Goal: Register for event/course

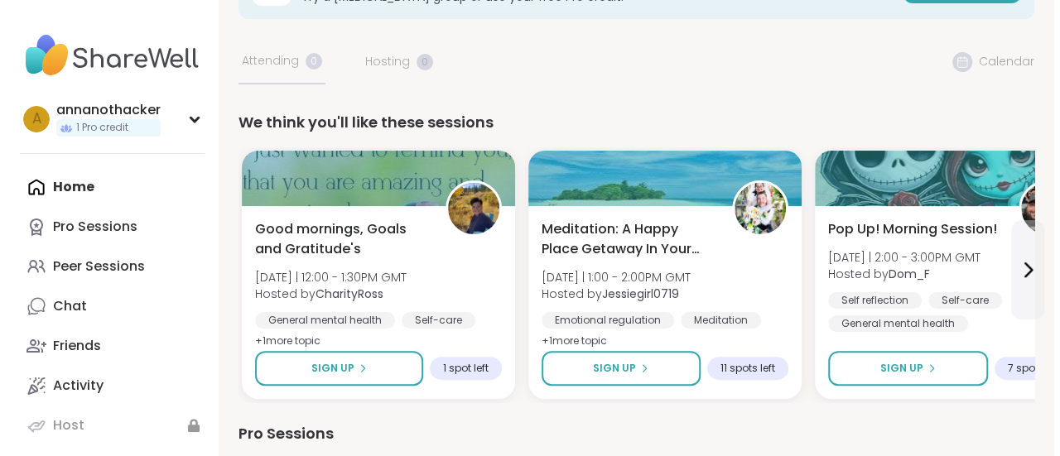
scroll to position [69, 0]
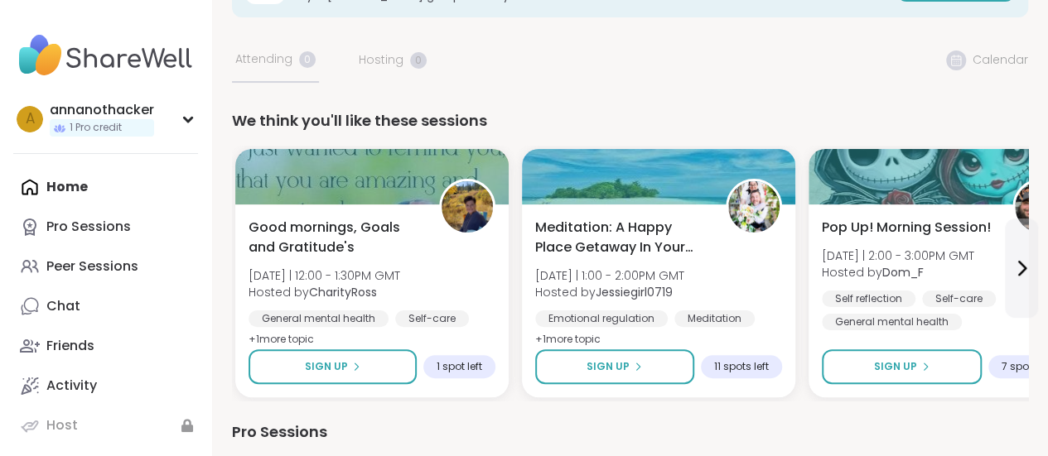
click at [610, 226] on span "Meditation: A Happy Place Getaway In Your Mind" at bounding box center [621, 238] width 172 height 40
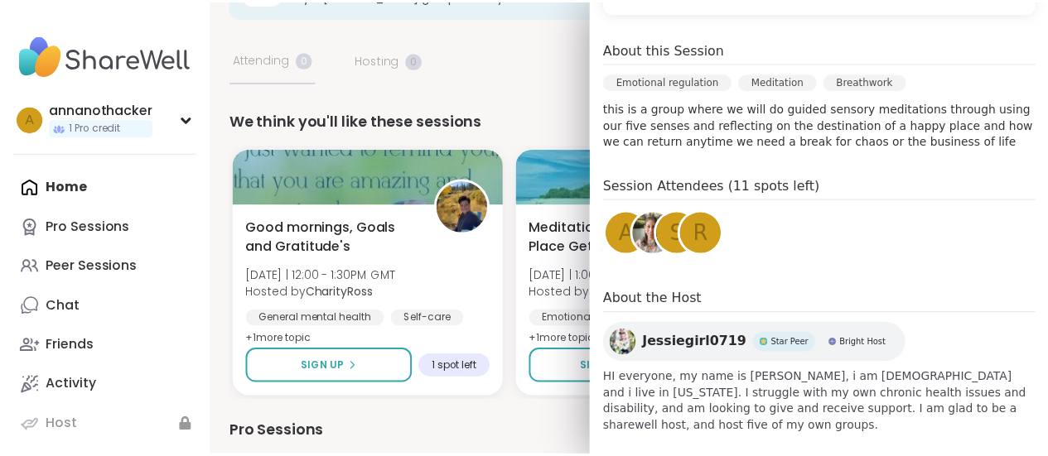
scroll to position [0, 0]
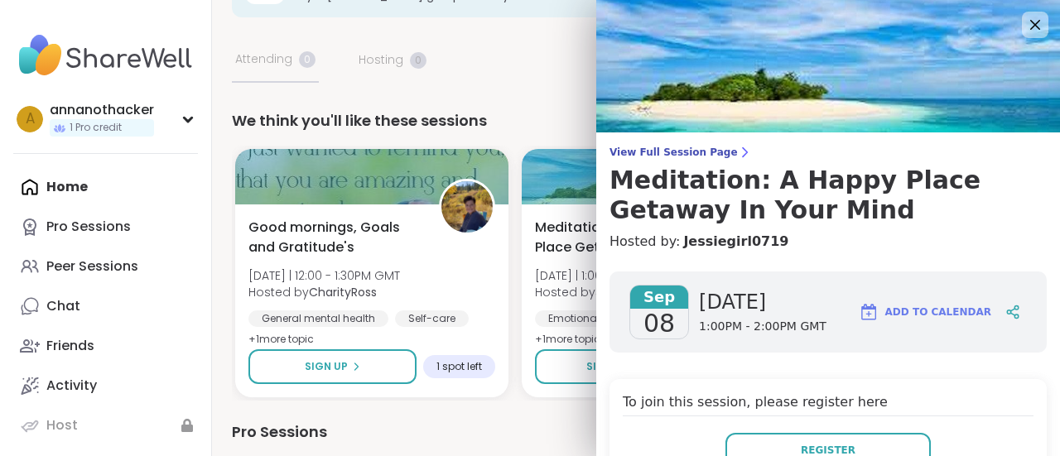
click at [1025, 16] on icon at bounding box center [1035, 25] width 20 height 20
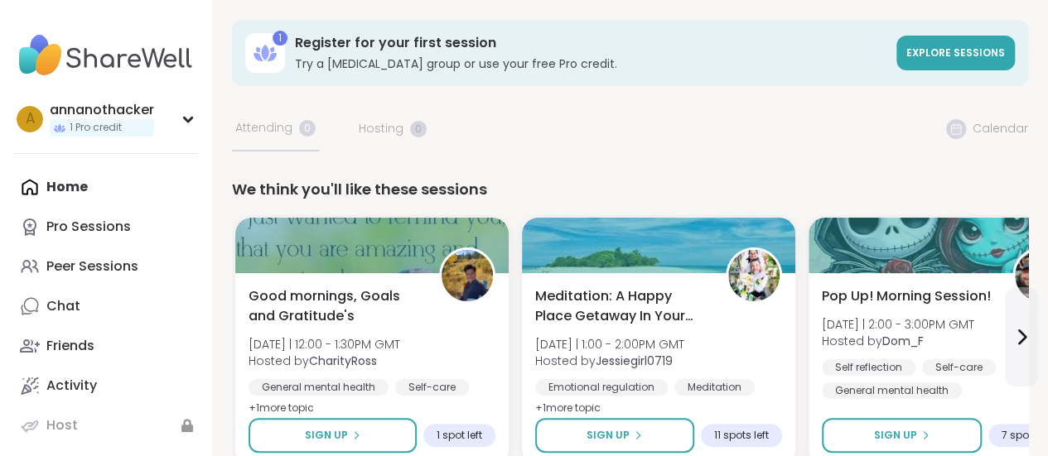
click at [277, 64] on icon at bounding box center [265, 53] width 27 height 27
click at [343, 53] on div "Register for your first session Try a peer support group or use your free Pro c…" at bounding box center [590, 53] width 591 height 38
click at [364, 42] on h3 "Register for your first session" at bounding box center [590, 43] width 591 height 18
click at [176, 118] on div "a annanothacker 1 Pro credit" at bounding box center [105, 119] width 185 height 42
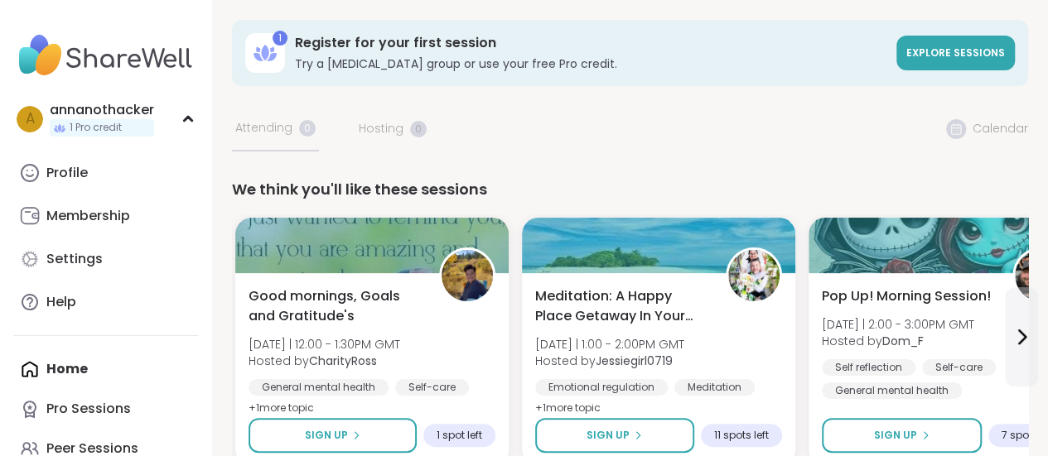
click at [79, 175] on div "Profile" at bounding box center [66, 173] width 41 height 18
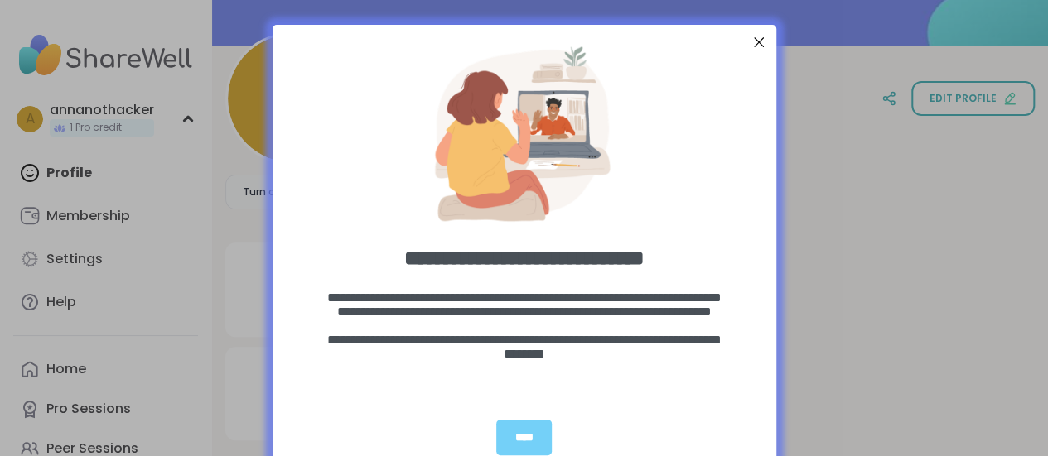
click at [747, 46] on div at bounding box center [758, 42] width 22 height 22
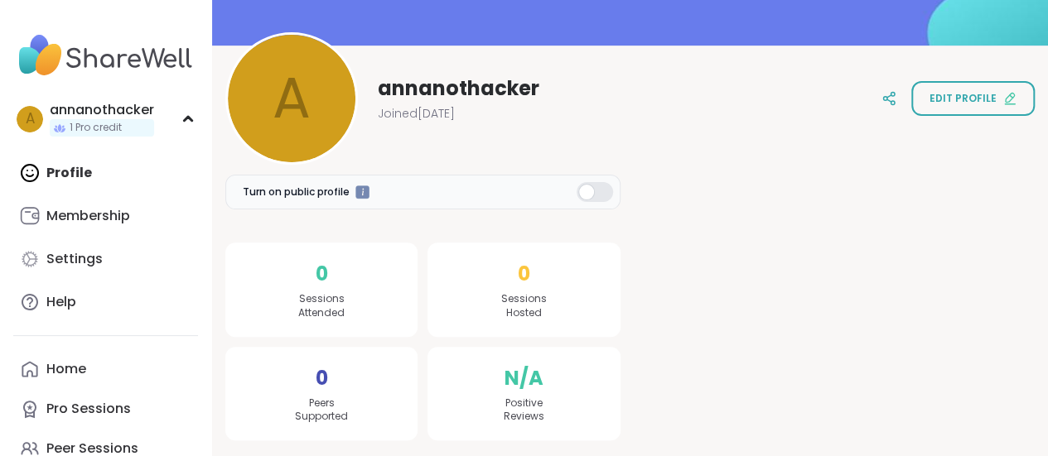
click at [31, 52] on img at bounding box center [105, 56] width 185 height 58
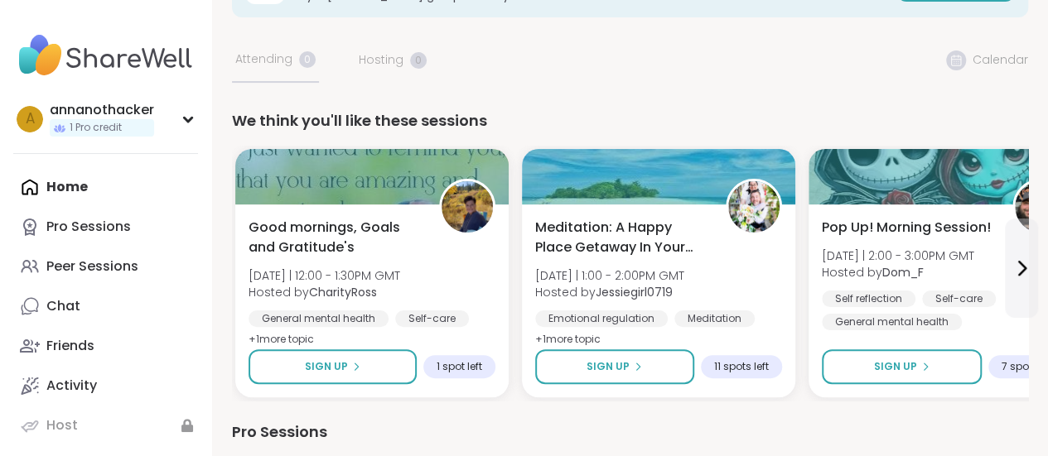
scroll to position [70, 0]
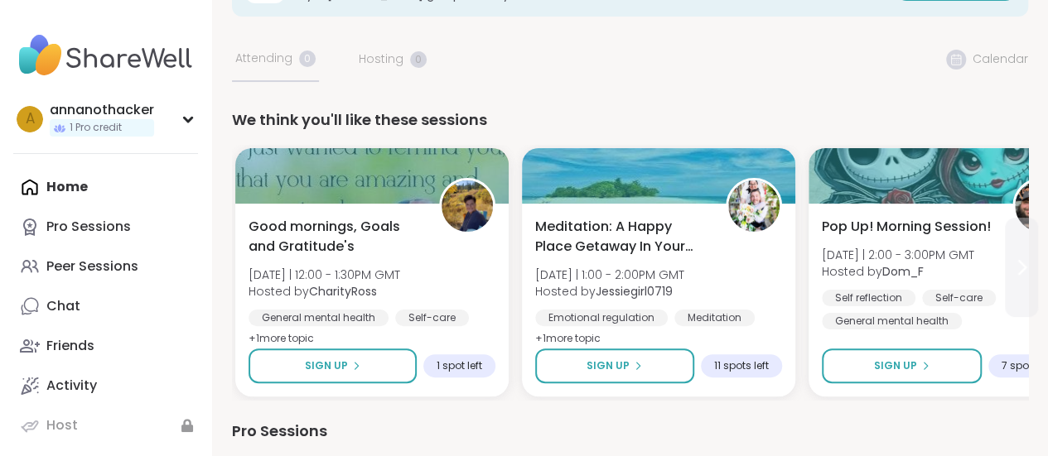
click at [1026, 266] on icon at bounding box center [1021, 268] width 20 height 20
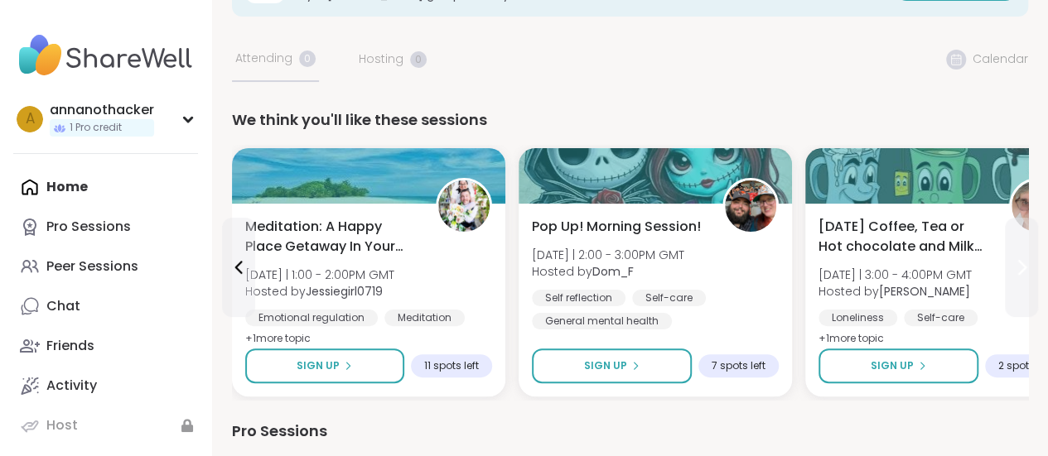
click at [1026, 266] on icon at bounding box center [1021, 268] width 20 height 20
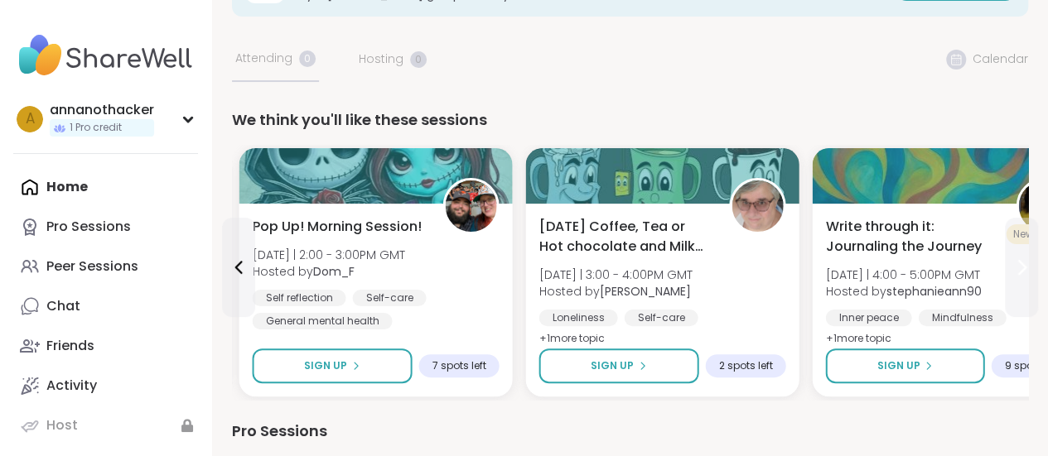
click at [1026, 266] on icon at bounding box center [1021, 268] width 20 height 20
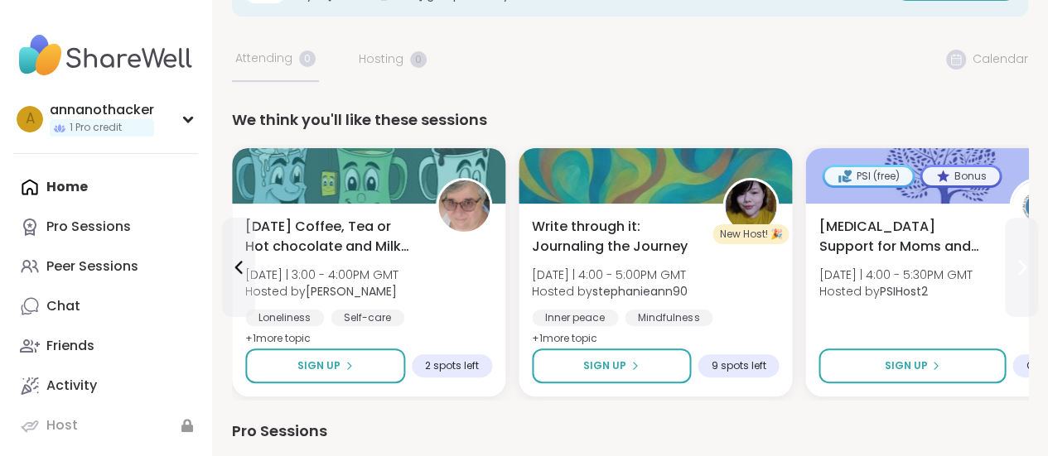
click at [1026, 266] on icon at bounding box center [1021, 268] width 20 height 20
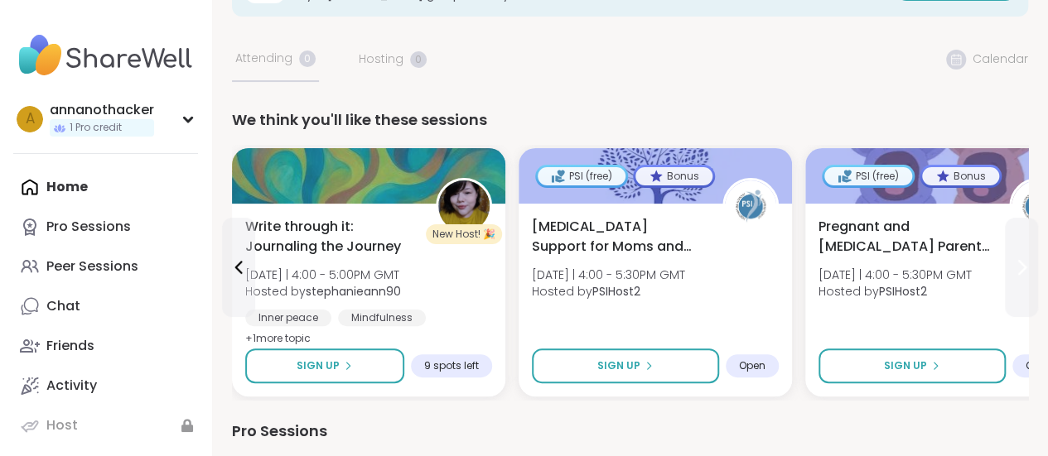
click at [1026, 266] on icon at bounding box center [1021, 268] width 20 height 20
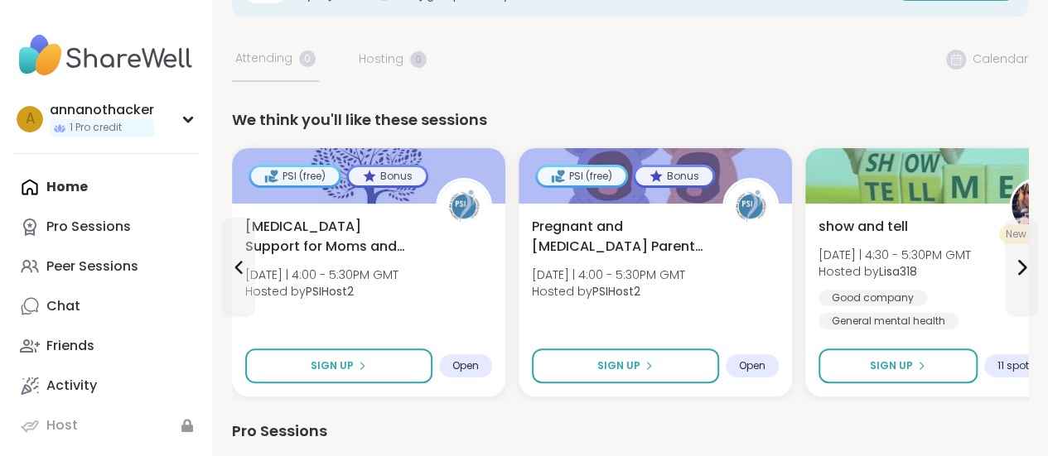
click at [660, 241] on span "Pregnant and Postpartum Parents of Multiples" at bounding box center [618, 237] width 172 height 40
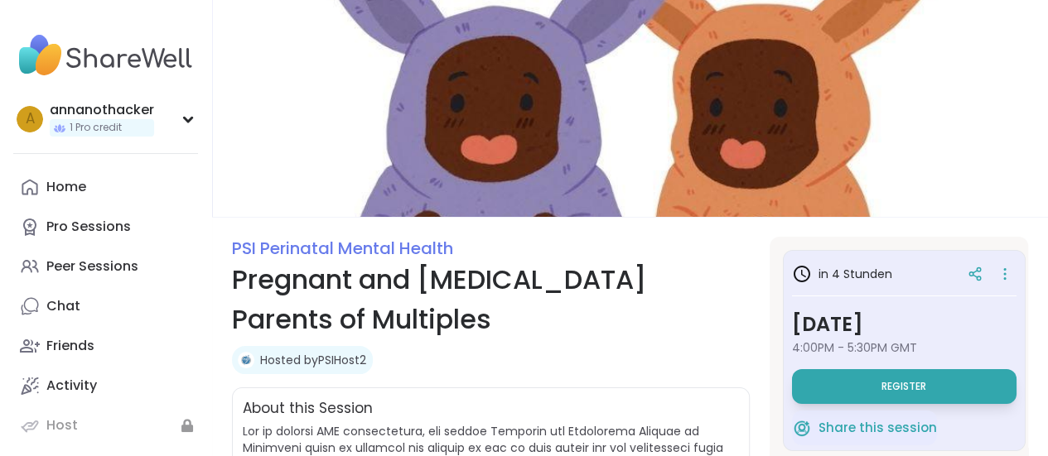
scroll to position [1, 0]
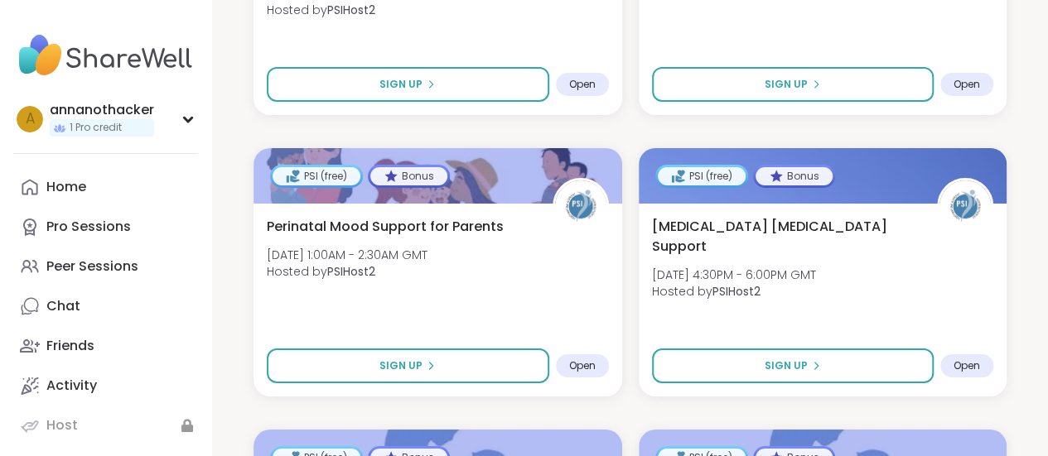
scroll to position [2818, 0]
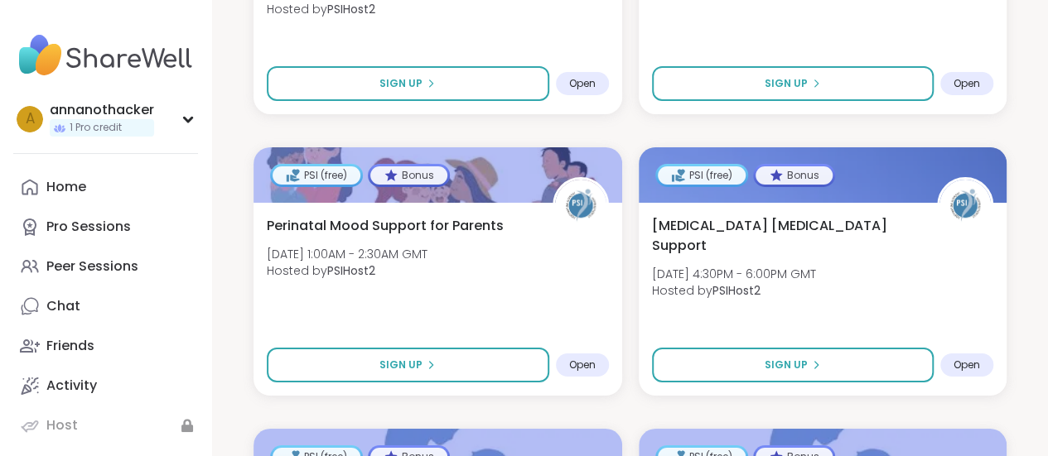
click at [427, 263] on span "Hosted by PSIHost2" at bounding box center [347, 271] width 161 height 17
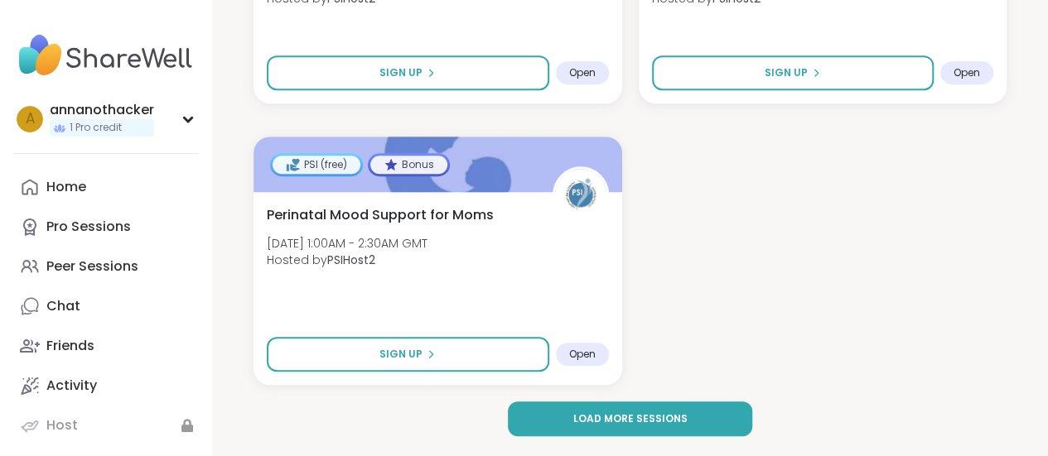
scroll to position [3705, 0]
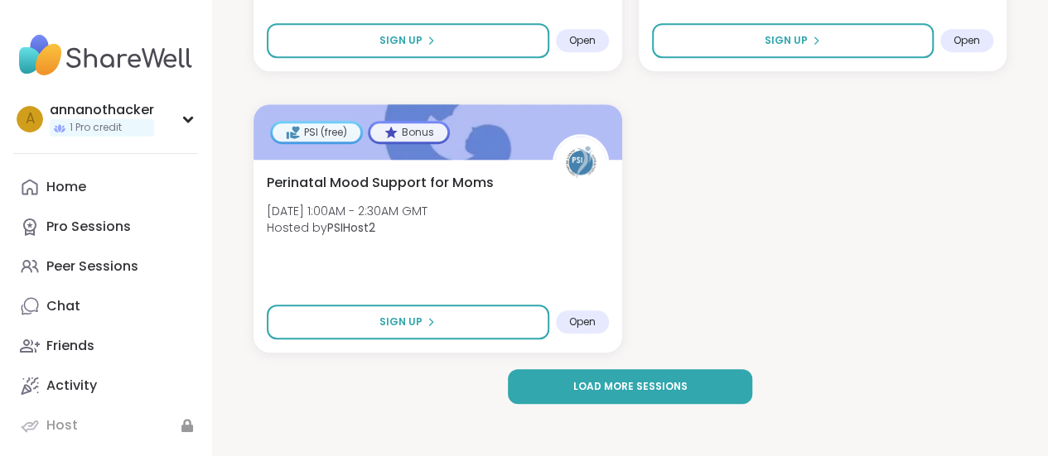
drag, startPoint x: 691, startPoint y: 387, endPoint x: 590, endPoint y: 385, distance: 101.1
click at [590, 385] on span "Load more sessions" at bounding box center [630, 386] width 114 height 15
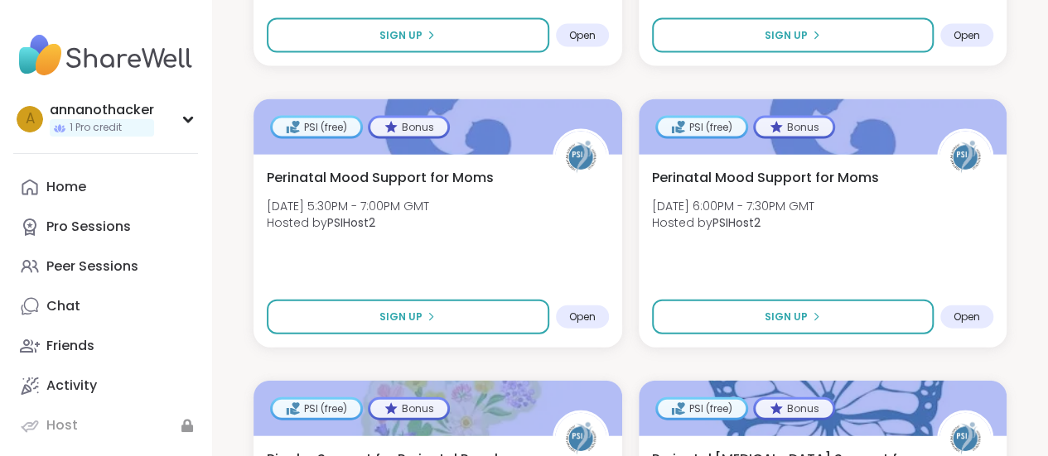
scroll to position [4840, 0]
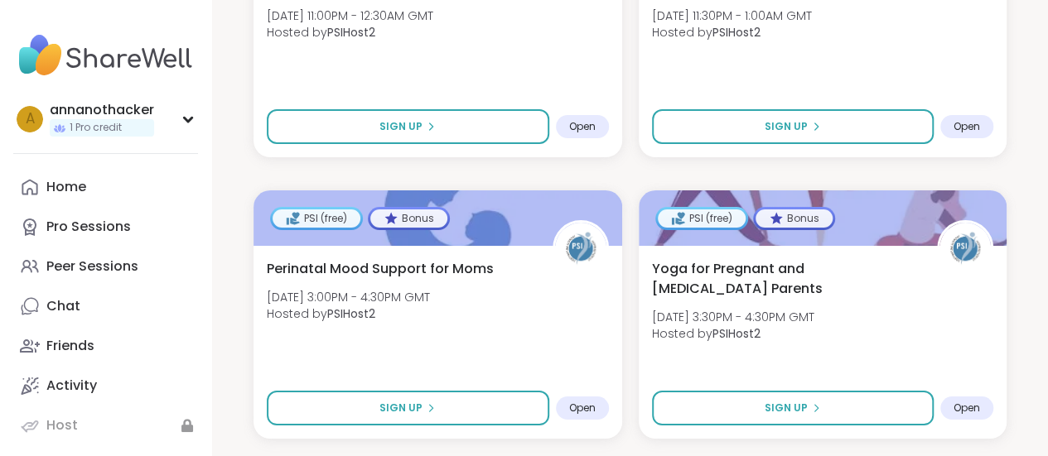
scroll to position [6155, 0]
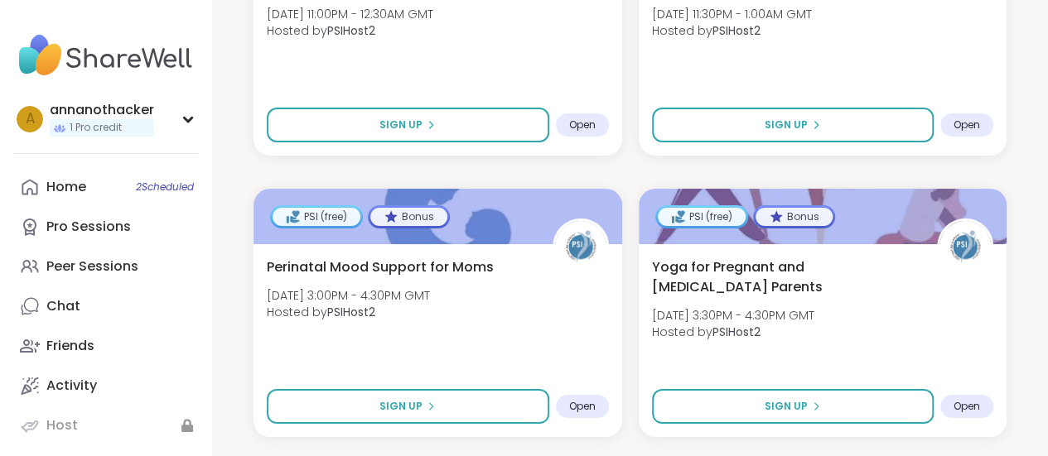
click at [795, 396] on button "Sign Up" at bounding box center [793, 406] width 282 height 35
select select "**"
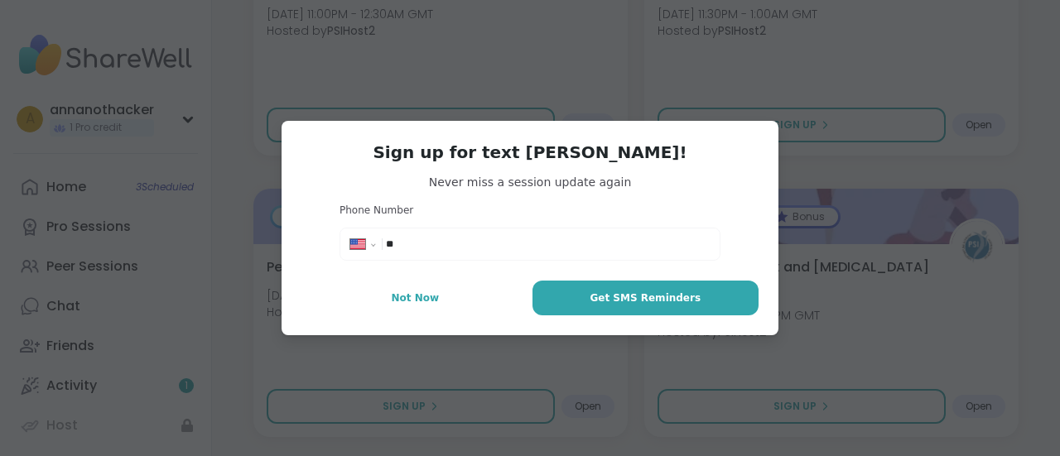
click at [465, 292] on button "Not Now" at bounding box center [415, 298] width 228 height 35
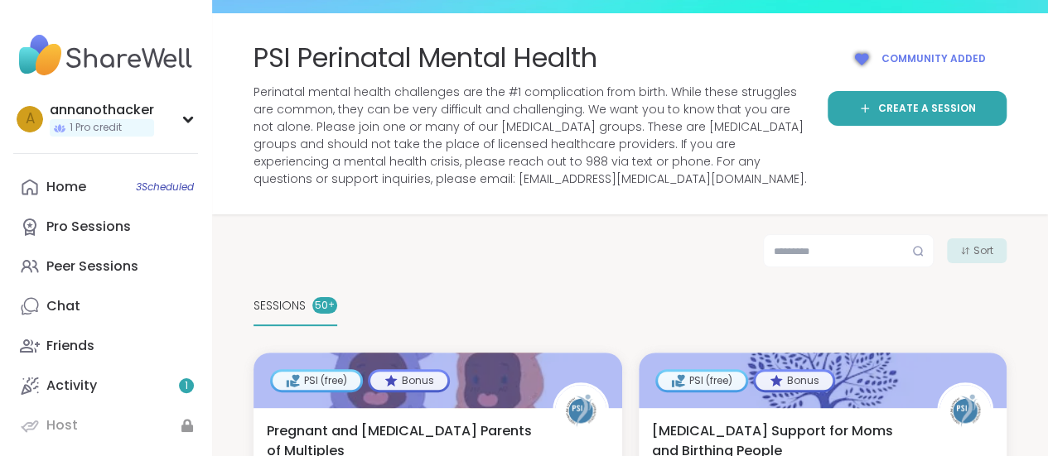
scroll to position [0, 0]
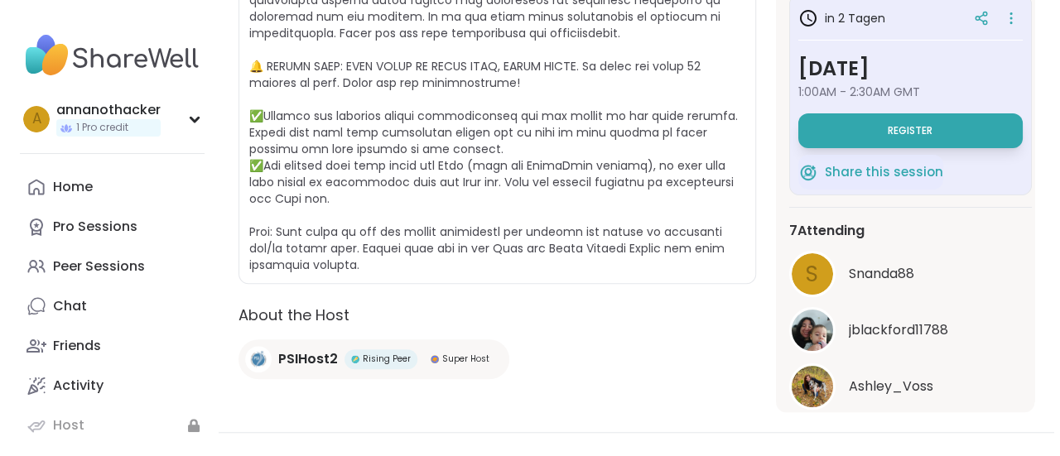
scroll to position [475, 0]
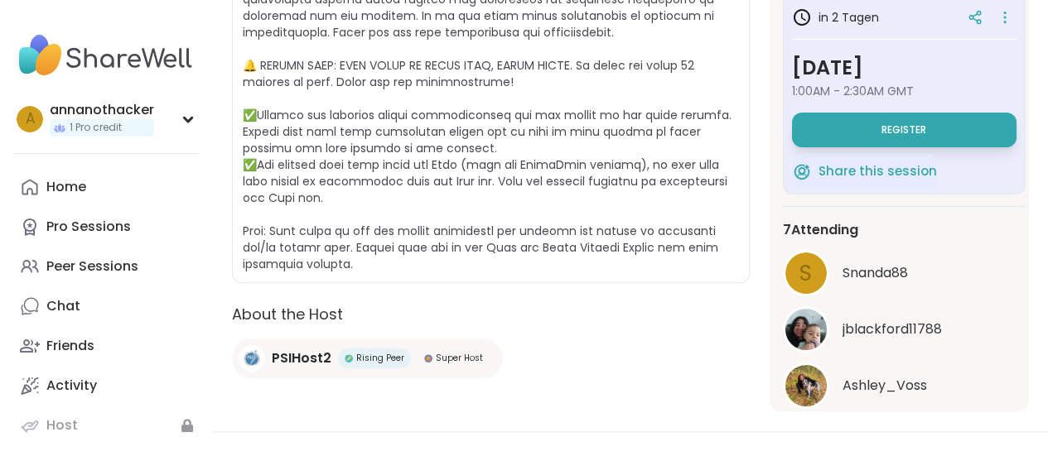
click at [941, 120] on button "Register" at bounding box center [904, 130] width 224 height 35
select select "**"
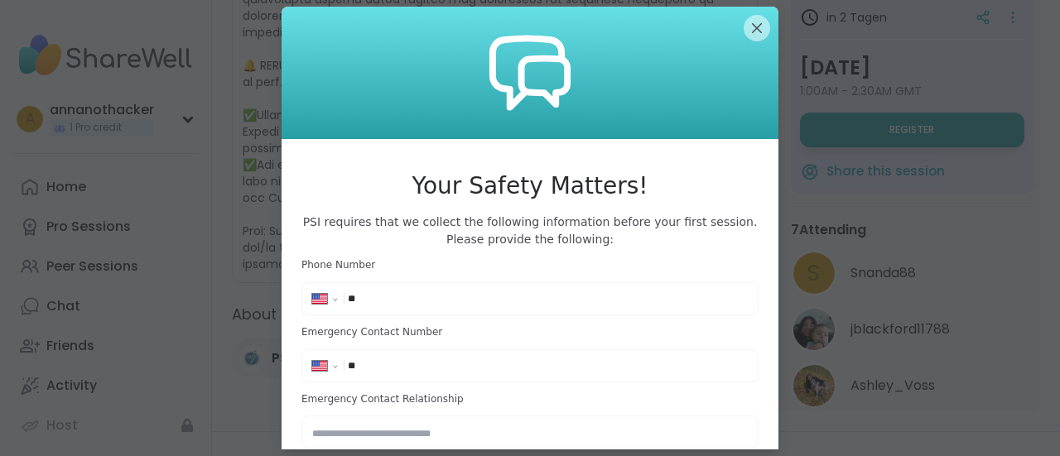
scroll to position [67, 0]
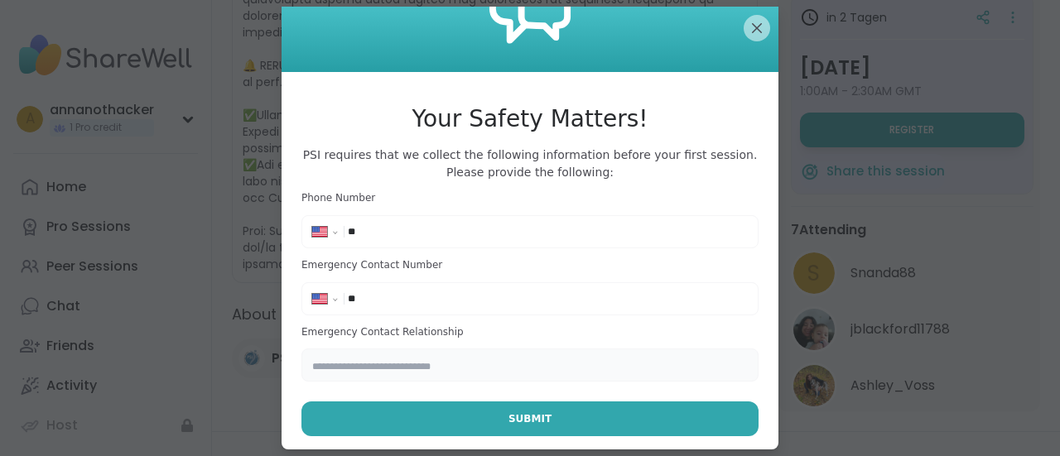
click at [381, 355] on input "text" at bounding box center [529, 365] width 457 height 33
click at [321, 233] on select "**********" at bounding box center [330, 235] width 36 height 18
select select "**"
click at [312, 226] on select "**********" at bounding box center [330, 235] width 36 height 18
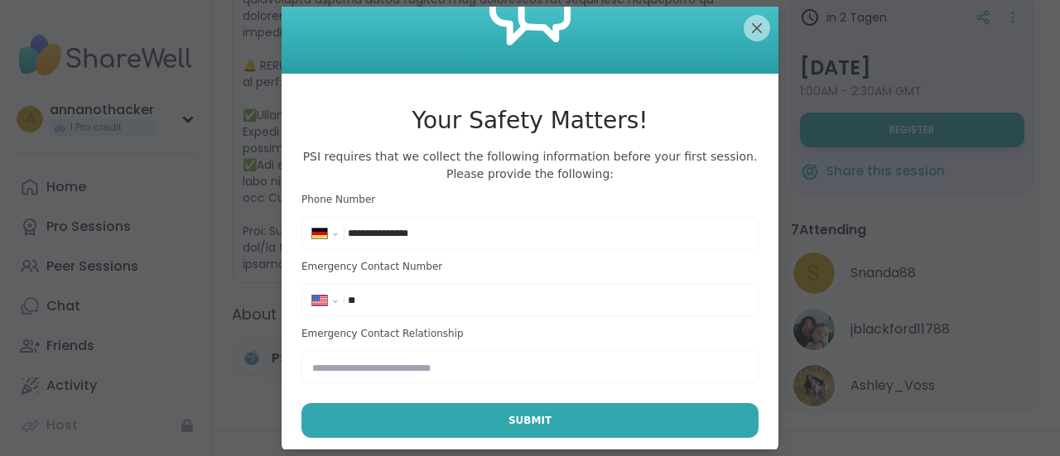
scroll to position [66, 0]
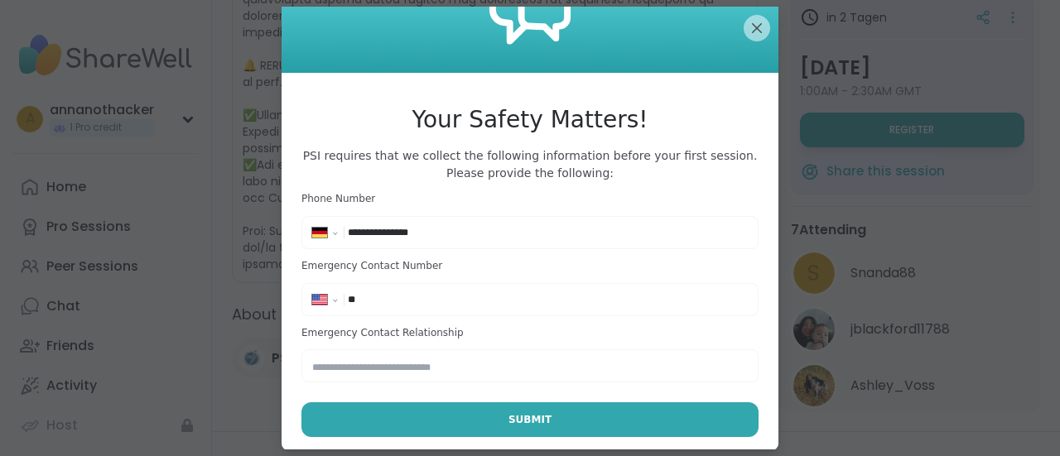
type input "**********"
click at [326, 231] on select "**********" at bounding box center [330, 236] width 36 height 18
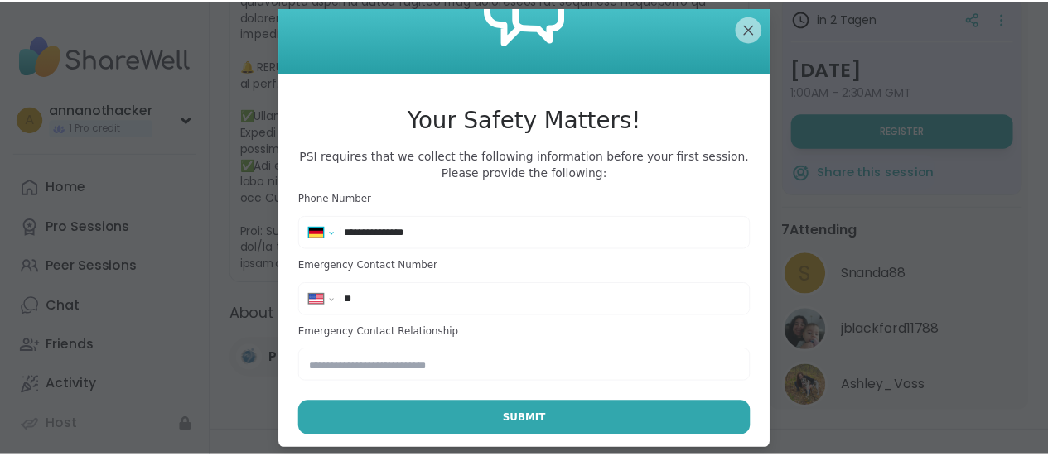
scroll to position [67, 0]
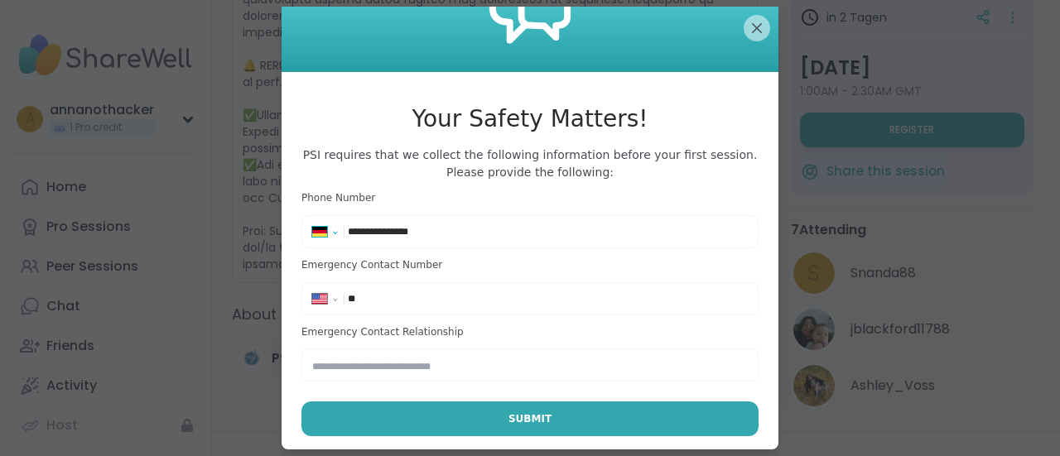
click at [325, 236] on select "**********" at bounding box center [330, 235] width 36 height 18
select select "**"
click at [312, 226] on select "**********" at bounding box center [330, 235] width 36 height 18
paste input "**********"
type input "**********"
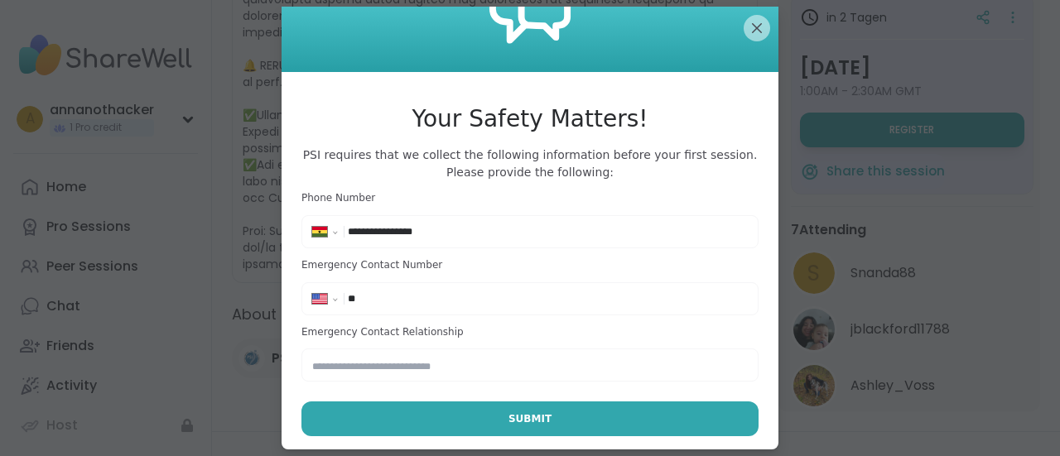
click at [349, 301] on input "**" at bounding box center [548, 299] width 400 height 17
click at [328, 301] on select "**********" at bounding box center [330, 302] width 36 height 18
select select "**"
click at [312, 293] on select "**********" at bounding box center [330, 302] width 36 height 18
type input "****"
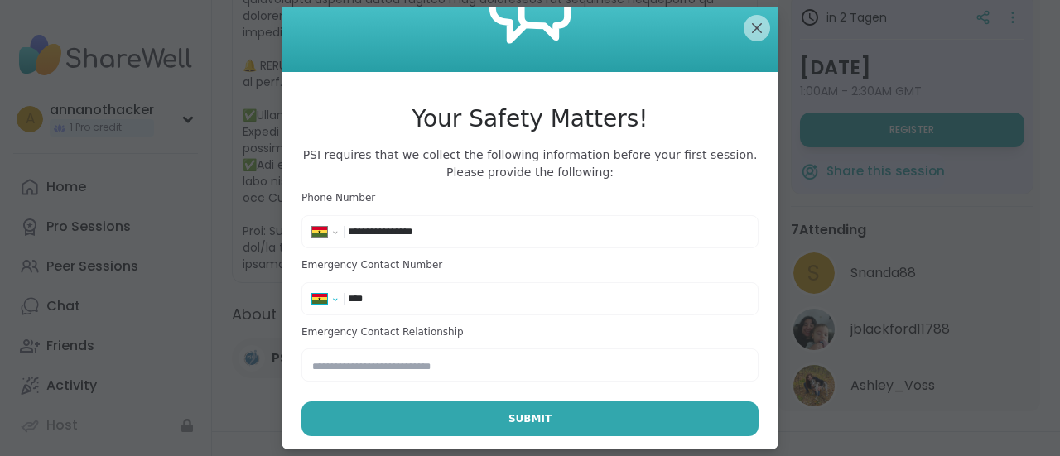
click at [316, 294] on select "**********" at bounding box center [330, 302] width 36 height 18
select select "**"
click at [312, 293] on select "**********" at bounding box center [330, 302] width 36 height 18
paste input "tel"
click at [398, 298] on input "***" at bounding box center [548, 299] width 400 height 17
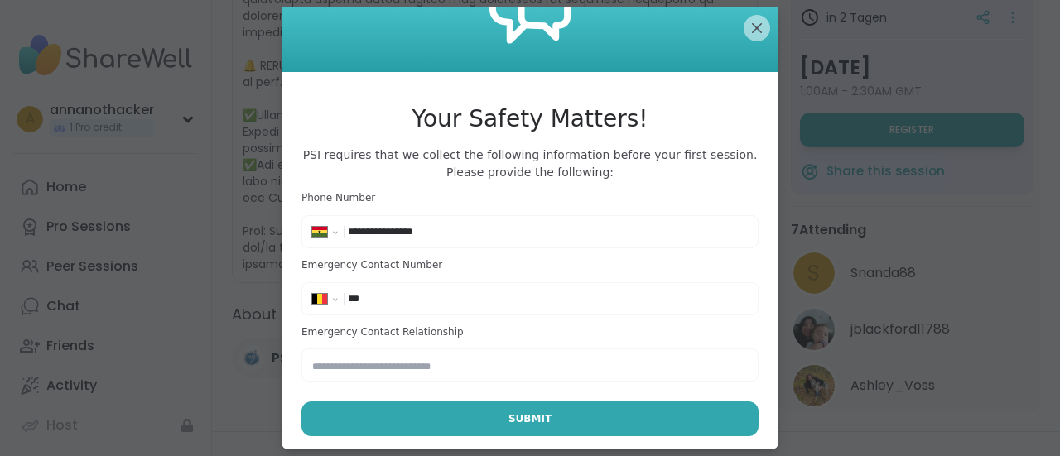
paste input "tel"
paste input "**********"
type input "**********"
click at [368, 368] on input "text" at bounding box center [529, 365] width 457 height 33
type input "*******"
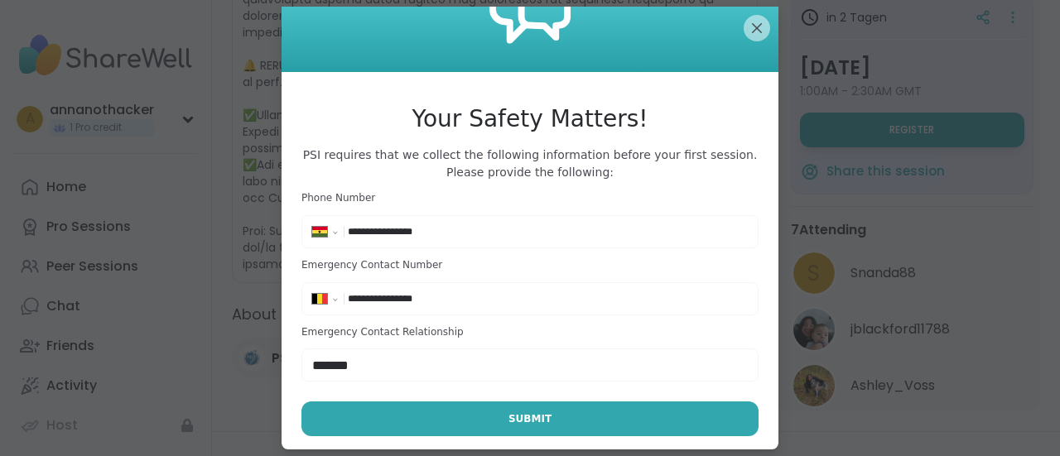
click at [435, 411] on button "Submit" at bounding box center [529, 419] width 457 height 35
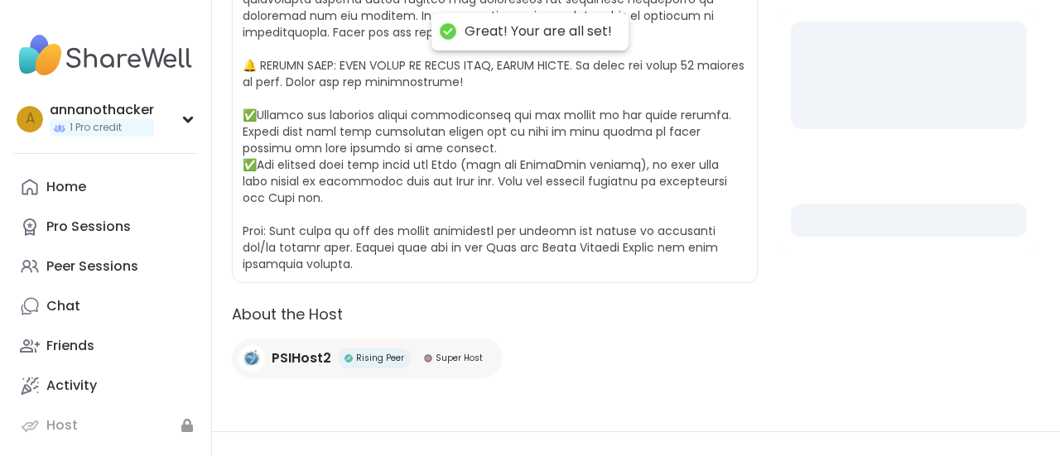
select select "**"
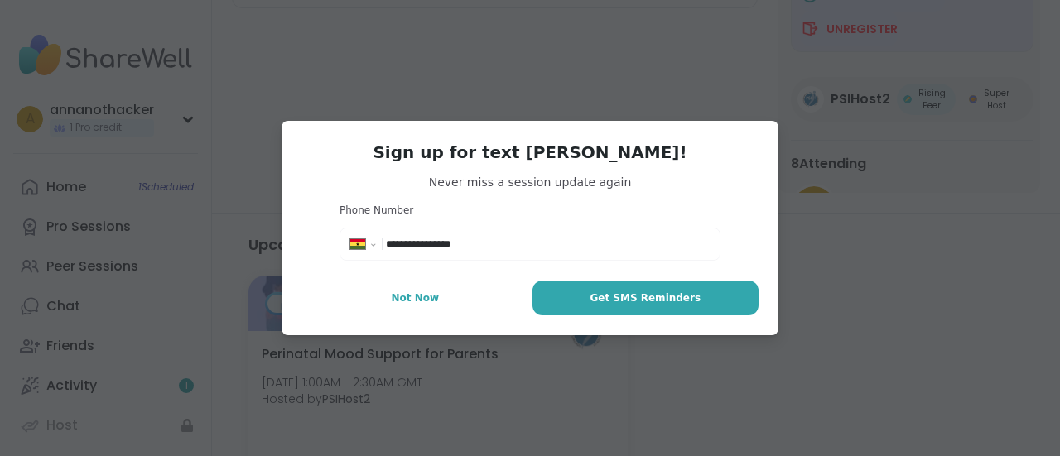
click at [429, 295] on span "Not Now" at bounding box center [415, 298] width 48 height 15
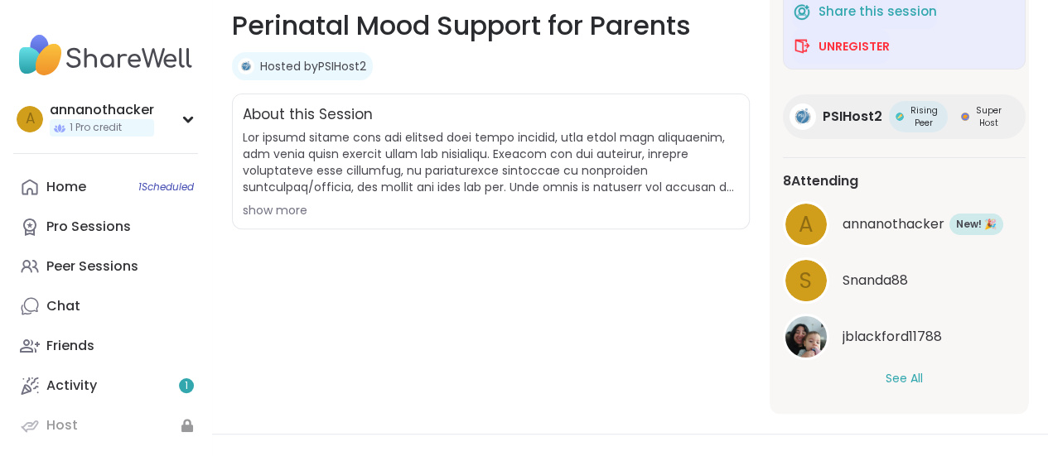
scroll to position [253, 0]
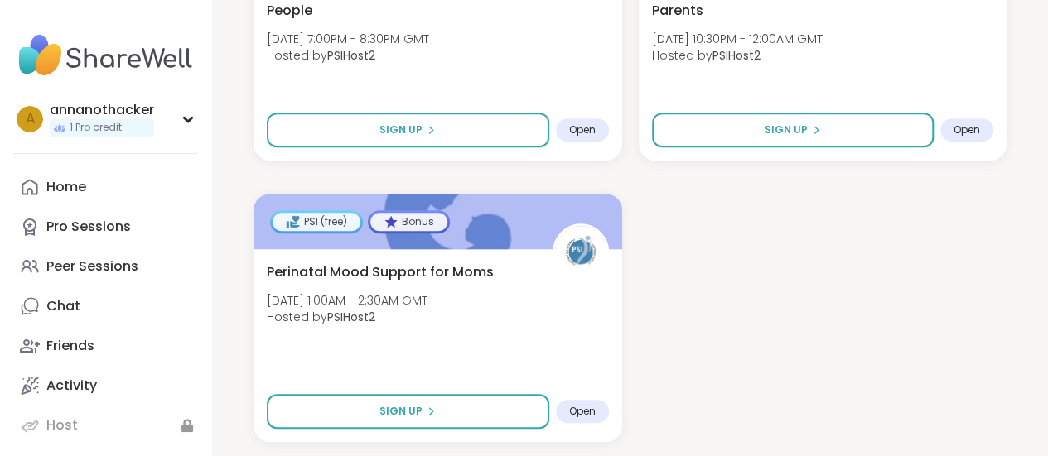
scroll to position [3705, 0]
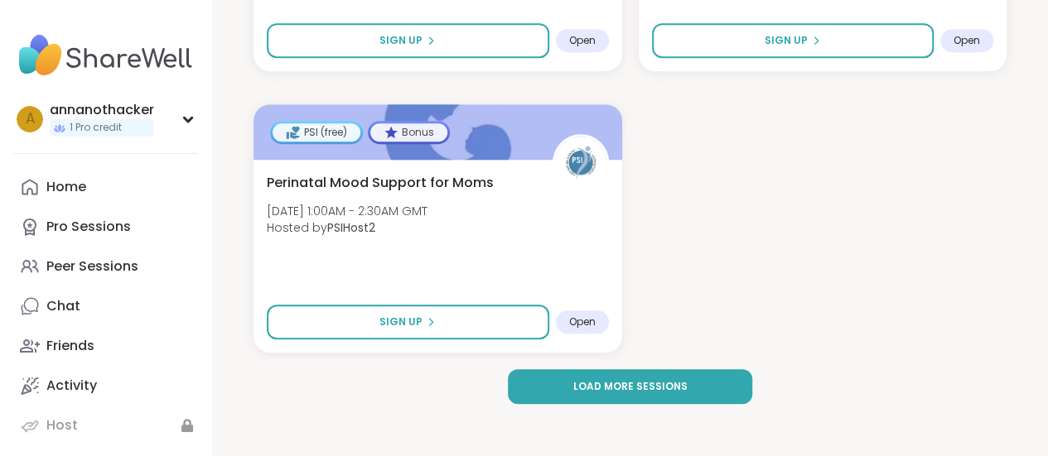
click at [51, 49] on img at bounding box center [105, 56] width 185 height 58
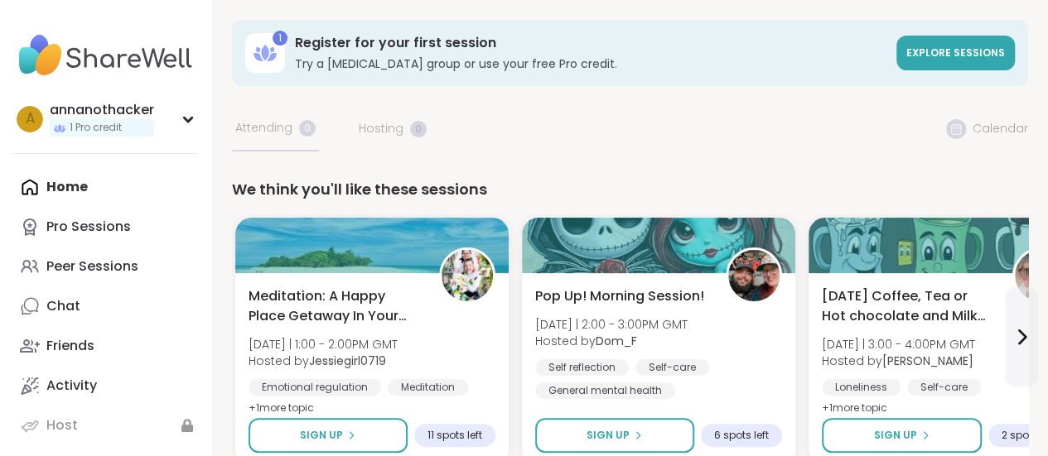
click at [96, 261] on div "Peer Sessions" at bounding box center [92, 267] width 92 height 18
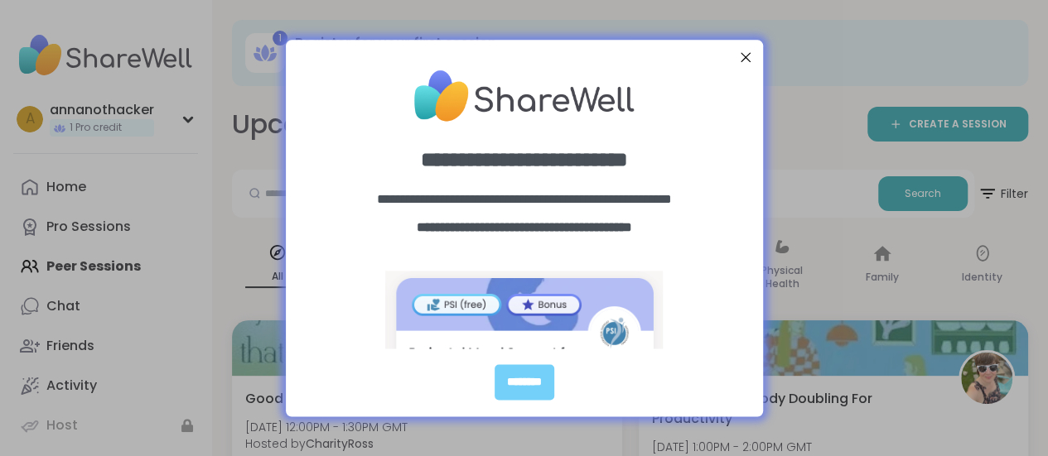
click at [744, 52] on div at bounding box center [745, 57] width 22 height 22
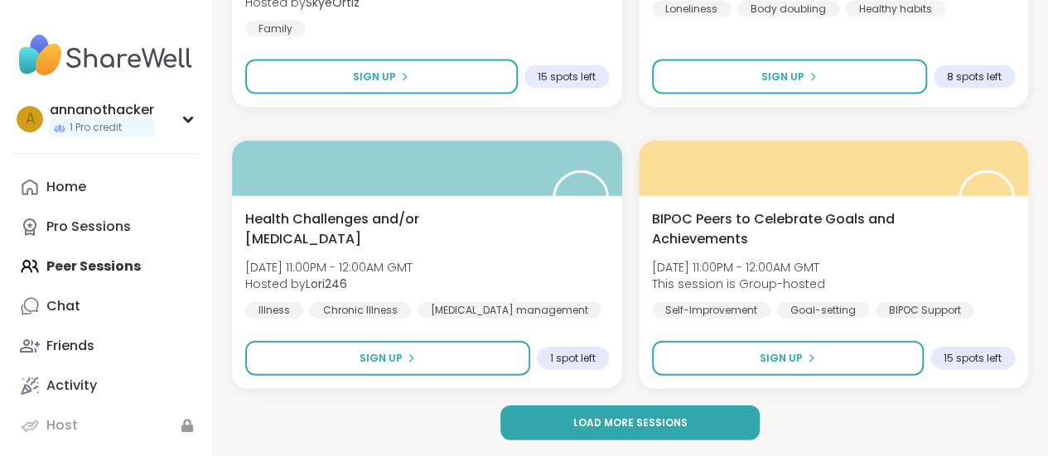
scroll to position [4966, 0]
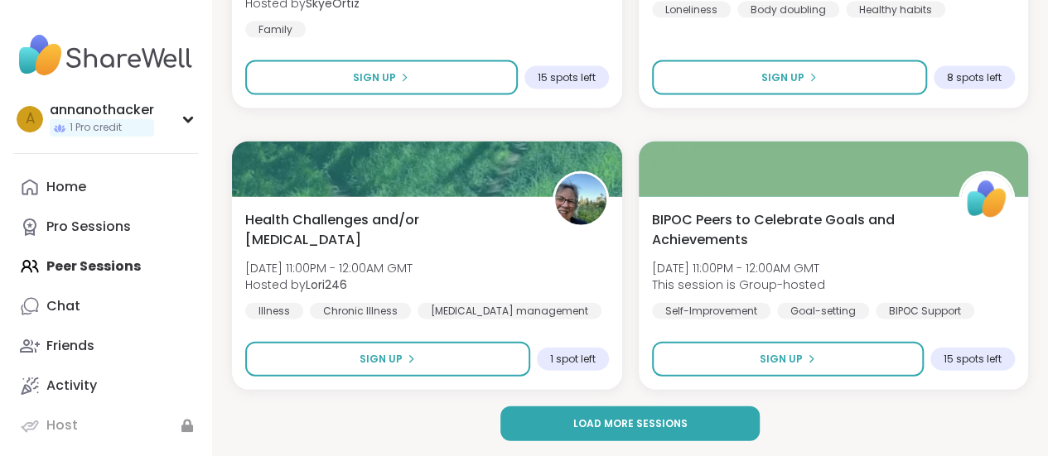
click at [665, 407] on button "Load more sessions" at bounding box center [629, 424] width 258 height 35
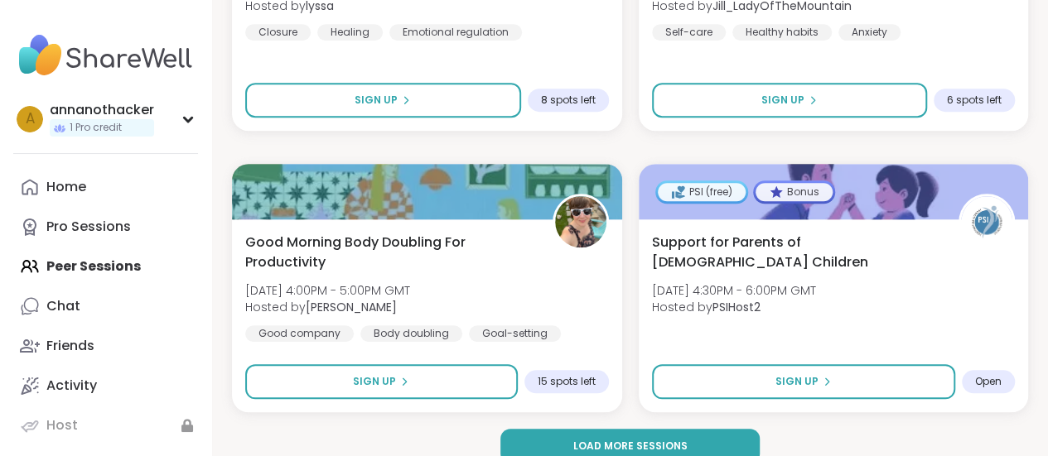
scroll to position [10035, 0]
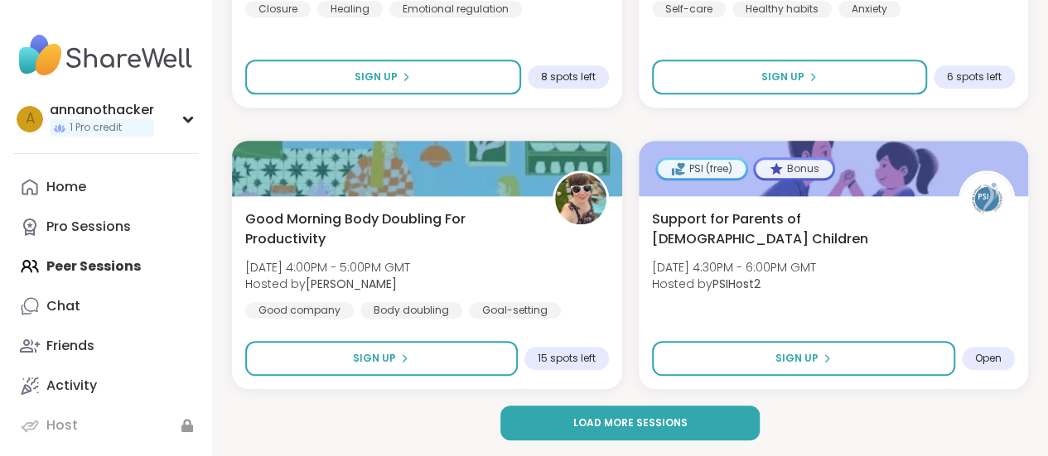
click at [686, 413] on button "Load more sessions" at bounding box center [629, 423] width 258 height 35
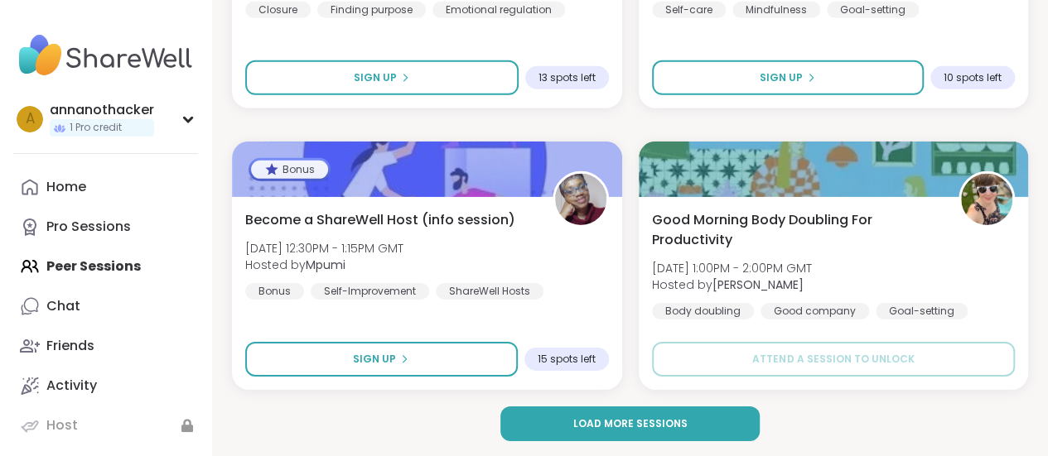
scroll to position [15104, 0]
click at [703, 427] on button "Load more sessions" at bounding box center [629, 423] width 258 height 35
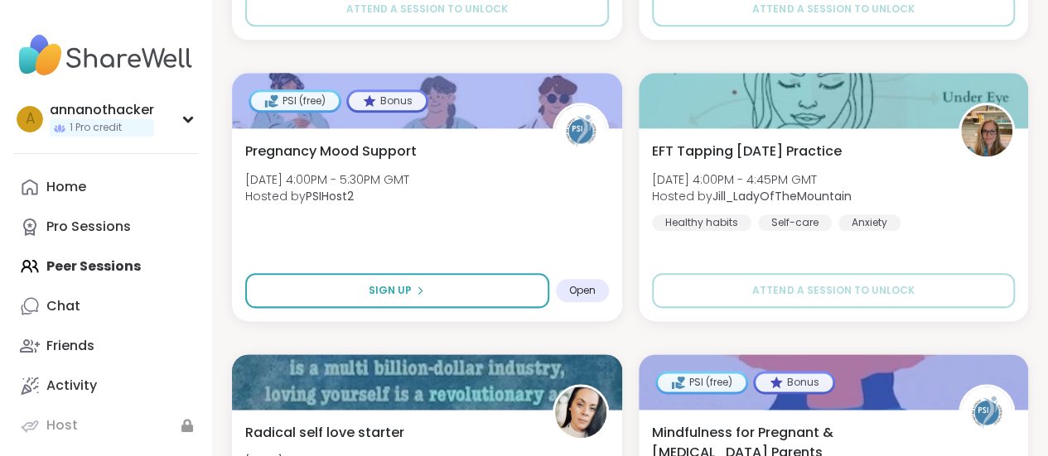
scroll to position [16722, 0]
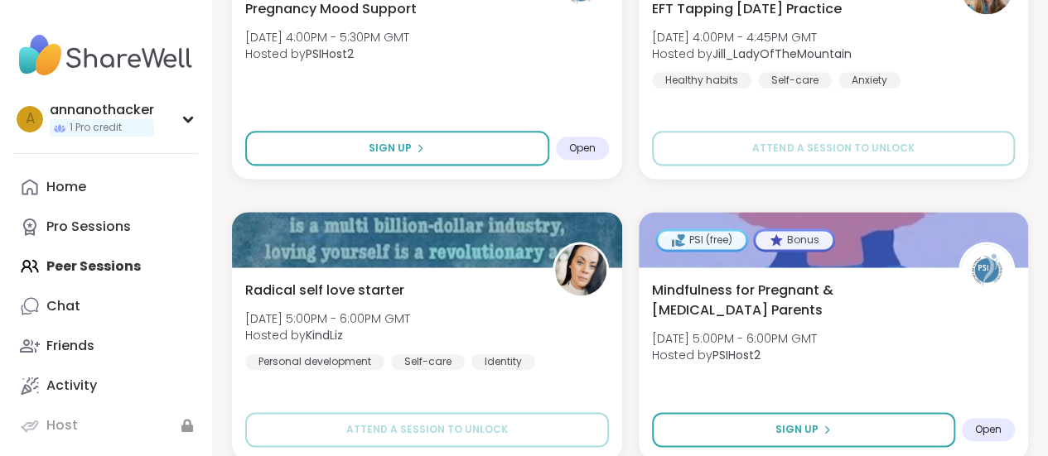
drag, startPoint x: 848, startPoint y: 291, endPoint x: 914, endPoint y: 290, distance: 66.3
click at [914, 290] on span "Mindfulness for Pregnant & [MEDICAL_DATA] Parents" at bounding box center [796, 301] width 289 height 40
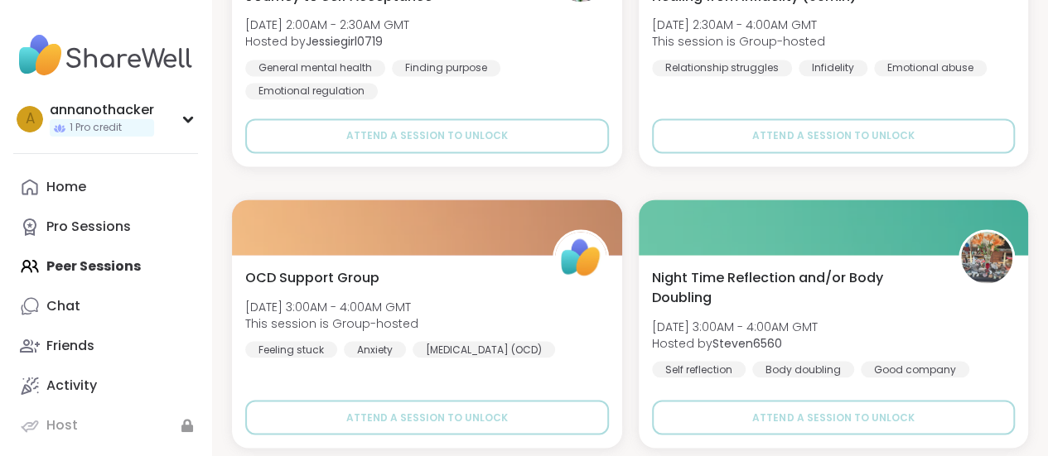
scroll to position [20173, 0]
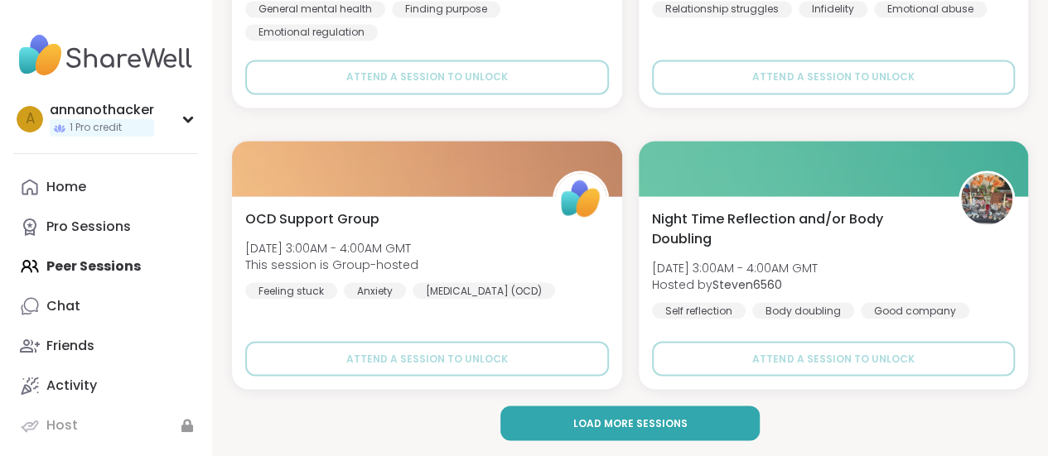
click at [701, 414] on button "Load more sessions" at bounding box center [629, 423] width 258 height 35
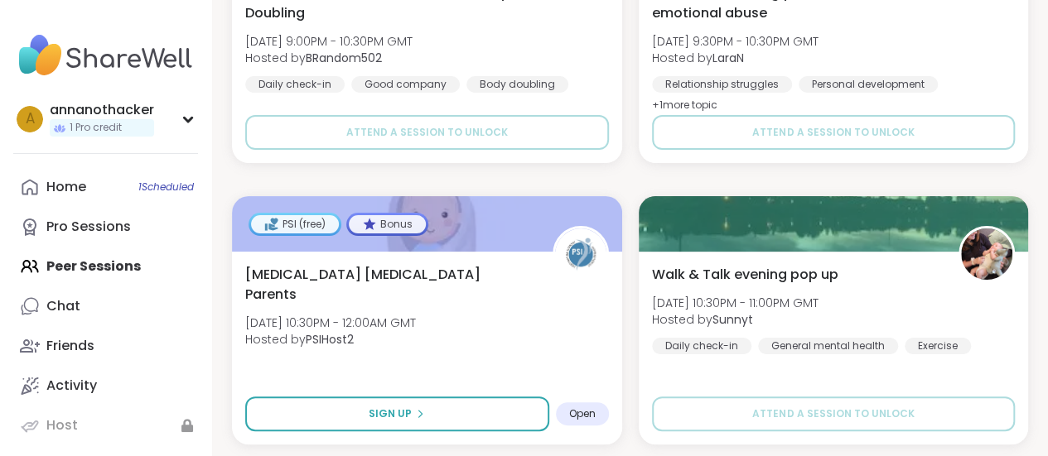
scroll to position [25241, 0]
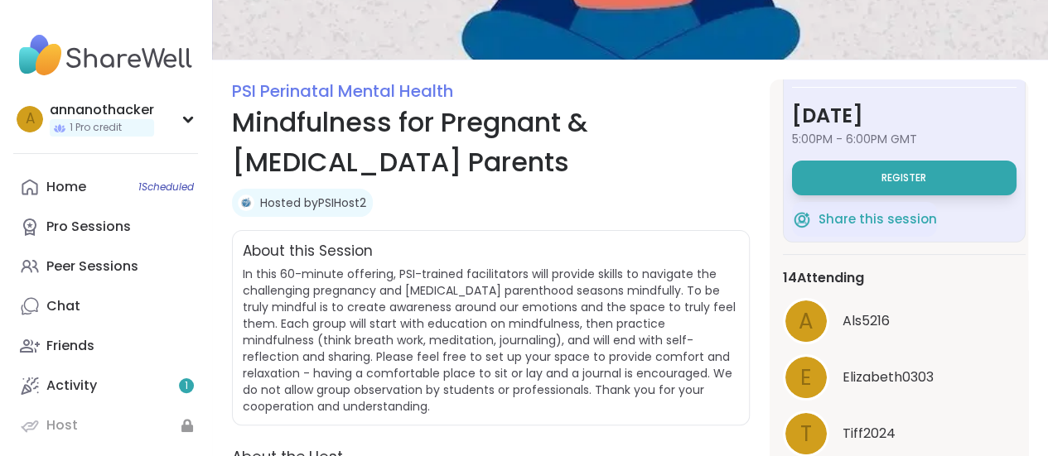
scroll to position [157, 0]
click at [919, 171] on span "Register" at bounding box center [903, 177] width 45 height 13
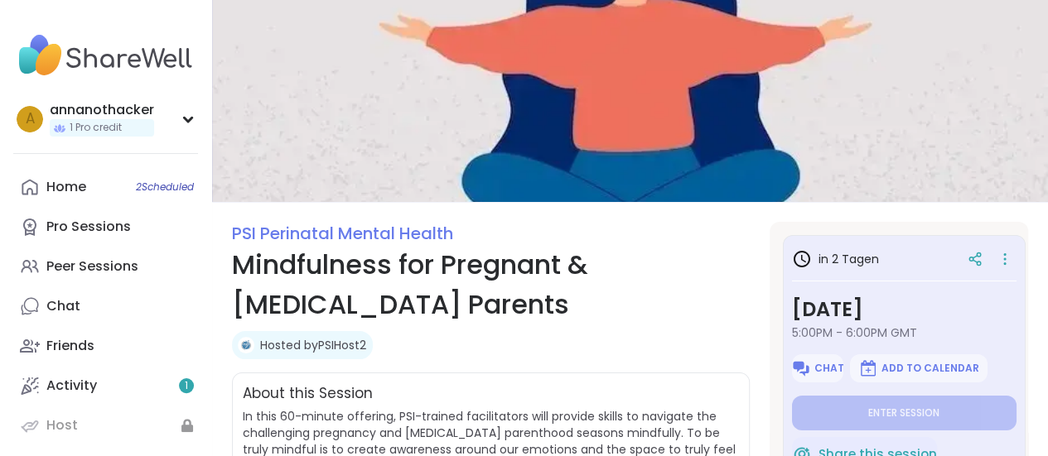
scroll to position [0, 0]
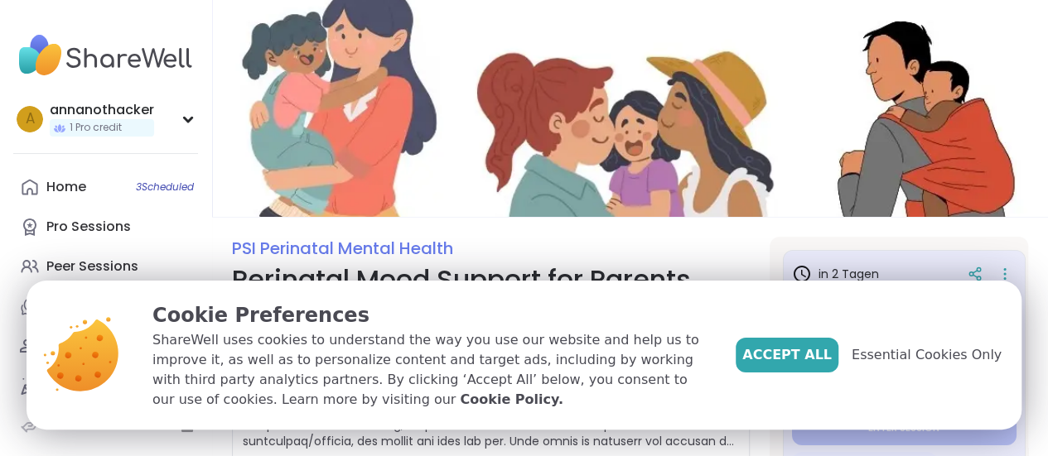
click at [802, 354] on span "Accept All" at bounding box center [786, 355] width 89 height 20
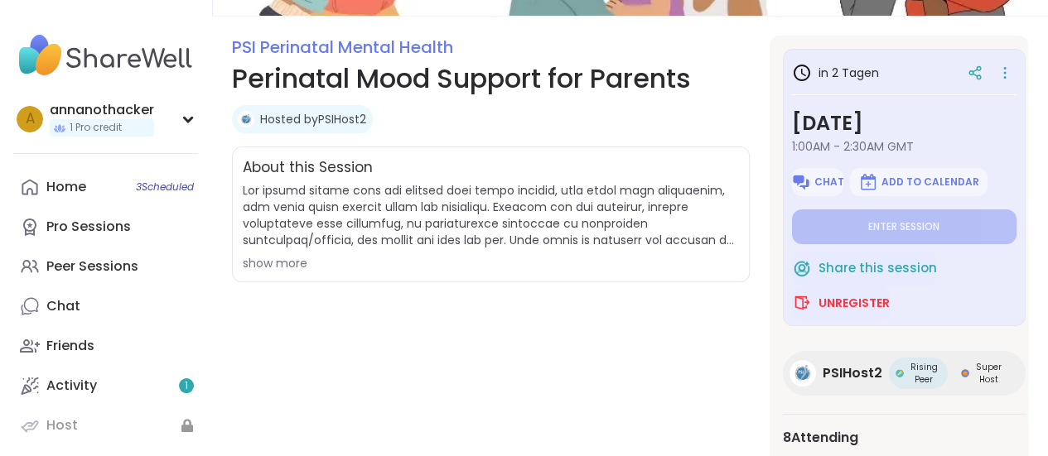
scroll to position [202, 0]
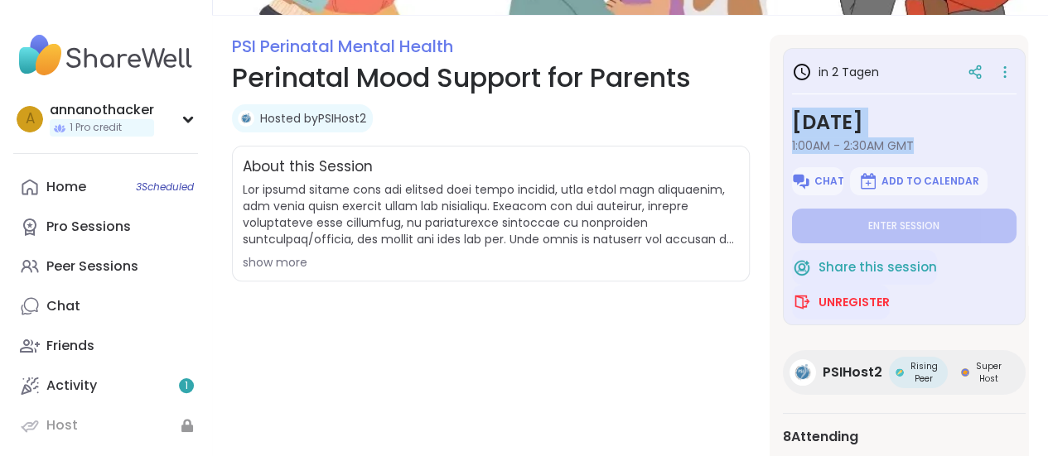
drag, startPoint x: 914, startPoint y: 147, endPoint x: 793, endPoint y: 122, distance: 124.3
click at [793, 122] on div "Thursday, Sep 11 1:00AM - 2:30AM GMT" at bounding box center [904, 131] width 224 height 46
copy div "Thursday, Sep 11 1:00AM - 2:30AM GMT"
click at [640, 265] on div "show more" at bounding box center [491, 262] width 496 height 17
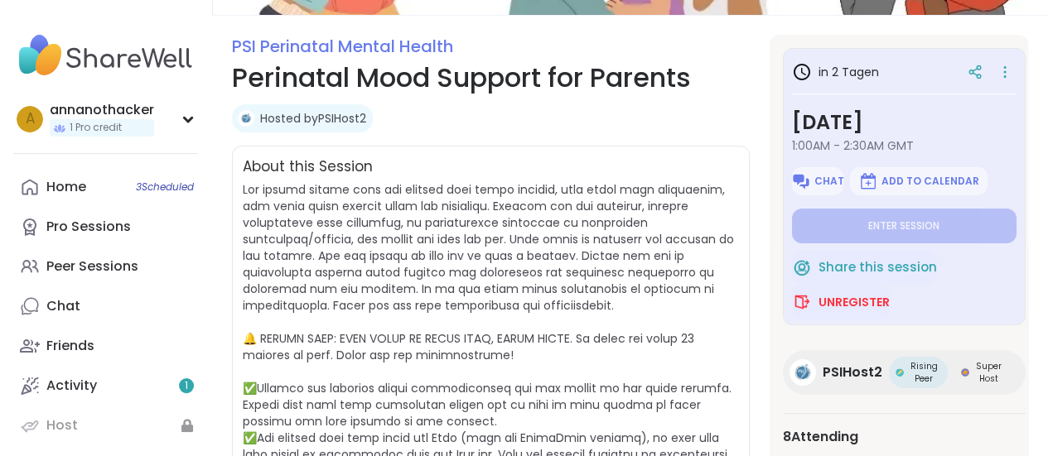
click at [848, 296] on span "Unregister" at bounding box center [853, 302] width 71 height 17
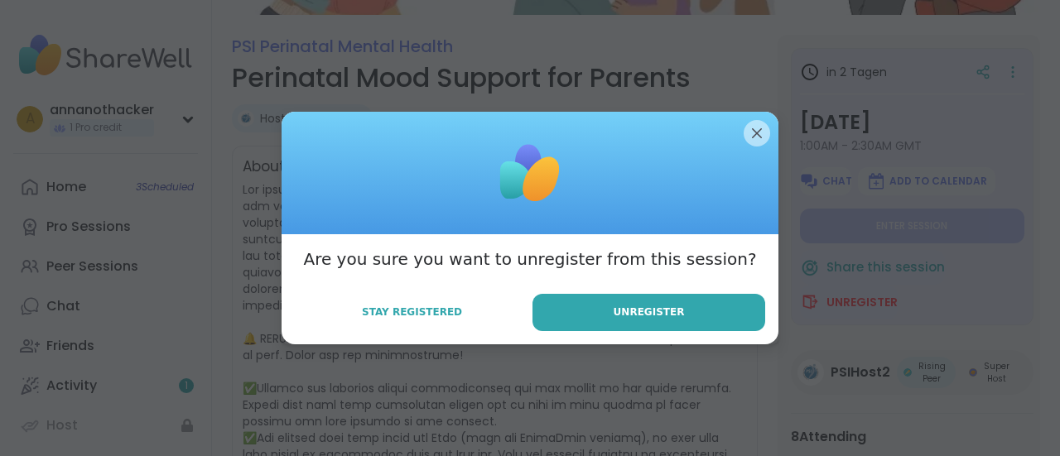
click at [664, 316] on span "Unregister" at bounding box center [649, 312] width 71 height 15
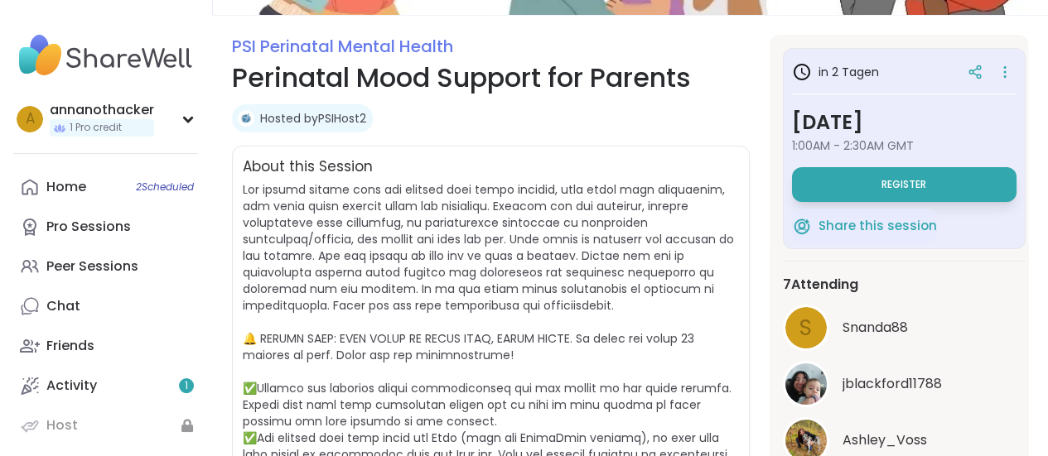
click at [123, 181] on link "Home 2 Scheduled" at bounding box center [105, 187] width 185 height 40
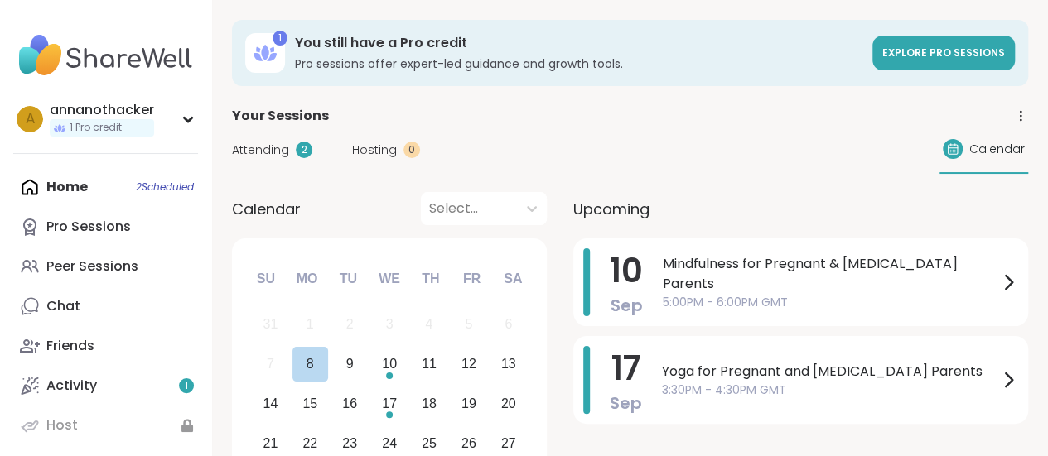
click at [376, 370] on div "10" at bounding box center [390, 365] width 36 height 36
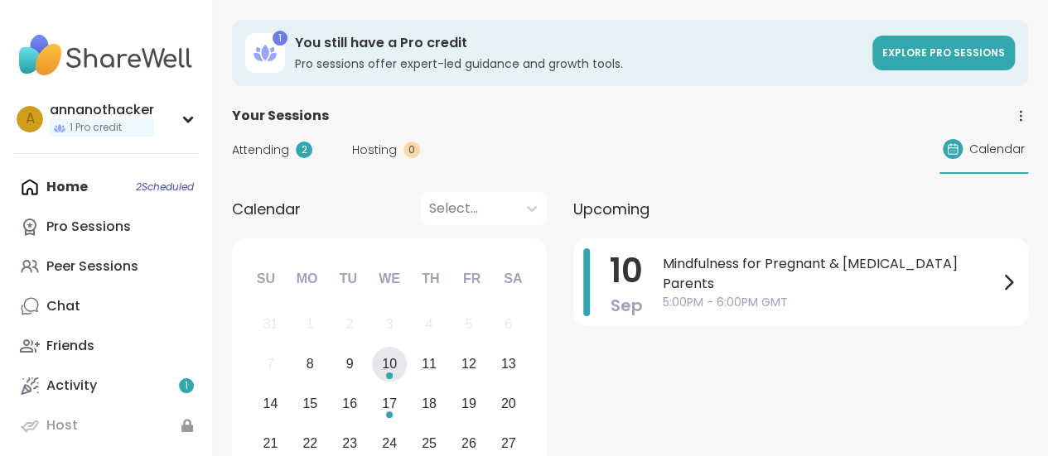
click at [772, 294] on span "5:00PM - 6:00PM GMT" at bounding box center [830, 302] width 335 height 17
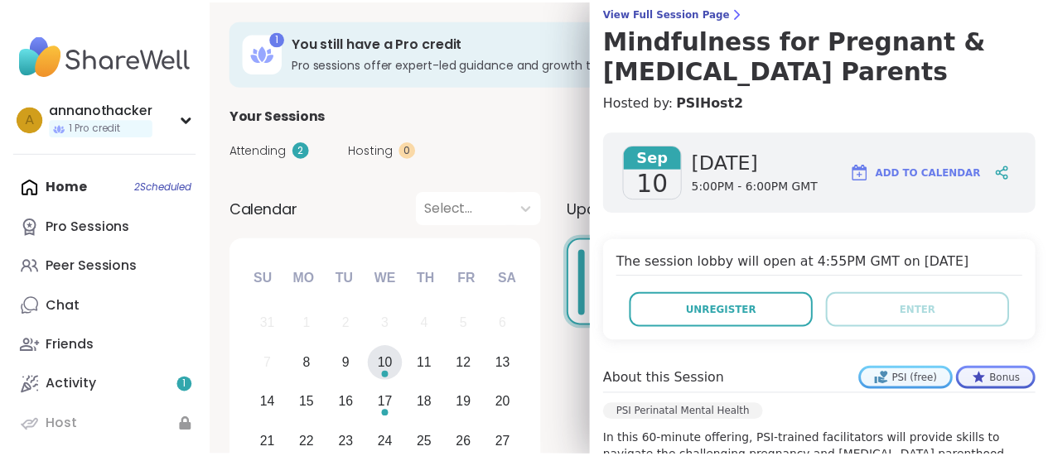
scroll to position [141, 0]
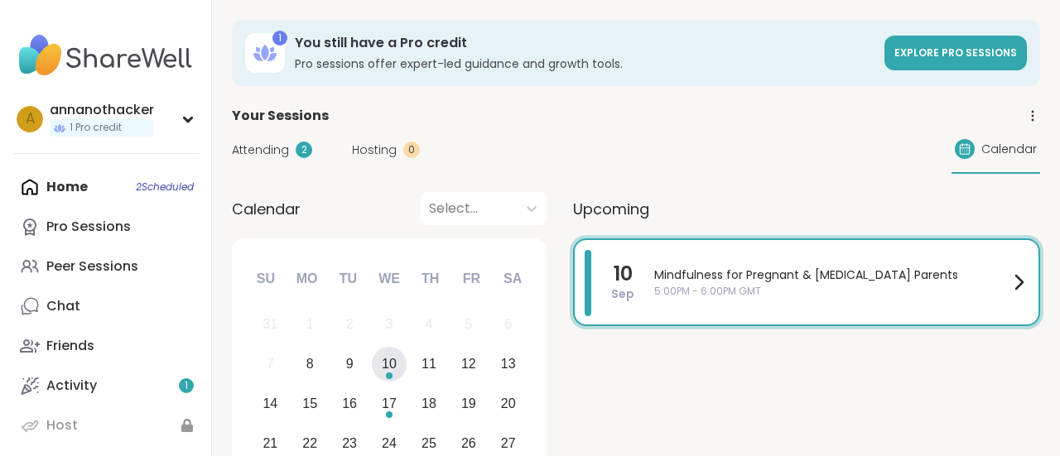
click at [395, 405] on div "17" at bounding box center [389, 404] width 15 height 22
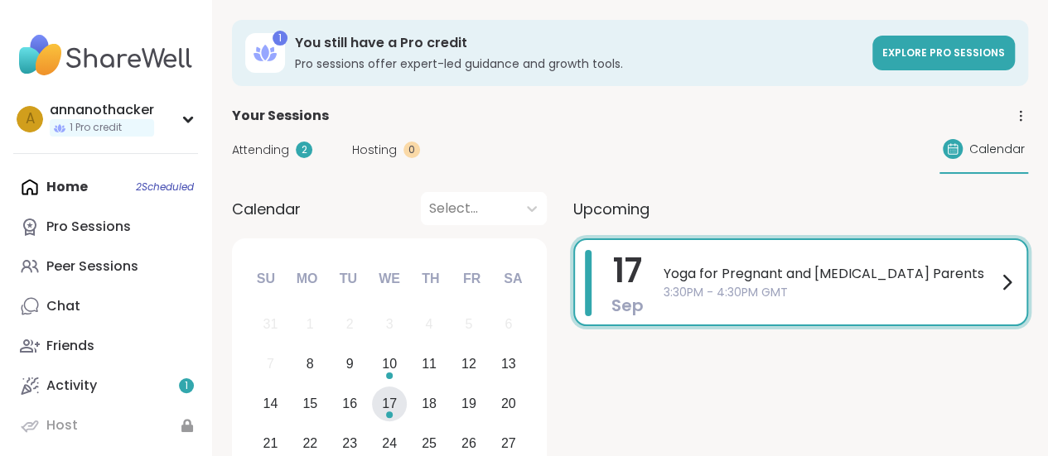
click at [824, 289] on span "3:30PM - 4:30PM GMT" at bounding box center [829, 292] width 333 height 17
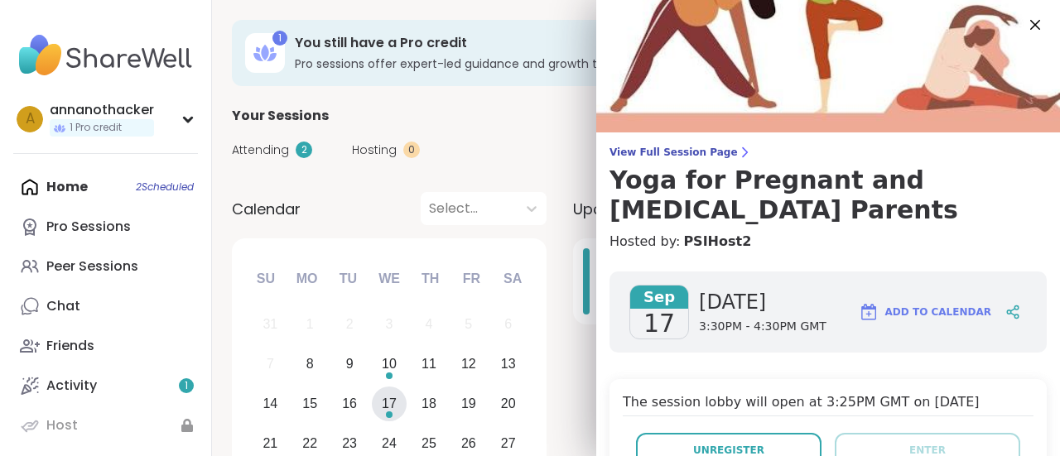
click at [268, 151] on span "Attending" at bounding box center [260, 150] width 57 height 17
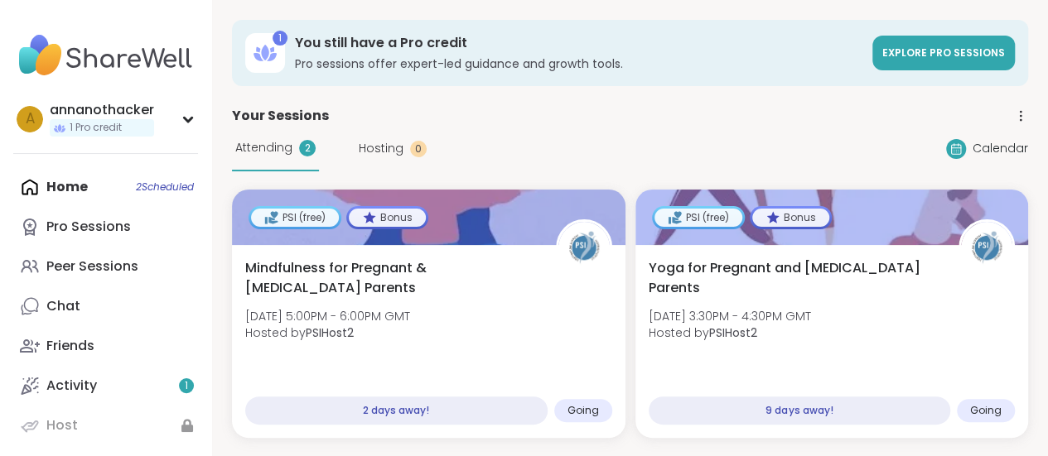
click at [747, 258] on span "Yoga for Pregnant and Postpartum Parents" at bounding box center [794, 278] width 292 height 40
click at [78, 176] on div "Home 2 Scheduled Pro Sessions Peer Sessions Chat Friends Activity 1 Host PSI" at bounding box center [105, 326] width 185 height 318
click at [54, 195] on div "Home 2 Scheduled Pro Sessions Peer Sessions Chat Friends Activity 1 Host PSI" at bounding box center [105, 326] width 185 height 318
click at [89, 195] on div "Home 2 Scheduled Pro Sessions Peer Sessions Chat Friends Activity 1 Host PSI" at bounding box center [105, 326] width 185 height 318
click at [158, 185] on div "Home 2 Scheduled Pro Sessions Peer Sessions Chat Friends Activity 1 Host PSI" at bounding box center [105, 326] width 185 height 318
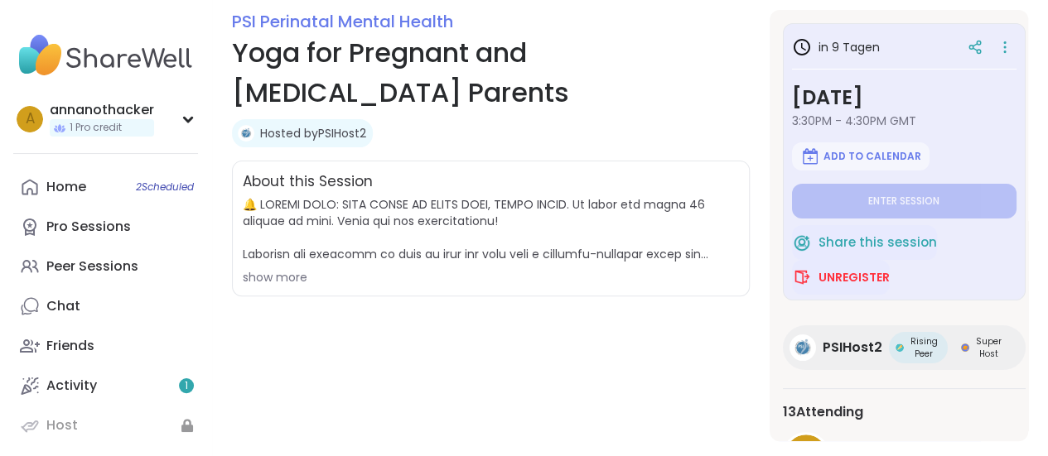
scroll to position [225, 0]
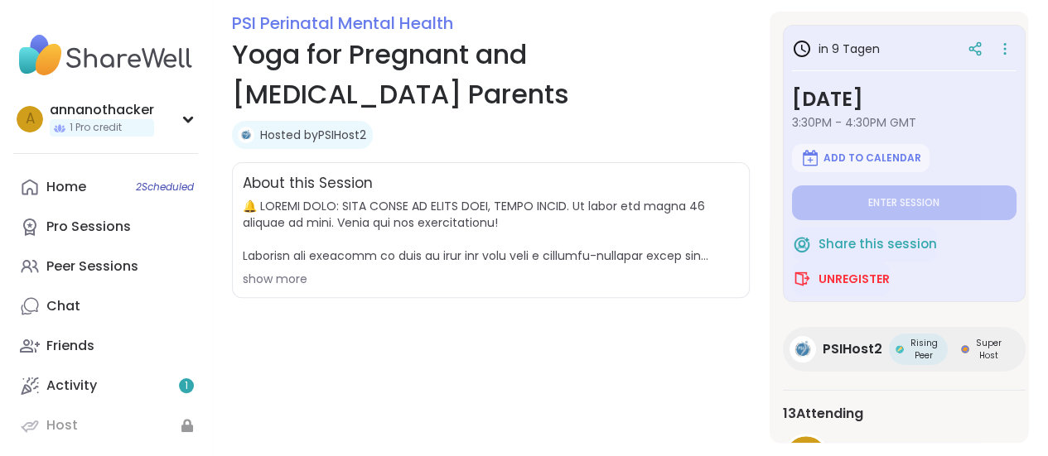
click at [338, 141] on link "Hosted by PSIHost2" at bounding box center [313, 135] width 106 height 17
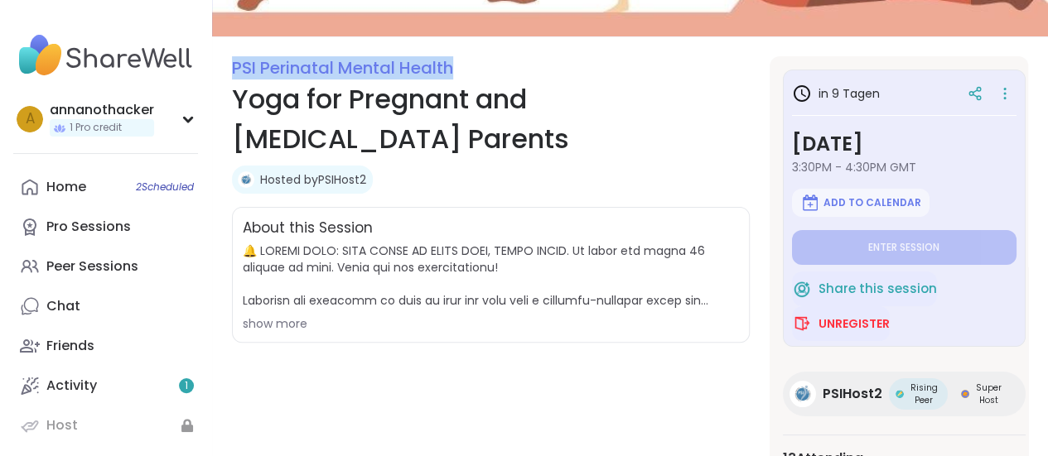
scroll to position [179, 0]
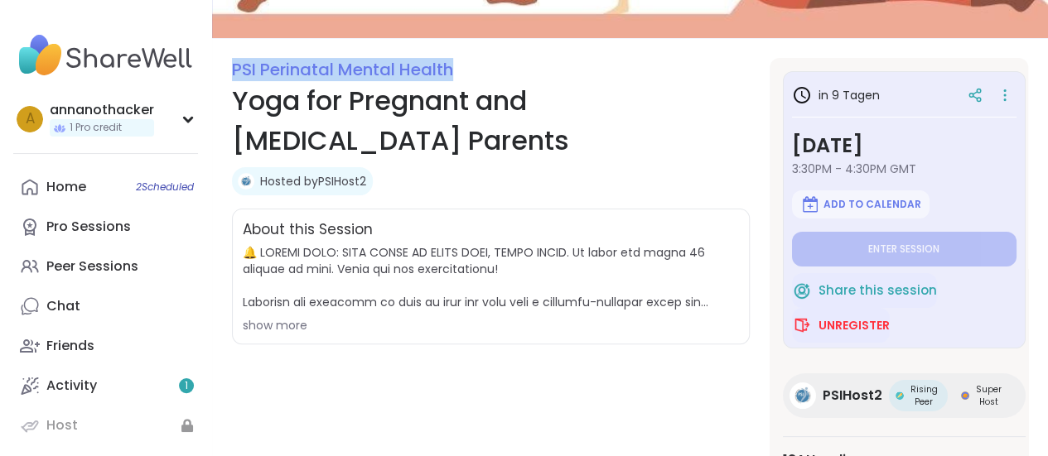
drag, startPoint x: 464, startPoint y: 31, endPoint x: 232, endPoint y: 59, distance: 233.6
click at [232, 59] on span "PSI Perinatal Mental Health" at bounding box center [491, 69] width 518 height 23
copy link "PSI Perinatal Mental Health"
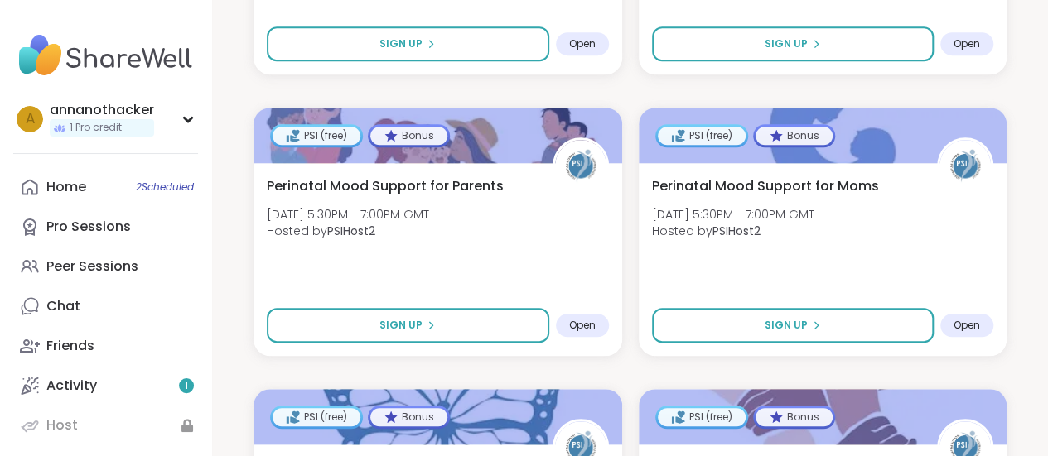
scroll to position [605, 0]
click at [889, 254] on div "Perinatal Mood Support for Moms [DATE] 5:30PM - 7:00PM GMT Hosted by PSIHost2 S…" at bounding box center [823, 258] width 369 height 193
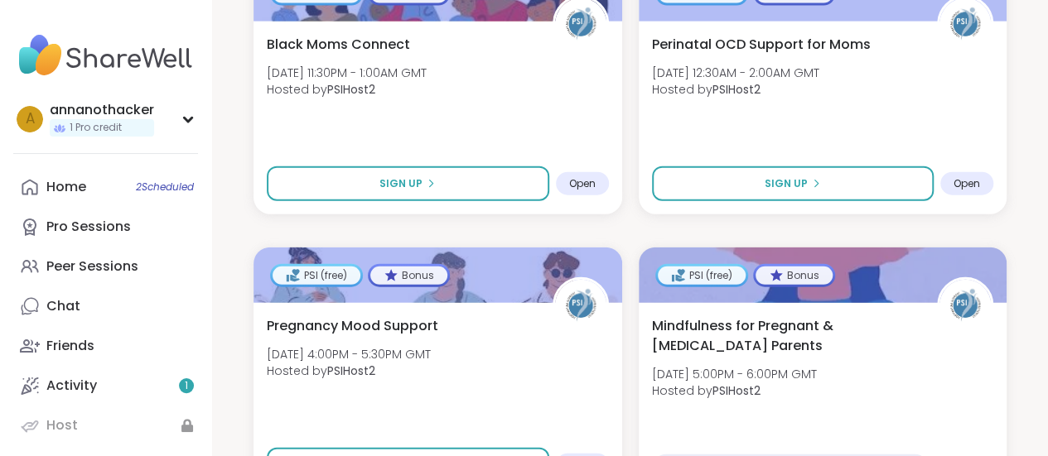
scroll to position [1936, 0]
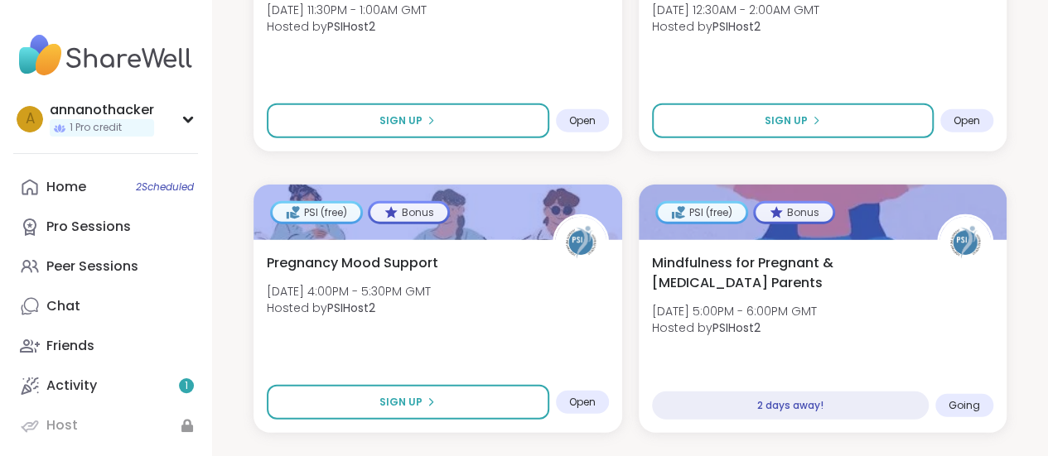
drag, startPoint x: 431, startPoint y: 281, endPoint x: 326, endPoint y: 284, distance: 105.2
click at [326, 284] on span "Wed, Sep 10 | 4:00PM - 5:30PM GMT" at bounding box center [349, 291] width 164 height 17
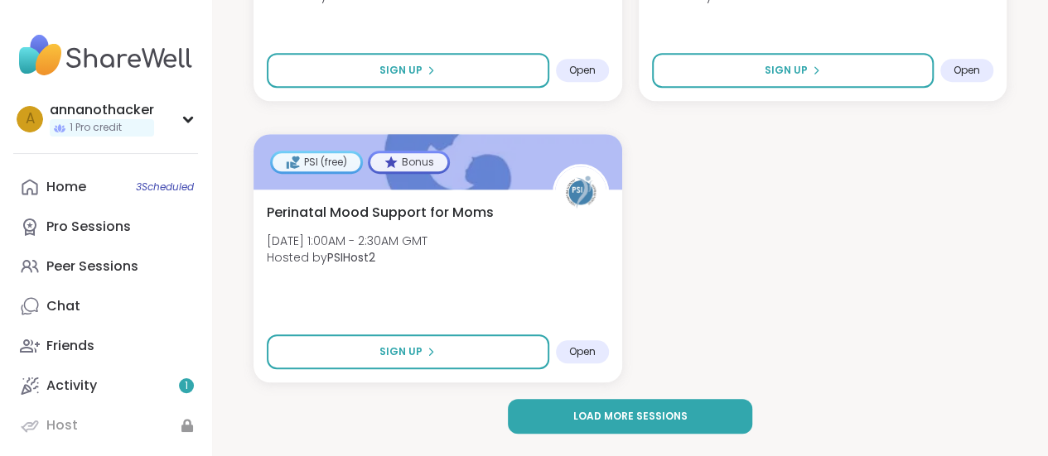
scroll to position [3705, 0]
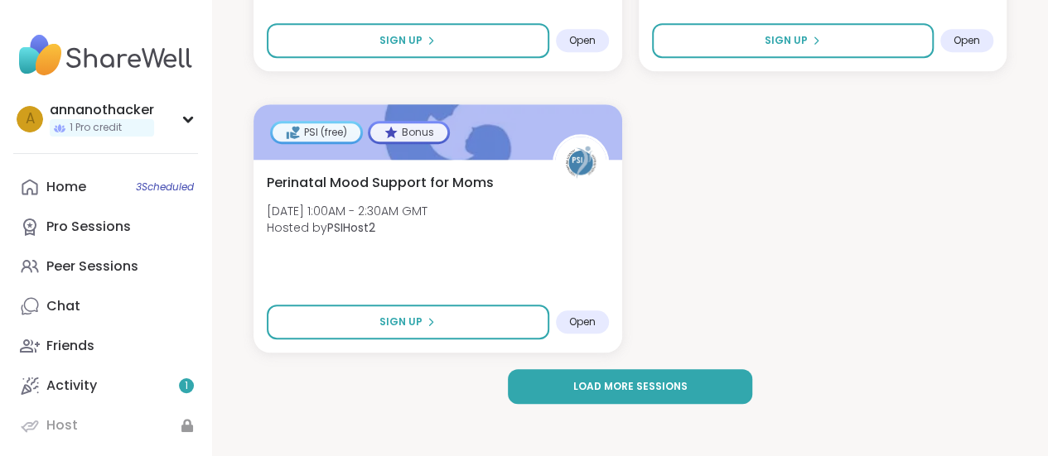
click at [658, 383] on span "Load more sessions" at bounding box center [630, 386] width 114 height 15
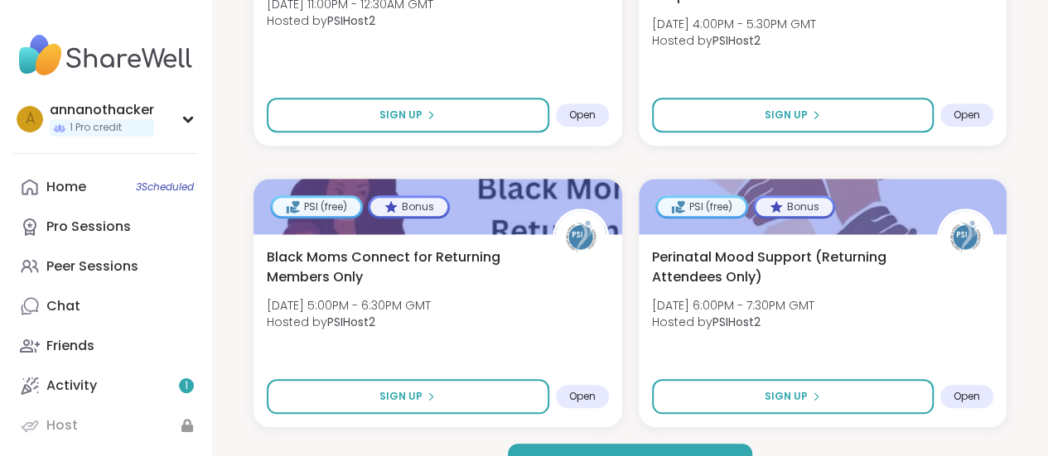
scroll to position [7084, 0]
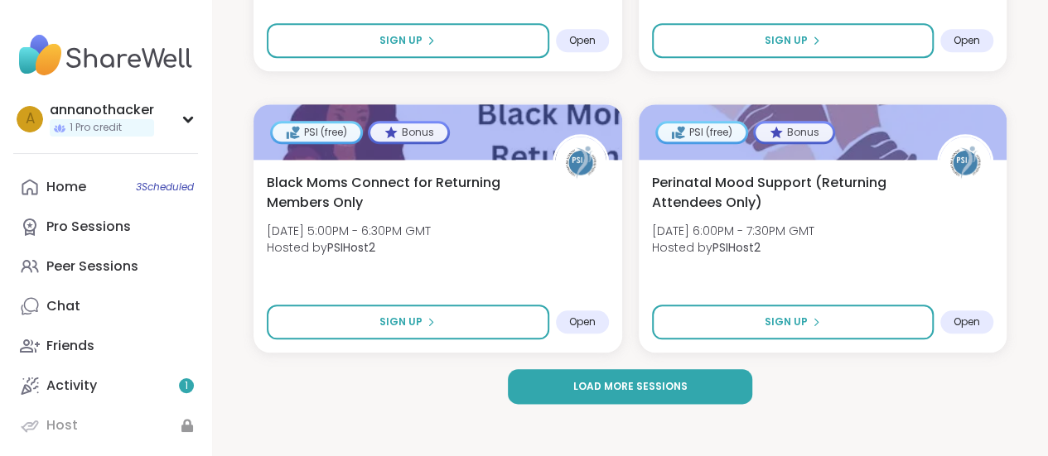
click at [697, 387] on button "Load more sessions" at bounding box center [630, 386] width 244 height 35
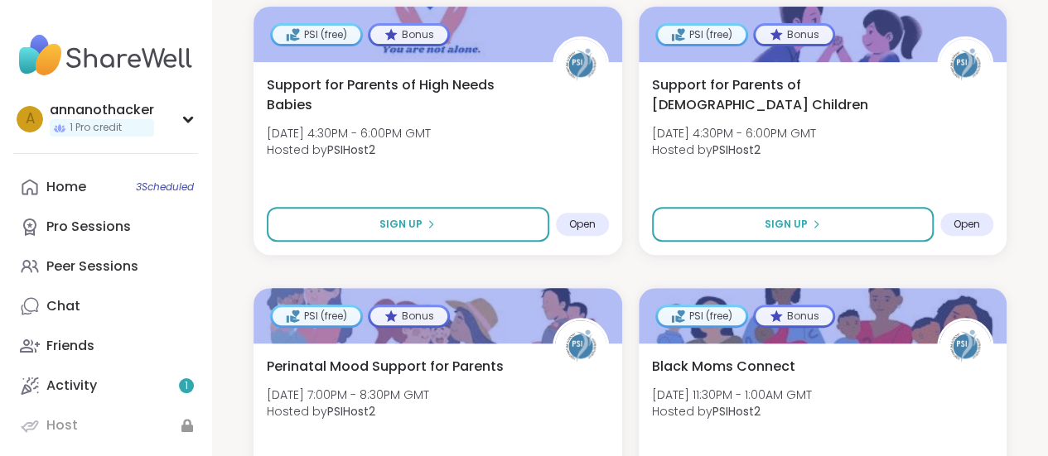
scroll to position [9851, 0]
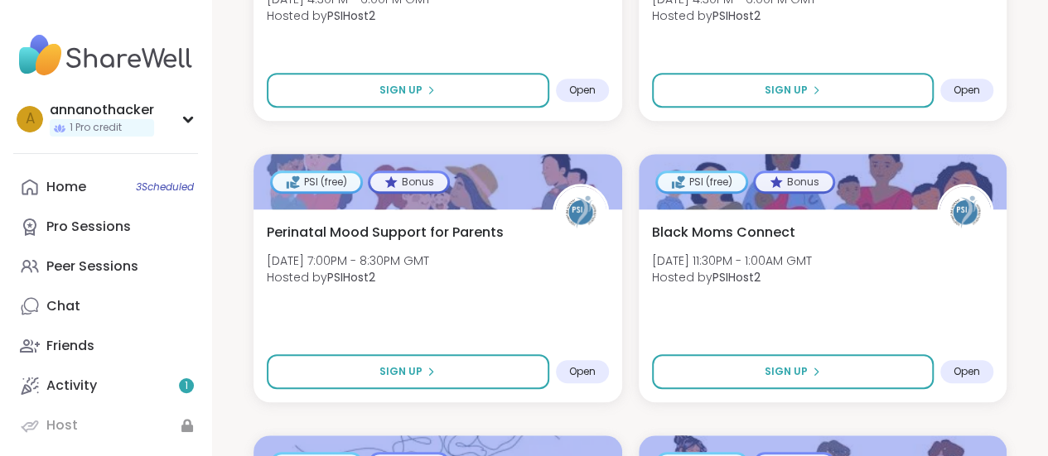
click at [522, 329] on div "Perinatal Mood Support for Parents Tue, Sep 23 | 7:00PM - 8:30PM GMT Hosted by …" at bounding box center [437, 306] width 369 height 193
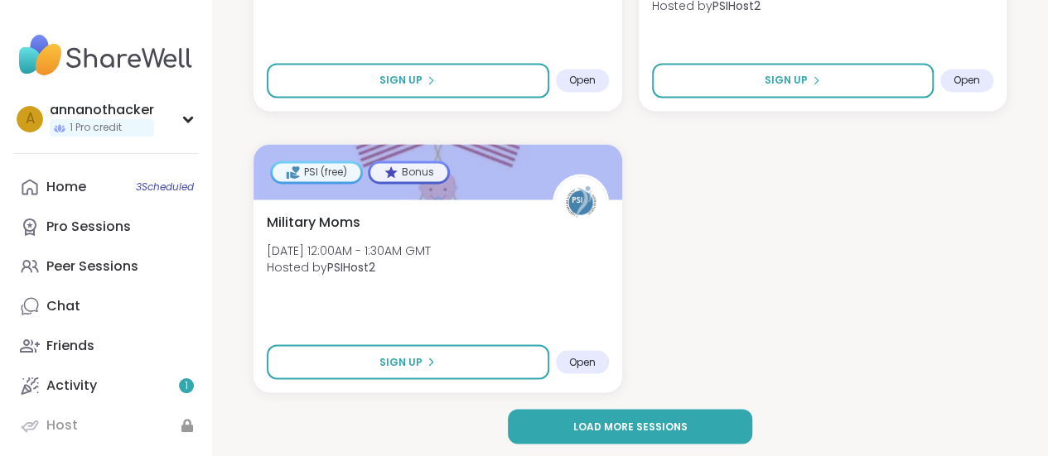
scroll to position [10745, 0]
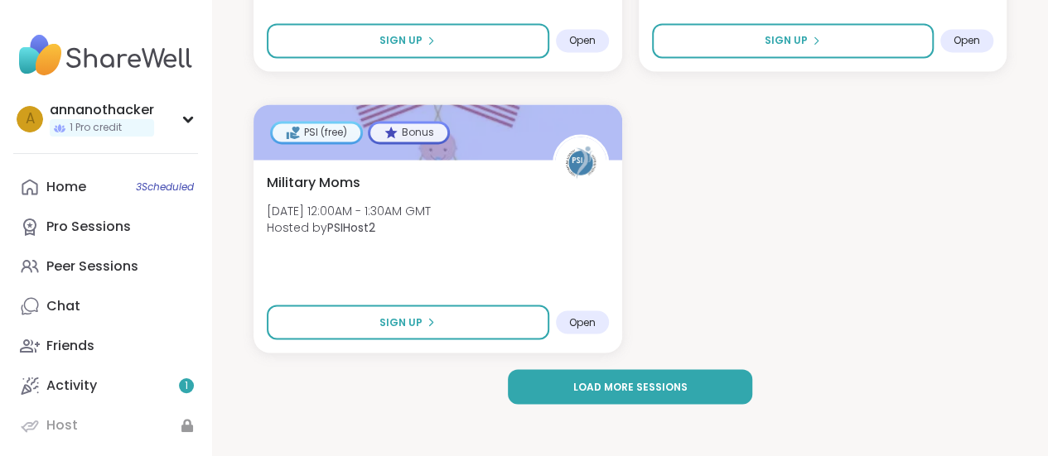
click at [641, 384] on span "Load more sessions" at bounding box center [630, 386] width 114 height 15
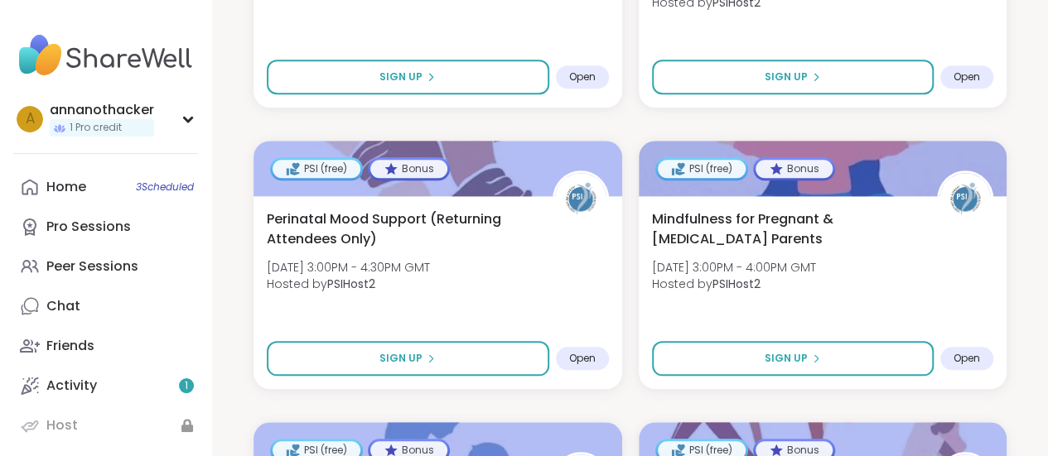
scroll to position [13245, 0]
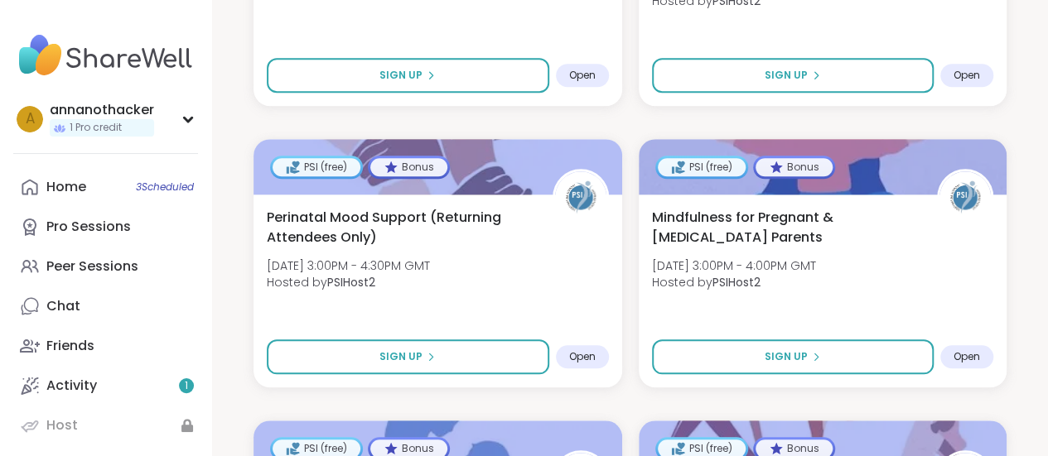
click at [839, 364] on button "Sign Up" at bounding box center [793, 357] width 282 height 35
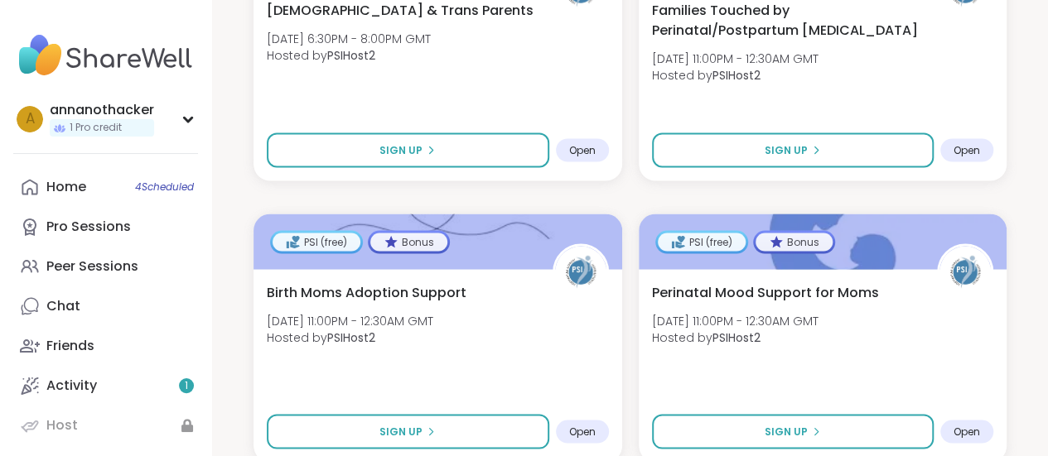
scroll to position [14124, 0]
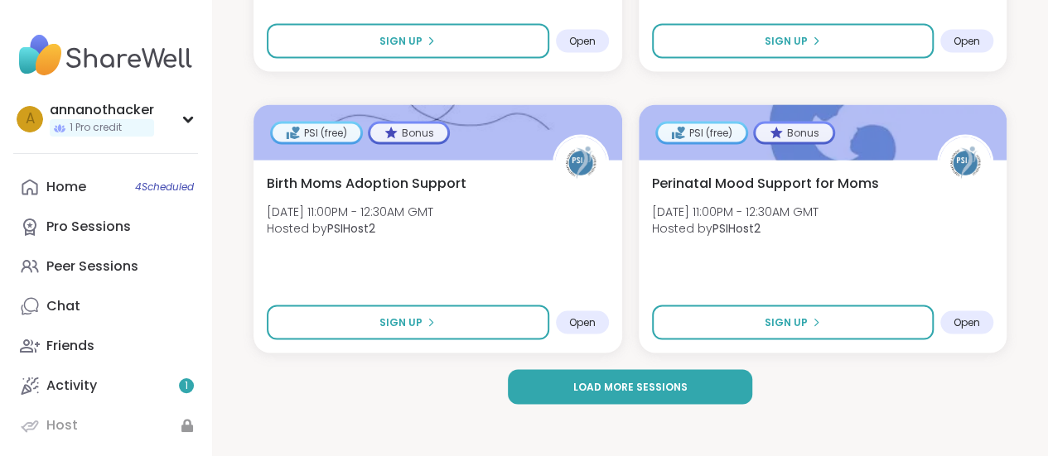
click at [626, 396] on button "Load more sessions" at bounding box center [630, 386] width 244 height 35
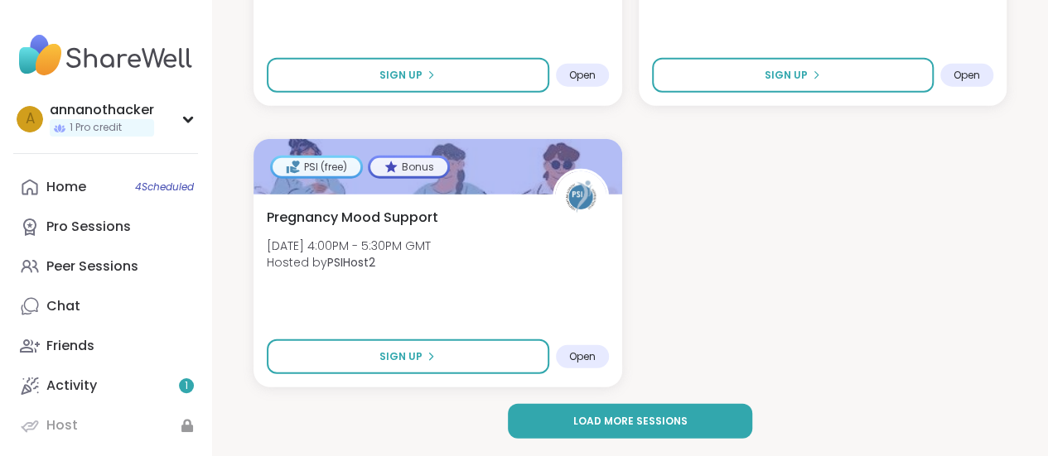
scroll to position [17757, 0]
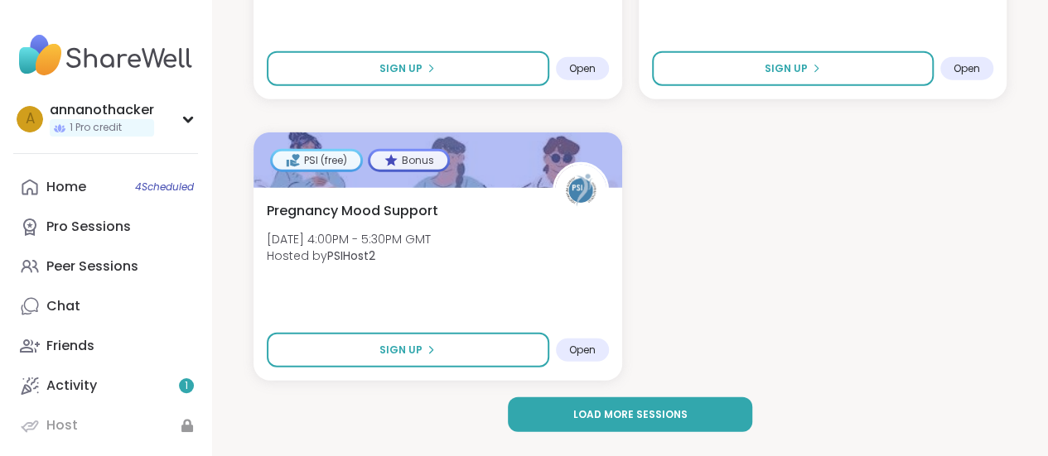
click at [429, 363] on button "Sign Up" at bounding box center [408, 350] width 282 height 35
click at [707, 405] on button "Load more sessions" at bounding box center [630, 415] width 244 height 35
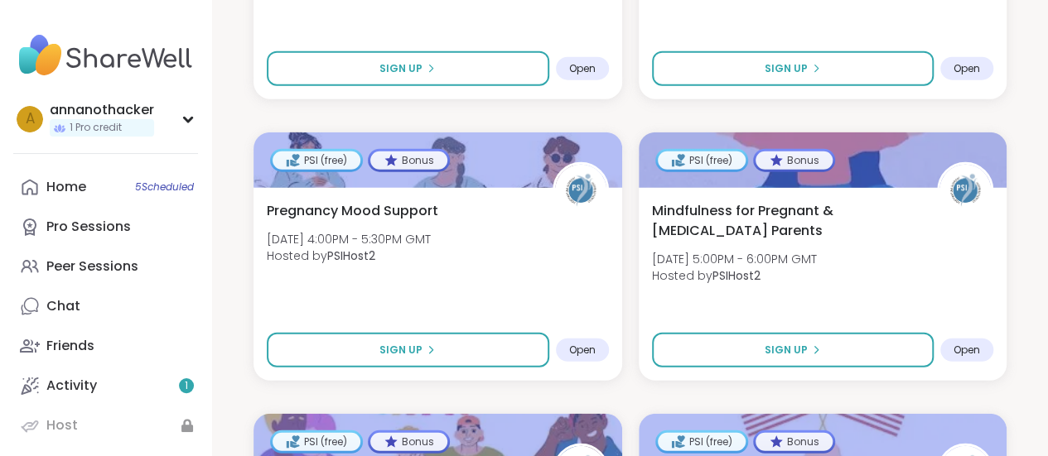
click at [819, 350] on button "Sign Up" at bounding box center [793, 350] width 282 height 35
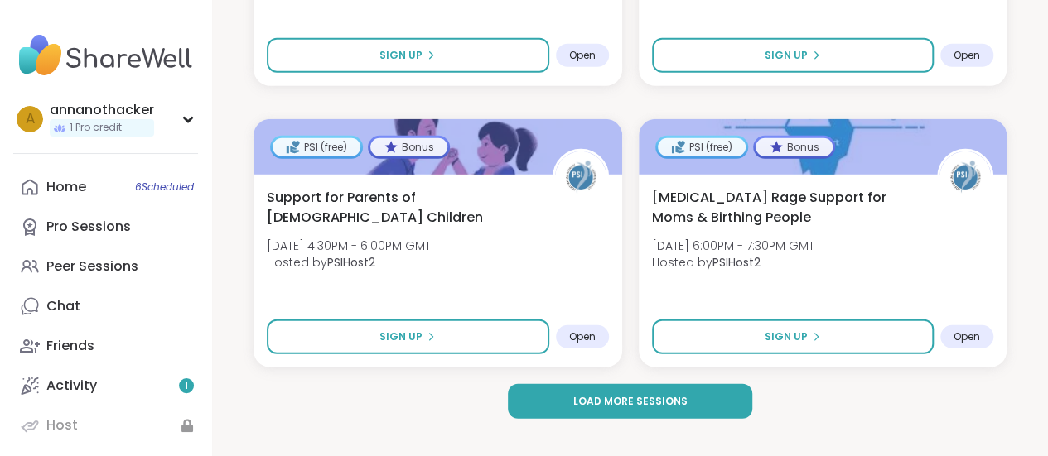
scroll to position [21164, 0]
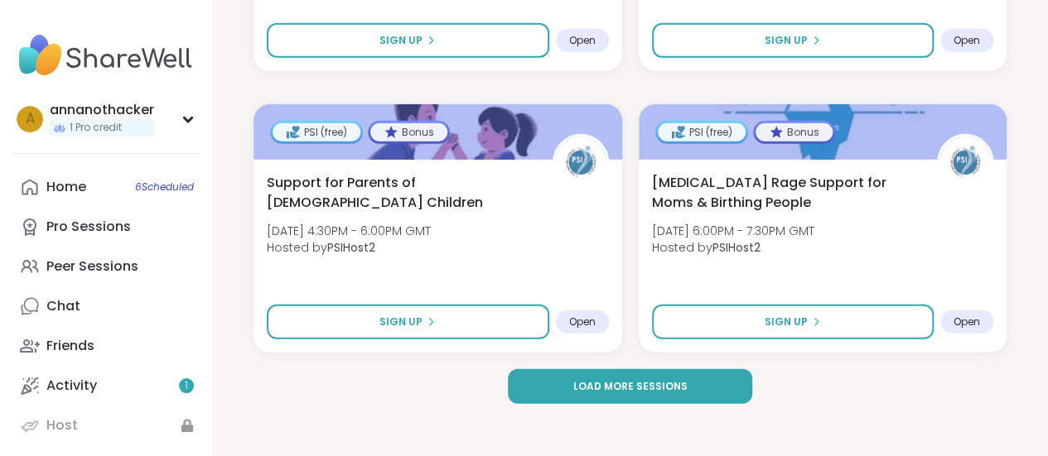
click at [652, 393] on button "Load more sessions" at bounding box center [630, 386] width 244 height 35
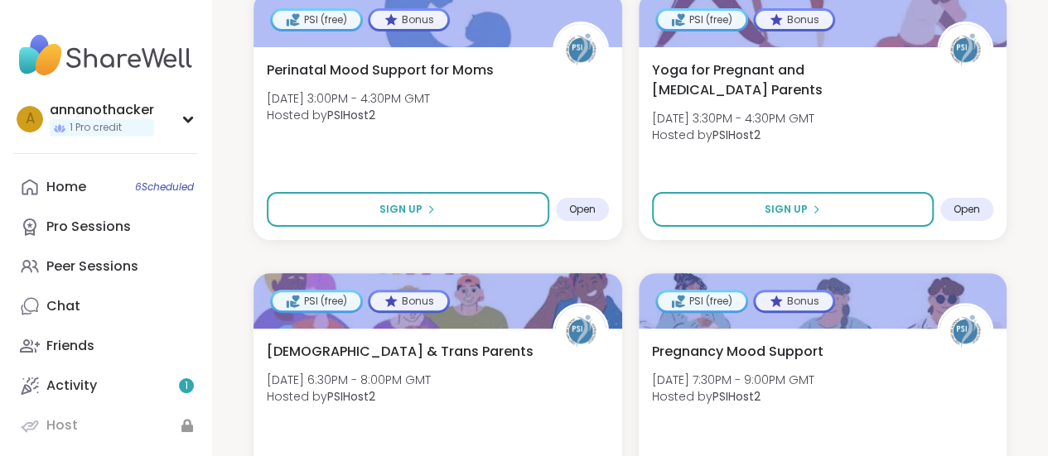
scroll to position [22118, 0]
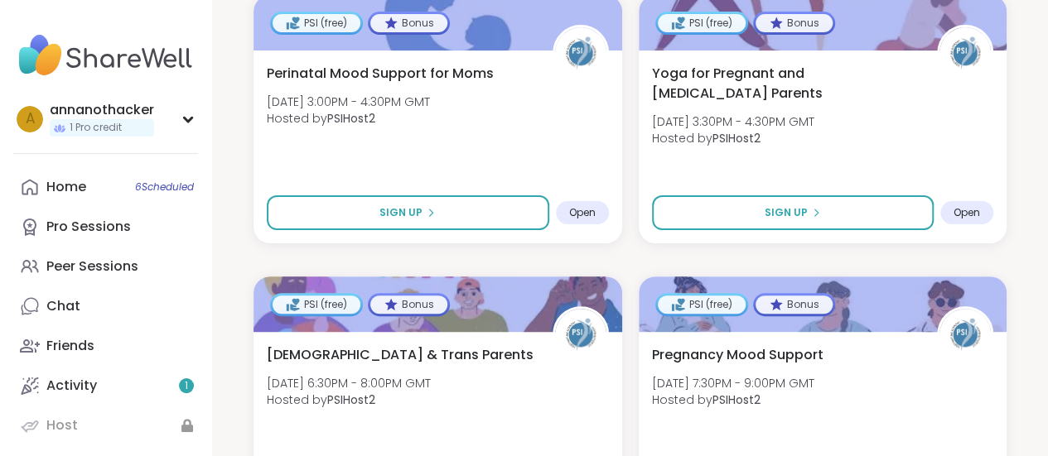
click at [494, 209] on button "Sign Up" at bounding box center [408, 212] width 282 height 35
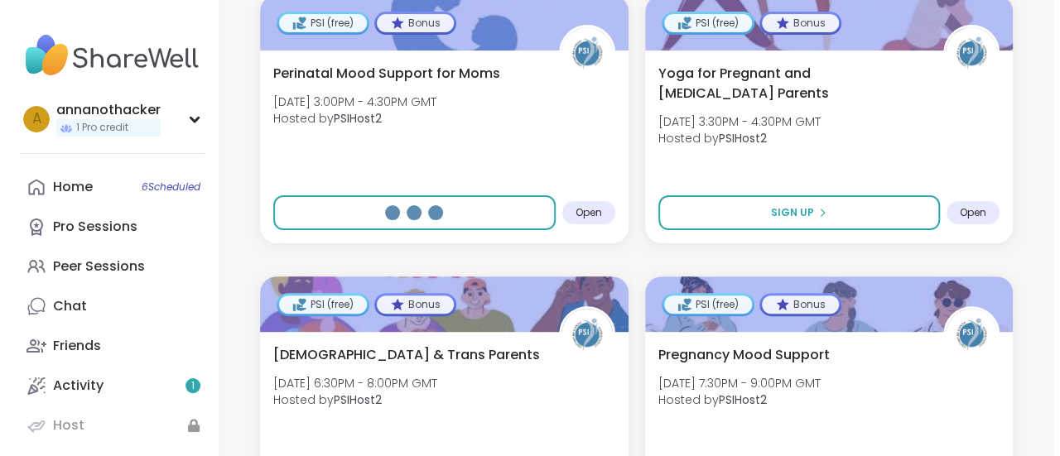
scroll to position [22484, 0]
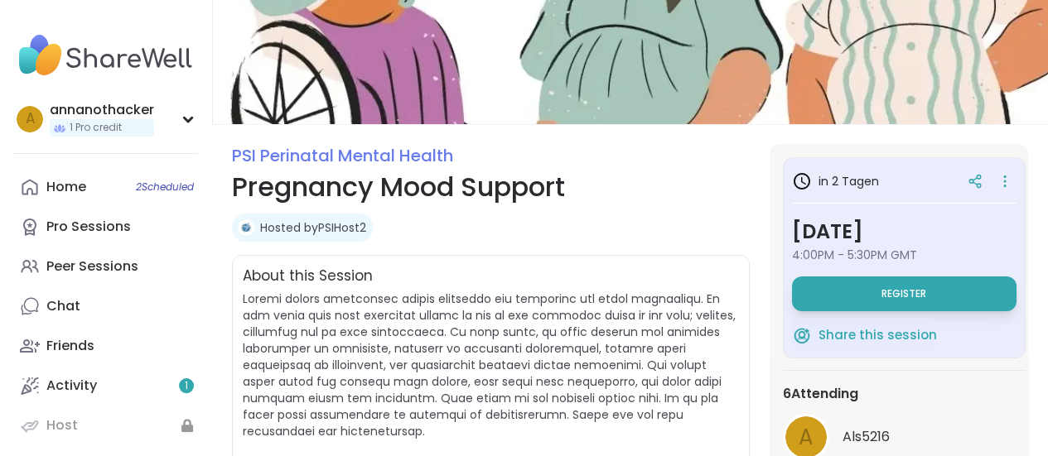
scroll to position [92, 0]
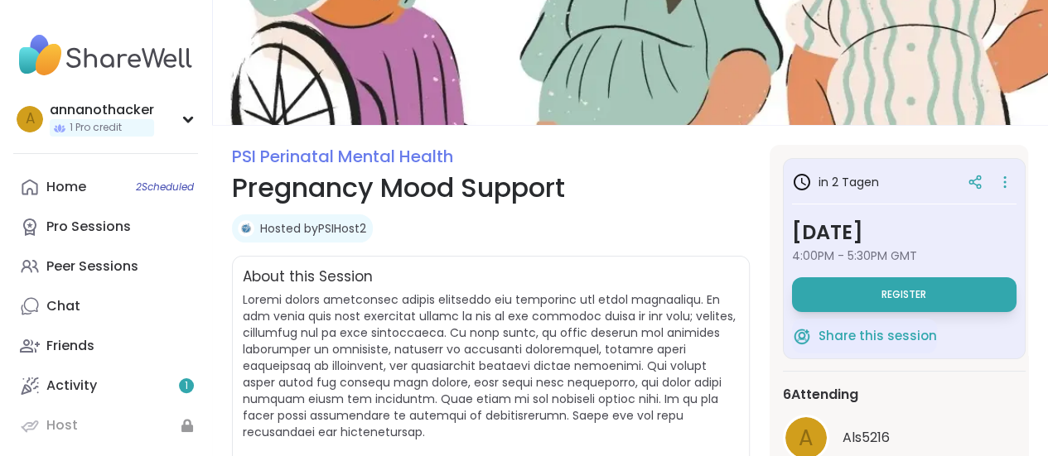
click at [863, 284] on button "Register" at bounding box center [904, 294] width 224 height 35
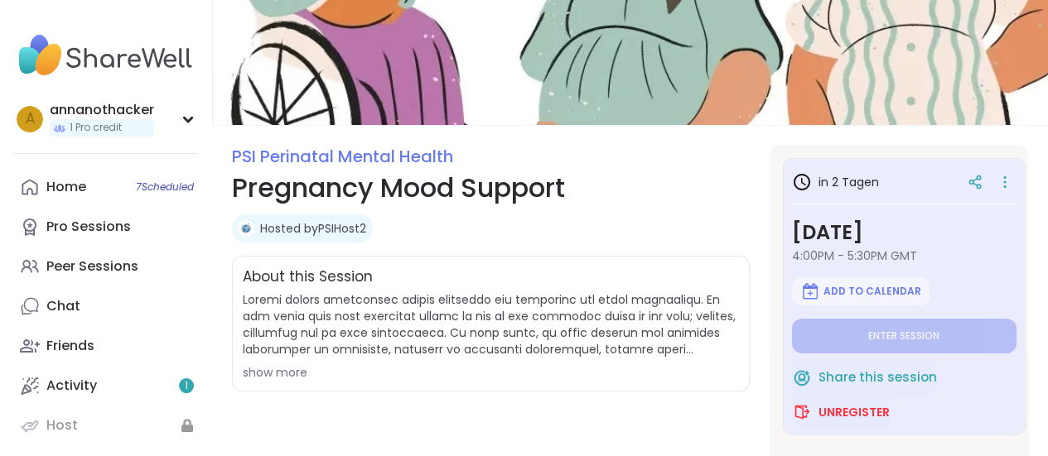
click at [137, 258] on link "Peer Sessions" at bounding box center [105, 267] width 185 height 40
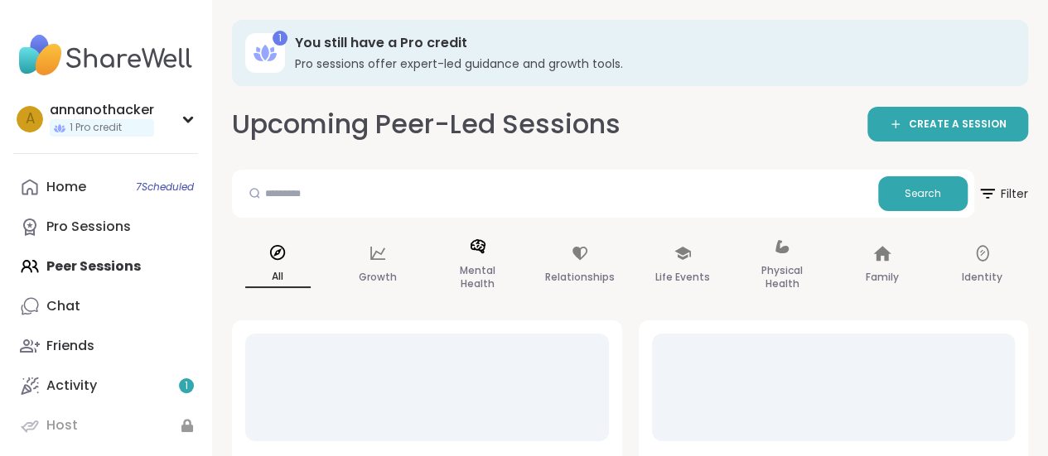
click at [486, 253] on icon at bounding box center [478, 247] width 18 height 18
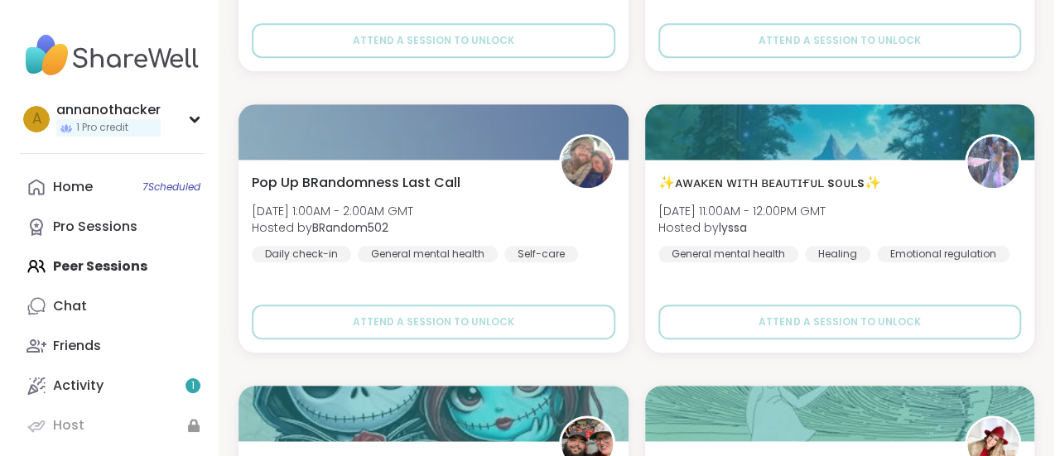
scroll to position [3914, 0]
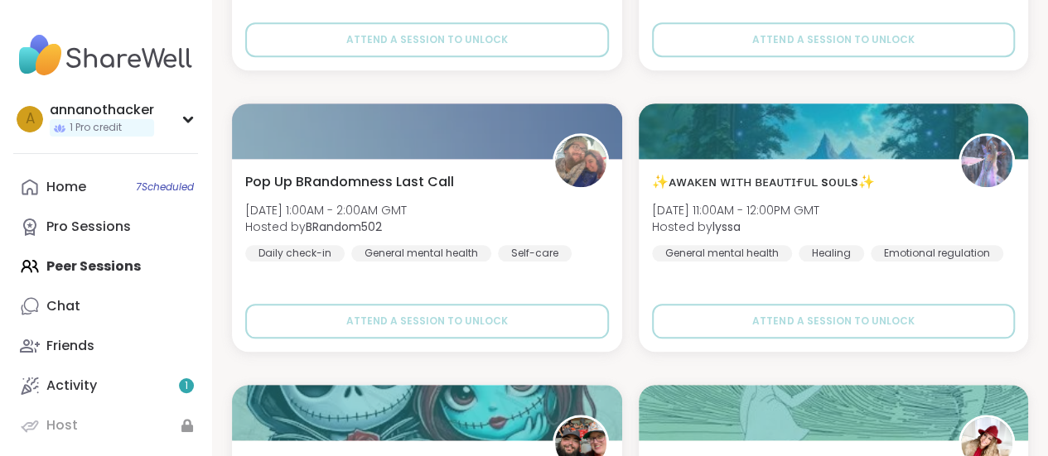
click at [783, 180] on span "✨ᴀᴡᴀᴋᴇɴ ᴡɪᴛʜ ʙᴇᴀᴜᴛɪғᴜʟ sᴏᴜʟs✨" at bounding box center [763, 182] width 223 height 20
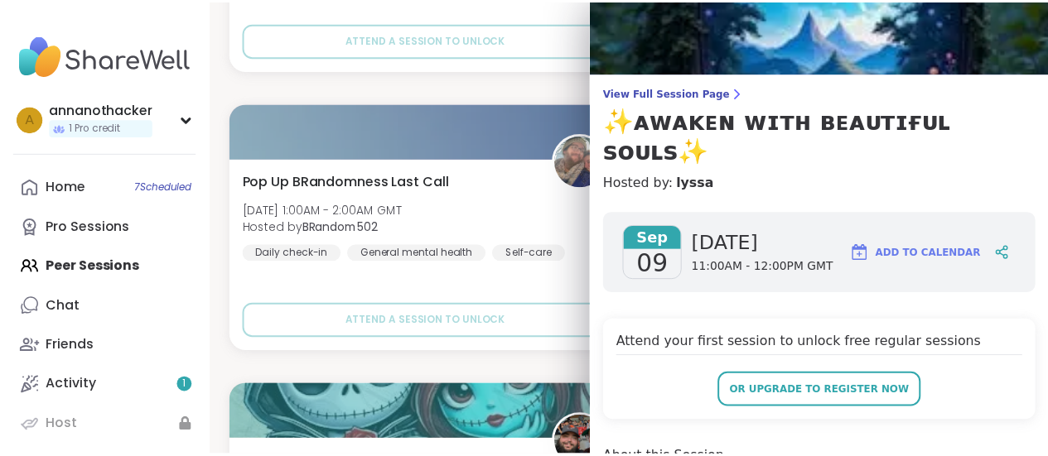
scroll to position [69, 0]
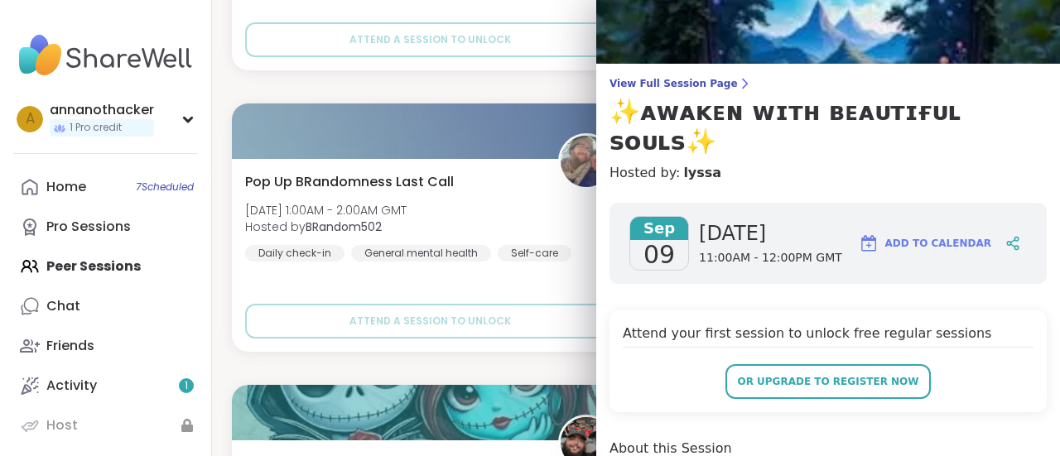
click at [880, 374] on span "or upgrade to register now" at bounding box center [827, 381] width 181 height 15
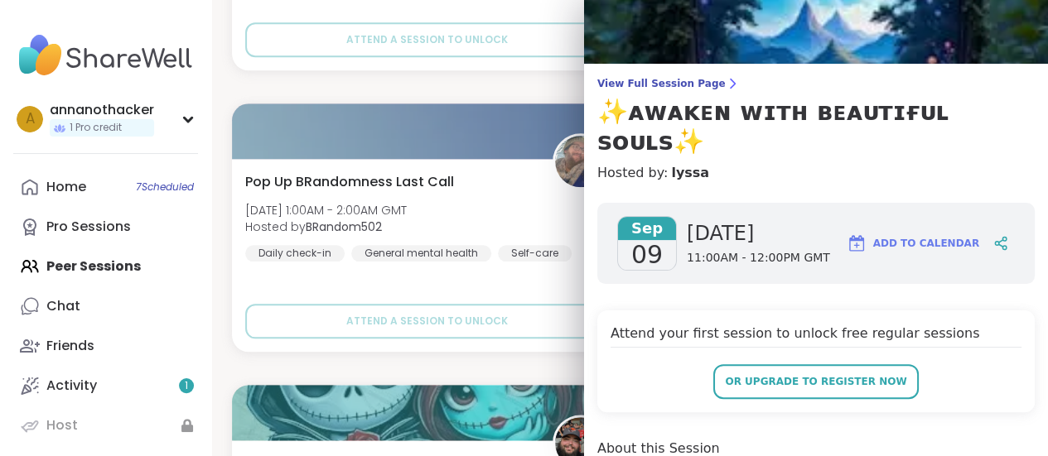
click at [779, 374] on span "or upgrade to register now" at bounding box center [815, 381] width 181 height 15
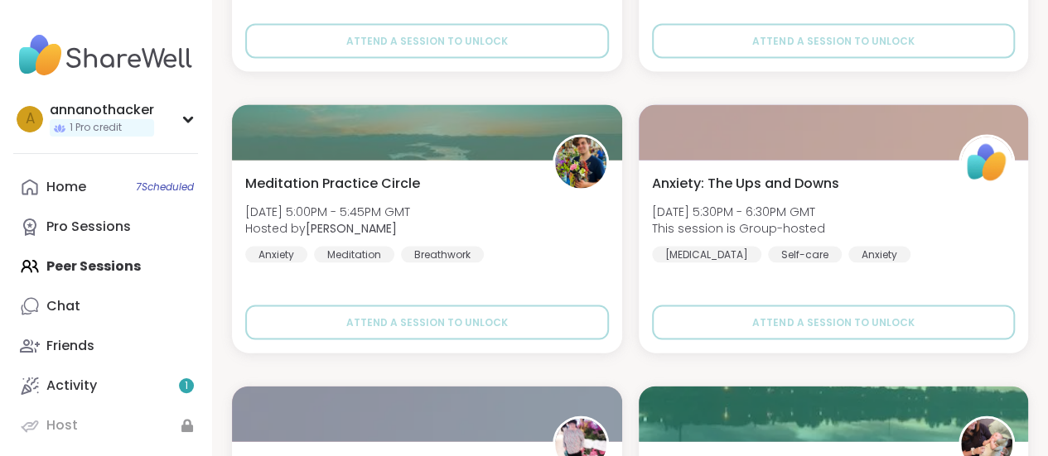
scroll to position [5003, 0]
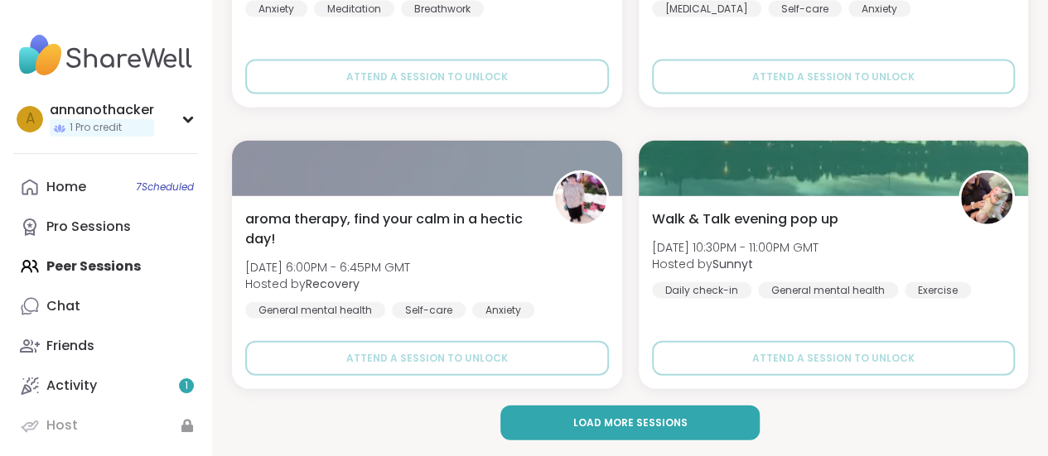
click at [653, 427] on span "Load more sessions" at bounding box center [629, 423] width 114 height 15
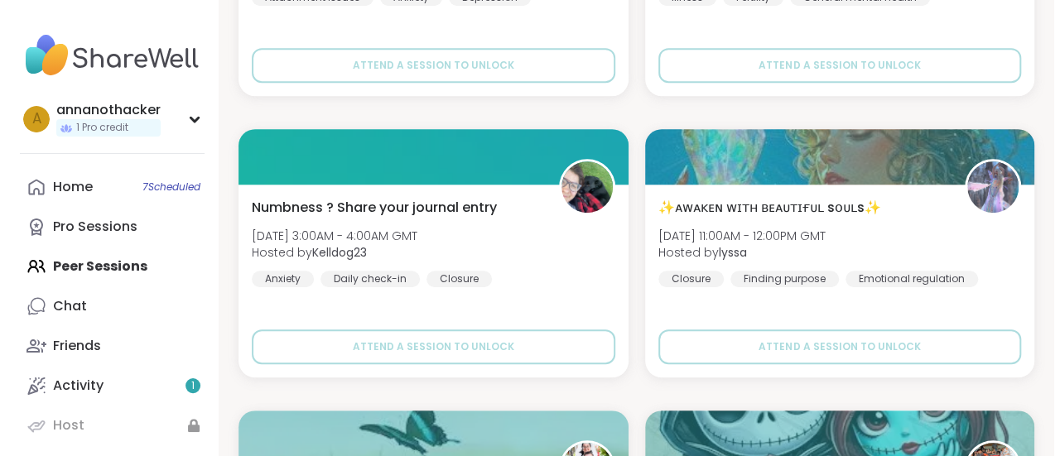
scroll to position [6705, 0]
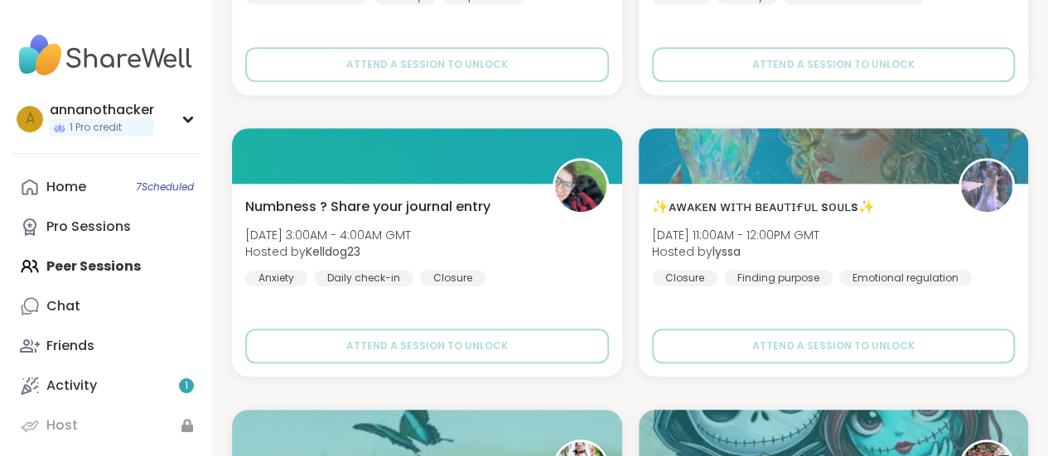
click at [791, 181] on div at bounding box center [834, 155] width 390 height 55
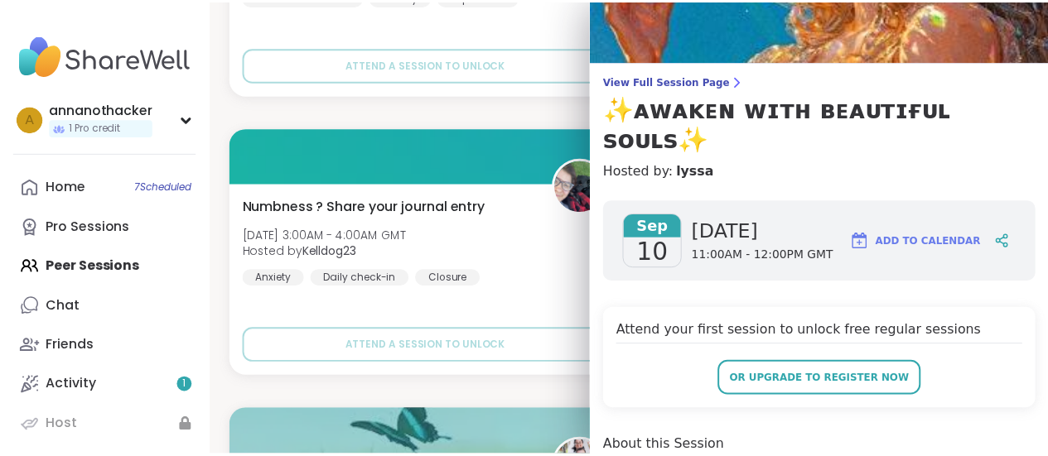
scroll to position [152, 0]
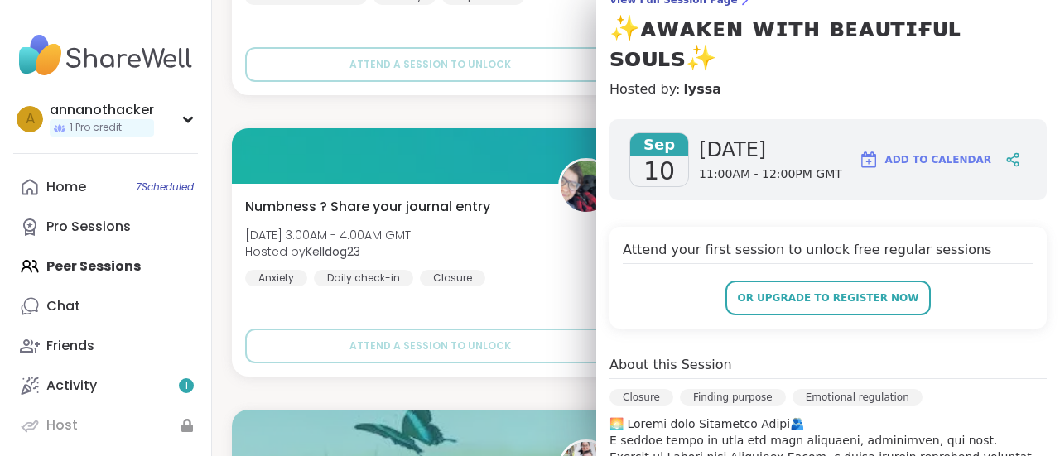
click at [838, 291] on span "or upgrade to register now" at bounding box center [827, 298] width 181 height 15
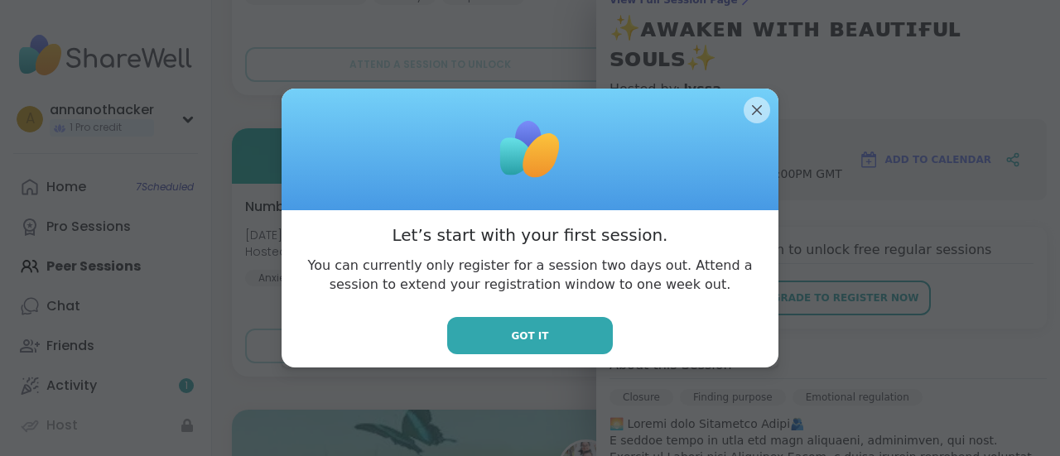
click at [558, 330] on button "Got it" at bounding box center [530, 335] width 166 height 37
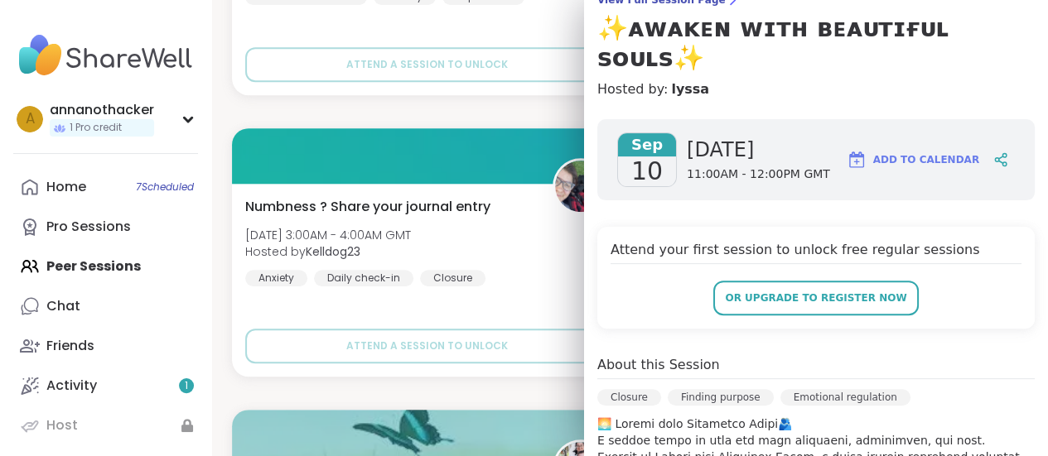
click at [907, 152] on span "Add to Calendar" at bounding box center [926, 159] width 106 height 15
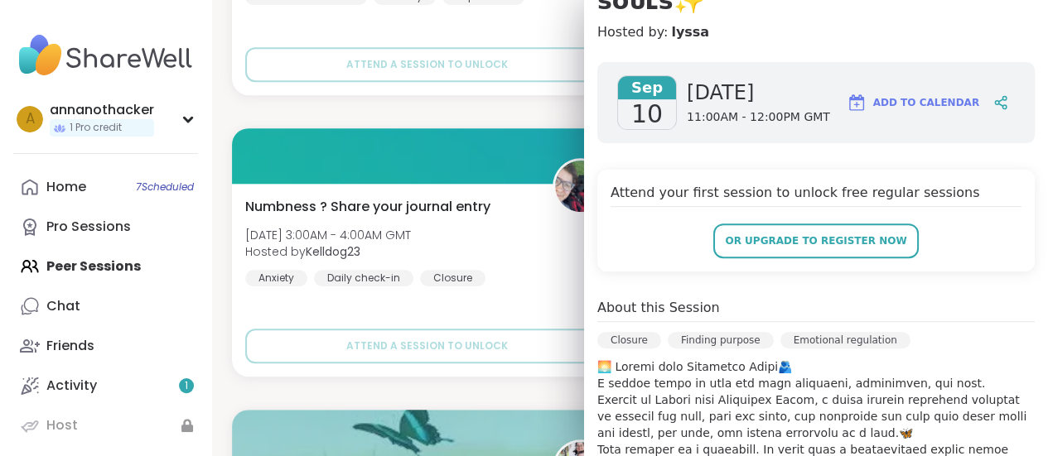
scroll to position [208, 0]
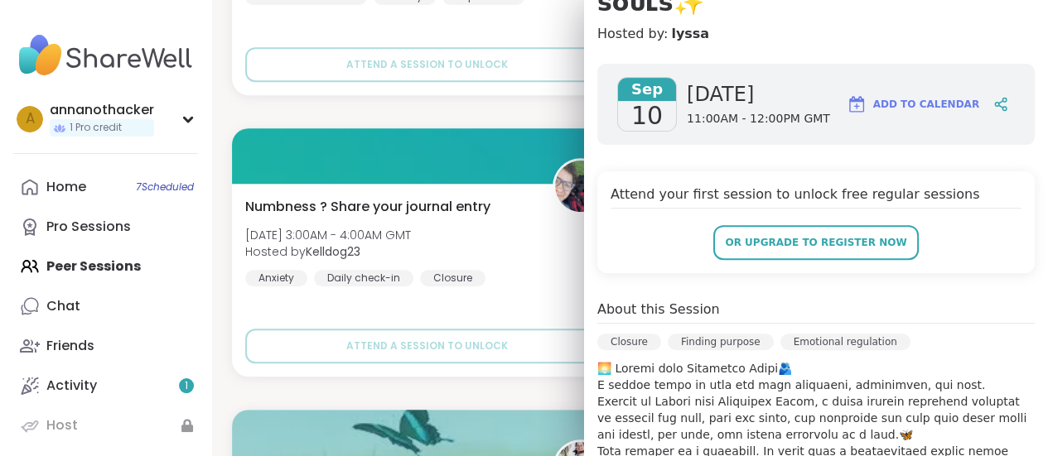
click at [846, 235] on span "or upgrade to register now" at bounding box center [815, 242] width 181 height 15
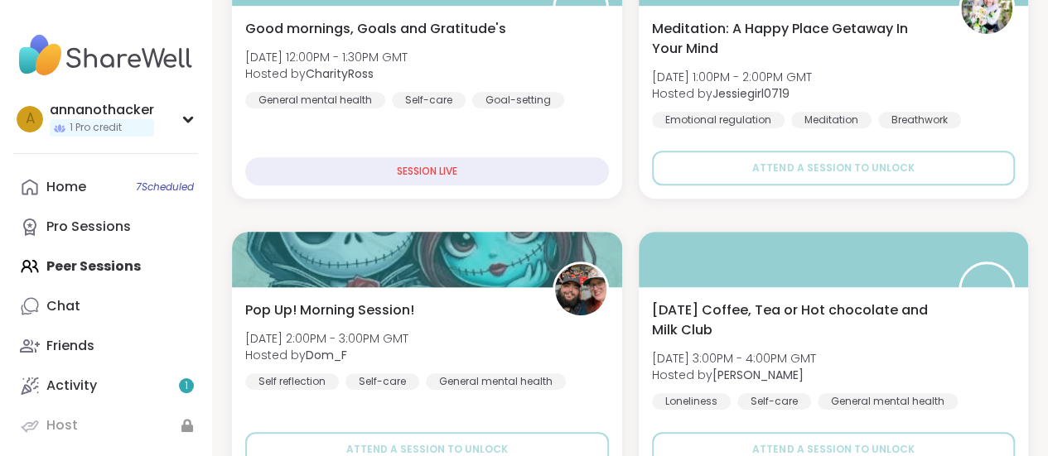
scroll to position [406, 0]
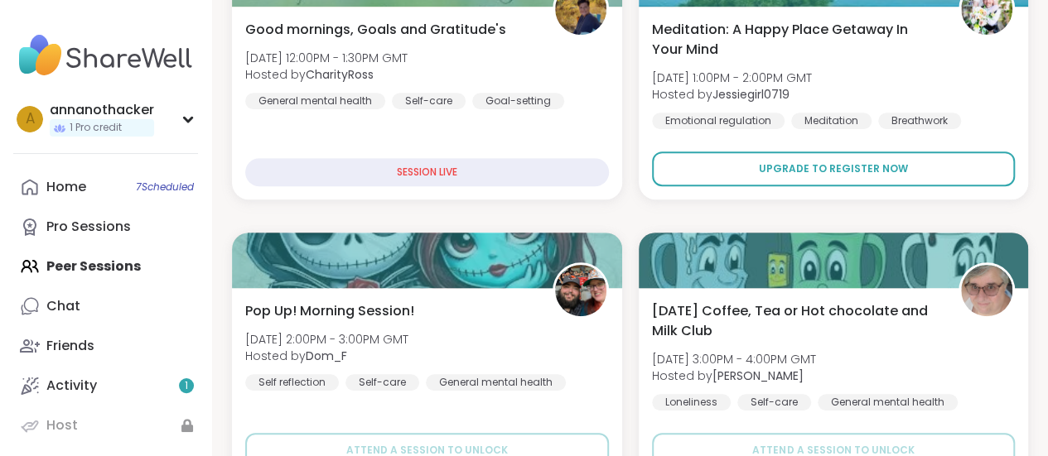
click at [853, 178] on button "Upgrade to register now" at bounding box center [834, 169] width 364 height 35
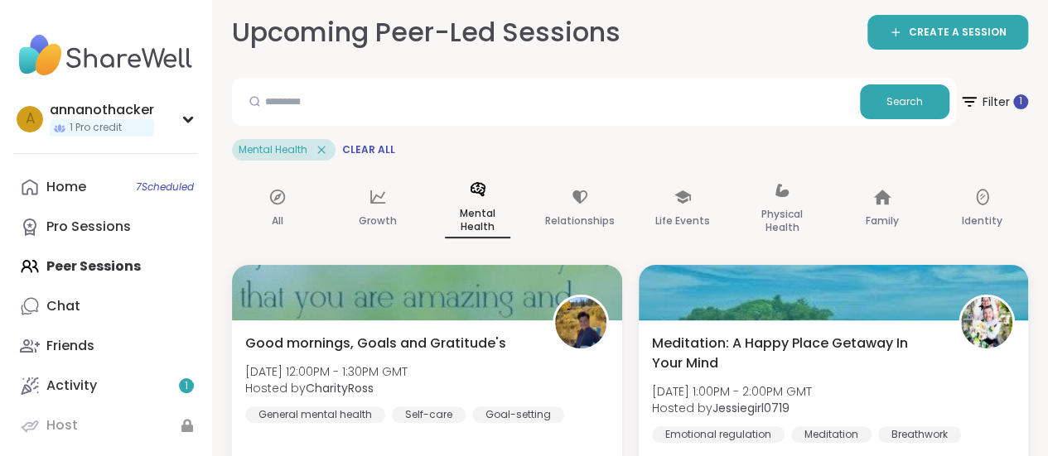
scroll to position [0, 0]
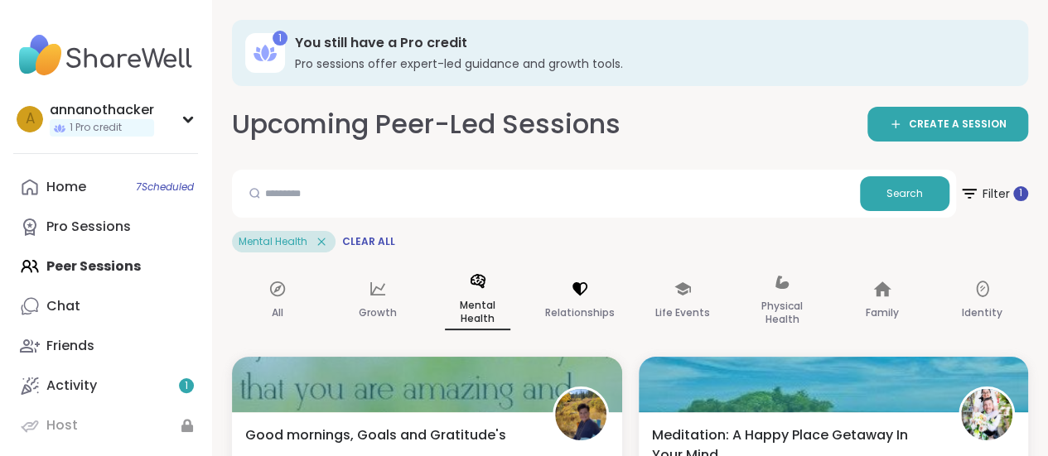
click at [571, 289] on icon at bounding box center [580, 289] width 18 height 18
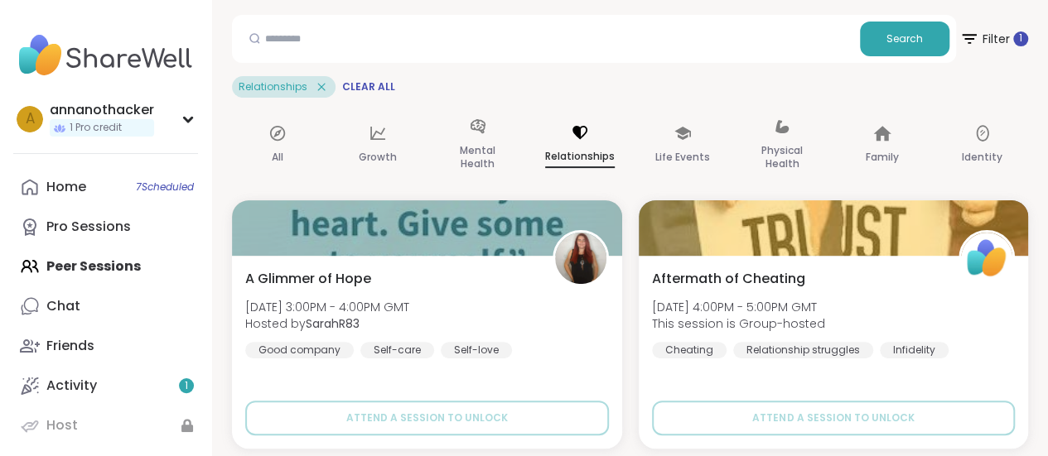
scroll to position [113, 0]
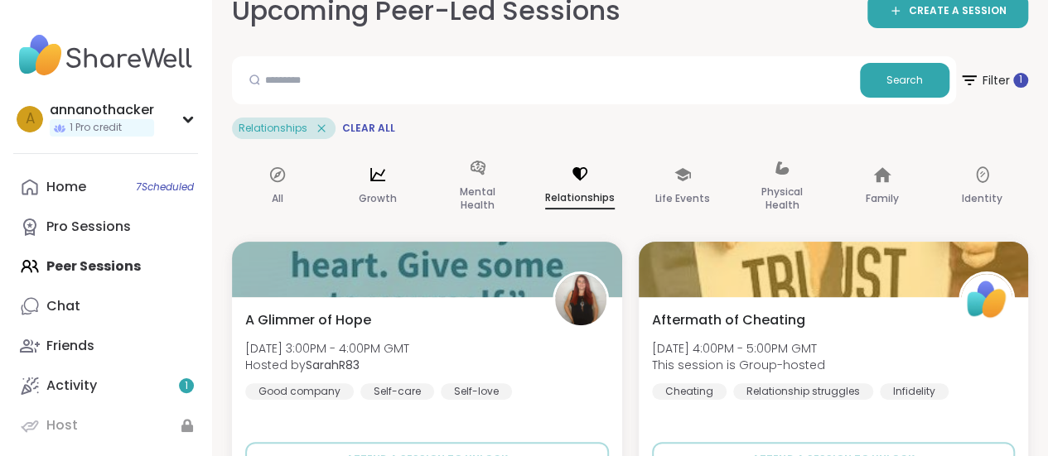
click at [378, 171] on icon at bounding box center [378, 175] width 18 height 18
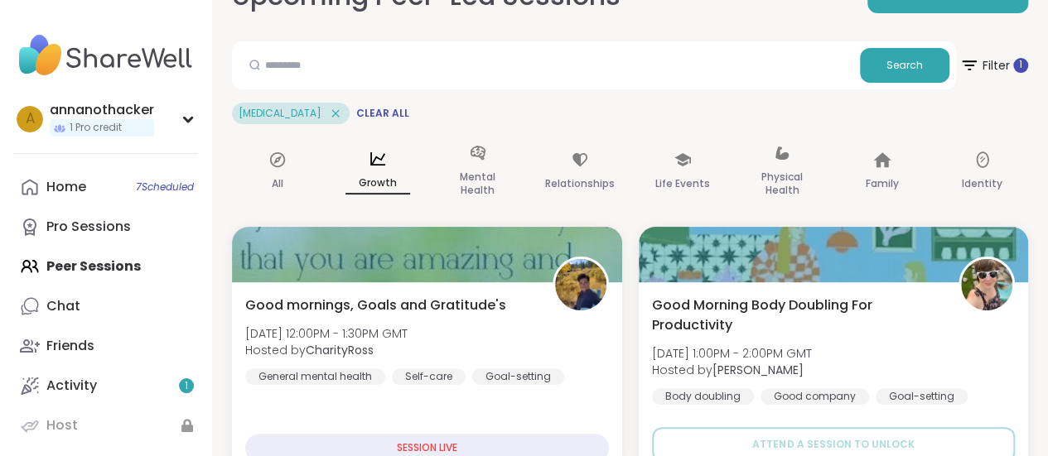
scroll to position [0, 0]
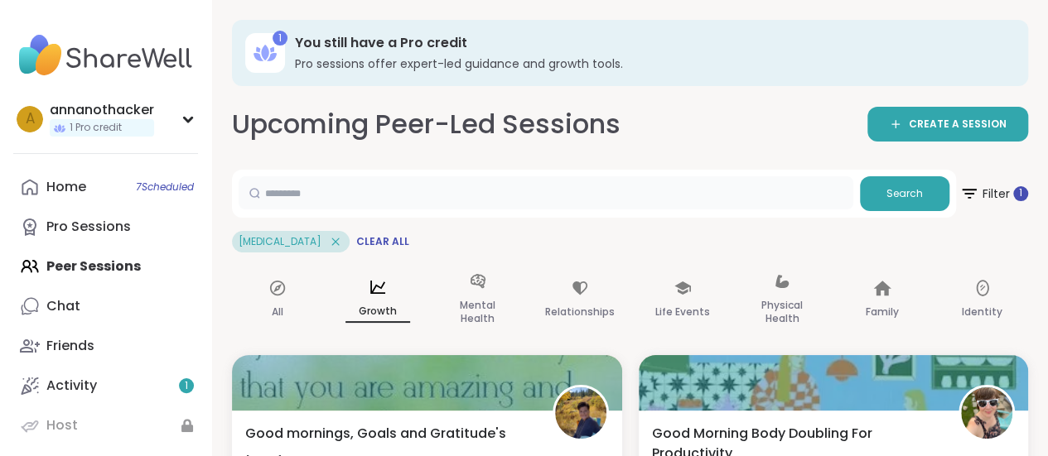
click at [421, 192] on input "text" at bounding box center [546, 192] width 615 height 33
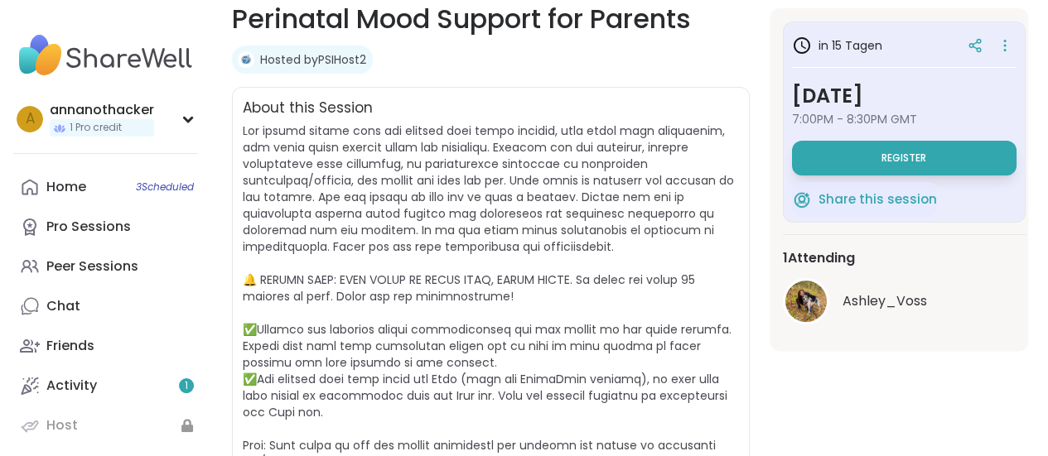
scroll to position [260, 0]
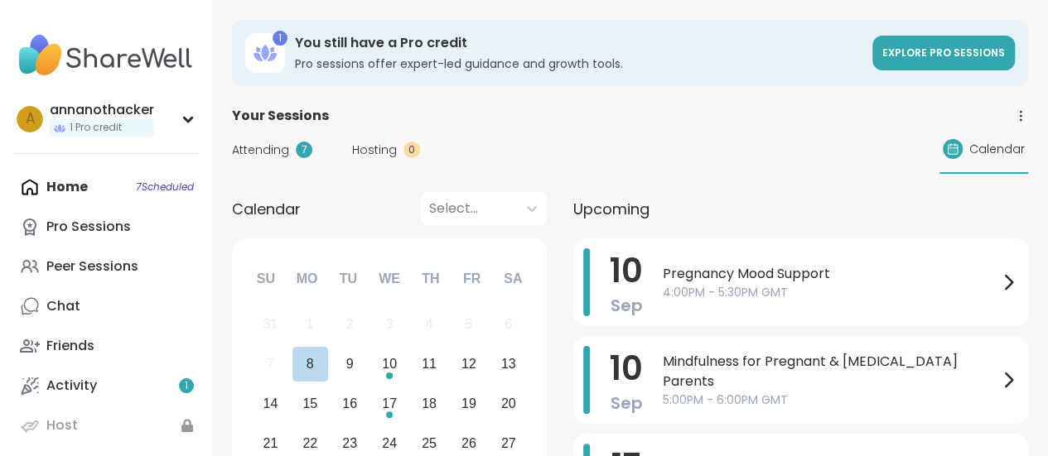
click at [386, 366] on div "10" at bounding box center [389, 364] width 15 height 22
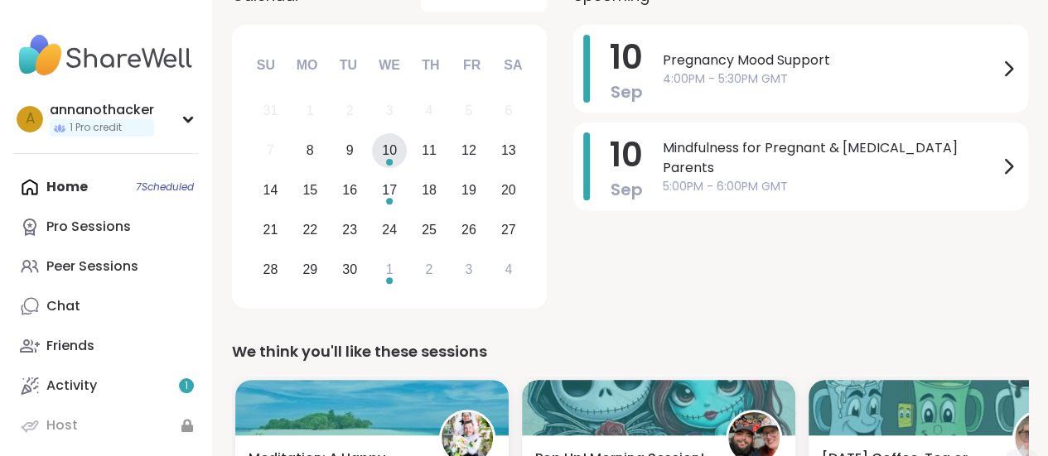
scroll to position [215, 0]
click at [386, 194] on div "17" at bounding box center [389, 189] width 15 height 22
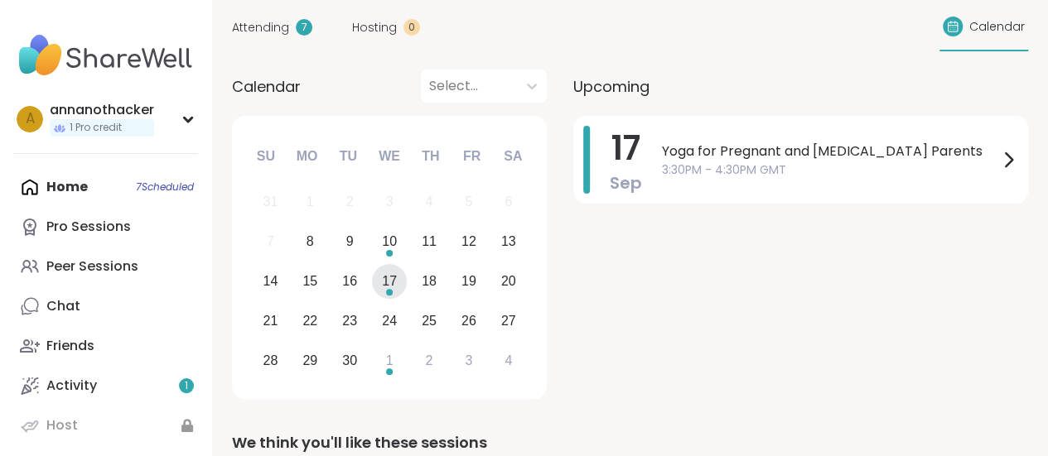
scroll to position [122, 0]
click at [390, 382] on div "September 2025 Su Mo Tu We Th Fr Sa 31 1 2 3 4 5 6 7 8 9 10 11 12 13 14 15 16 1…" at bounding box center [389, 258] width 315 height 283
click at [389, 378] on div "1" at bounding box center [390, 362] width 36 height 36
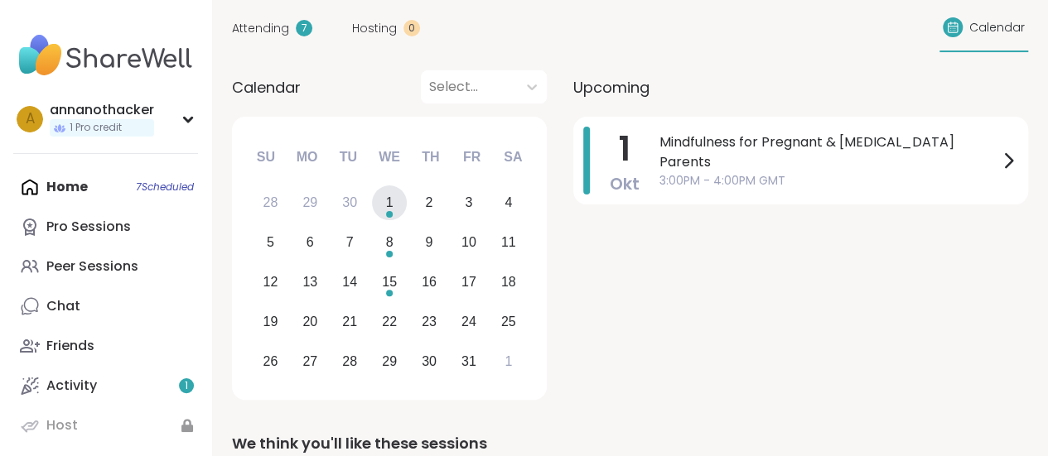
click at [499, 91] on div at bounding box center [469, 86] width 80 height 23
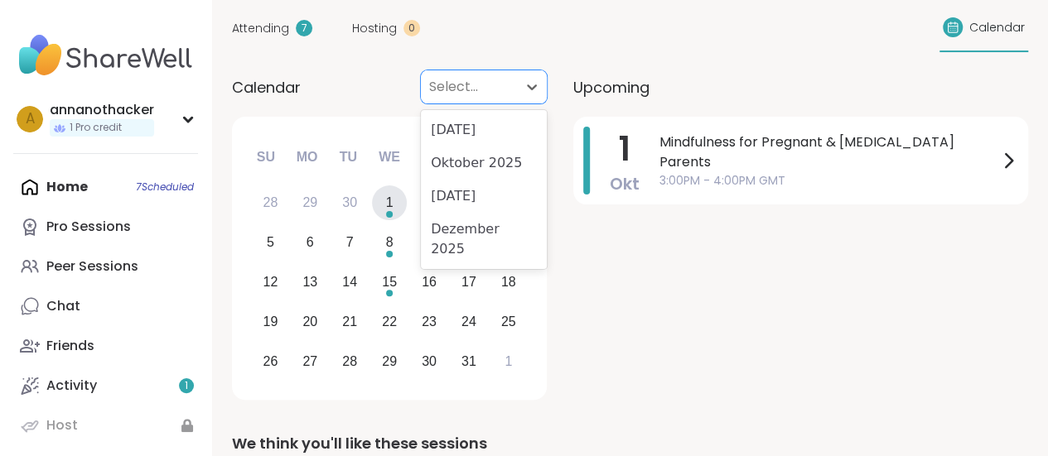
click at [502, 123] on div "September 2025" at bounding box center [484, 129] width 126 height 33
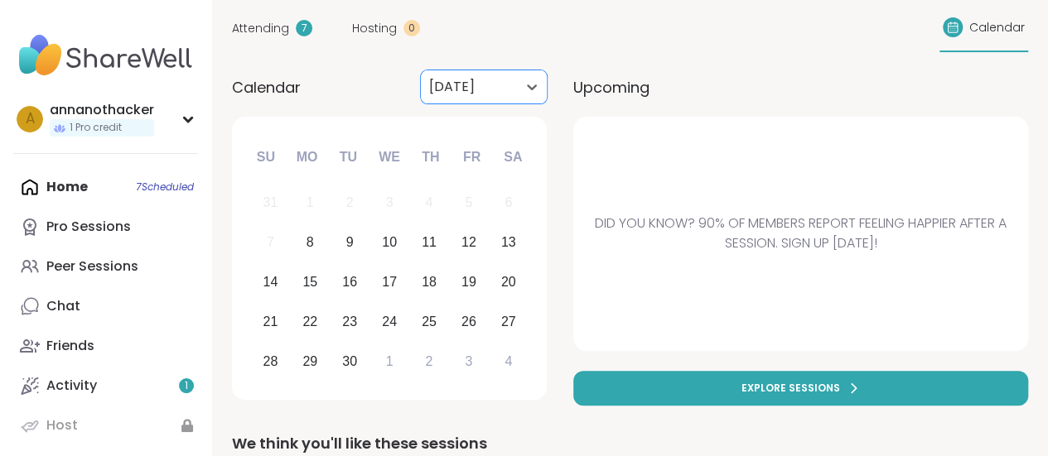
click at [503, 87] on div at bounding box center [469, 86] width 80 height 23
click at [378, 252] on div "10" at bounding box center [390, 243] width 36 height 36
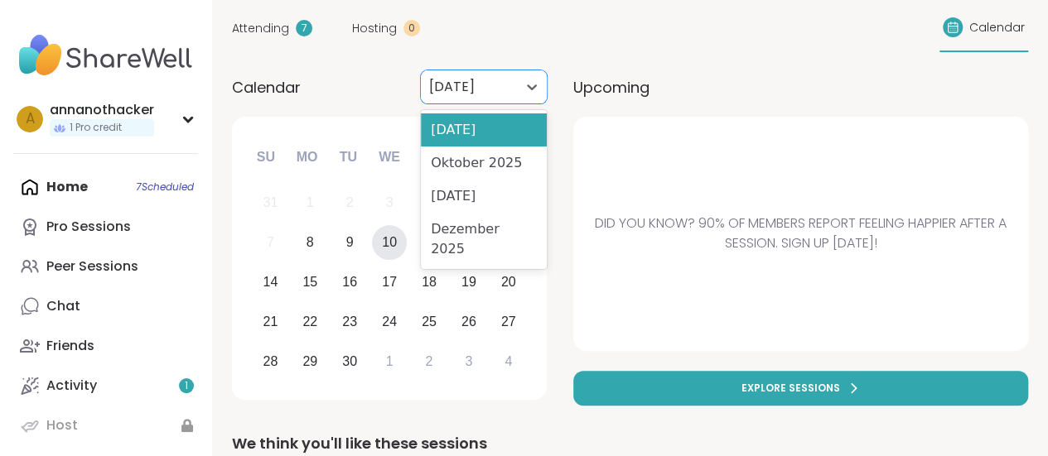
click at [456, 93] on div at bounding box center [469, 86] width 80 height 23
click at [124, 186] on div "Home 7 Scheduled Pro Sessions Peer Sessions Chat Friends Activity 1 Host PSI" at bounding box center [105, 326] width 185 height 318
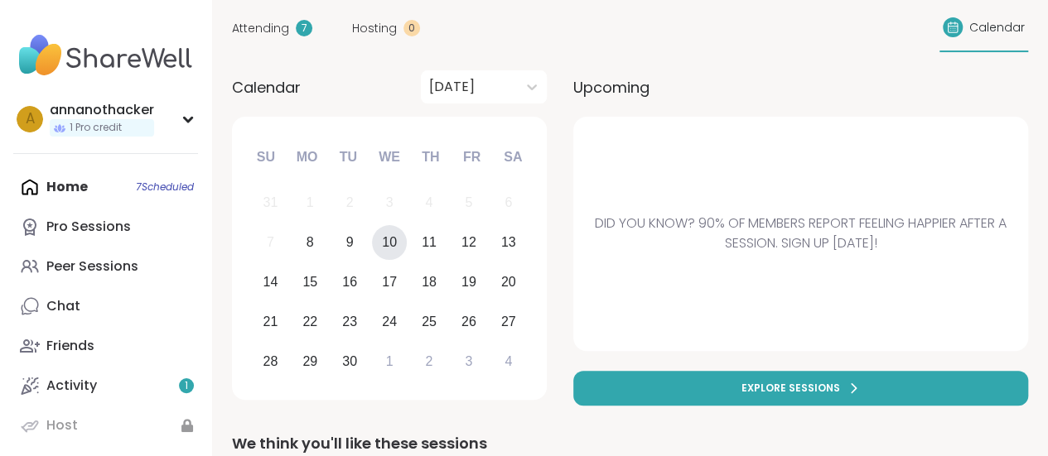
click at [178, 182] on div "Home 7 Scheduled Pro Sessions Peer Sessions Chat Friends Activity 1 Host PSI" at bounding box center [105, 326] width 185 height 318
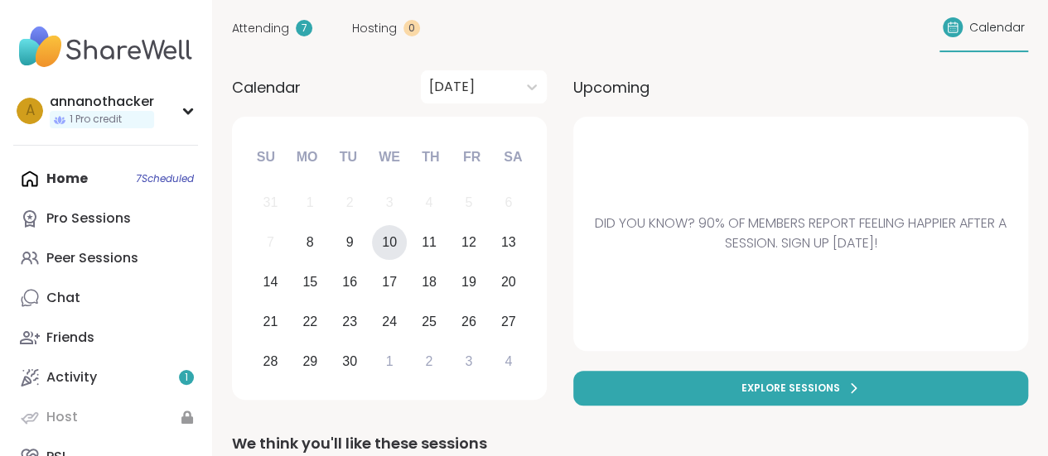
click at [288, 32] on div "Attending 7" at bounding box center [272, 28] width 80 height 17
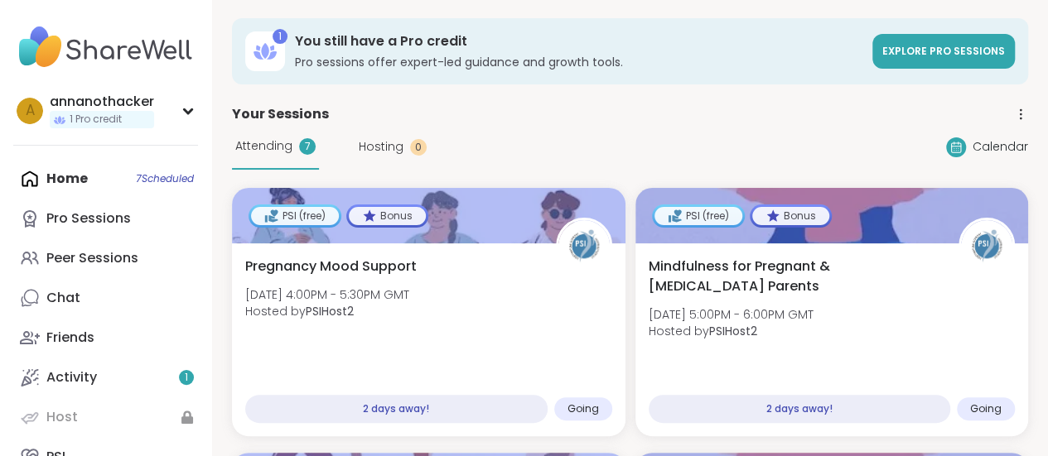
scroll to position [2, 0]
click at [786, 358] on div "Mindfulness for Pregnant & Postpartum Parents Wed, Sep 10 | 5:00PM - 6:00PM GMT…" at bounding box center [831, 339] width 393 height 193
click at [353, 311] on span "Hosted by PSIHost2" at bounding box center [327, 310] width 164 height 17
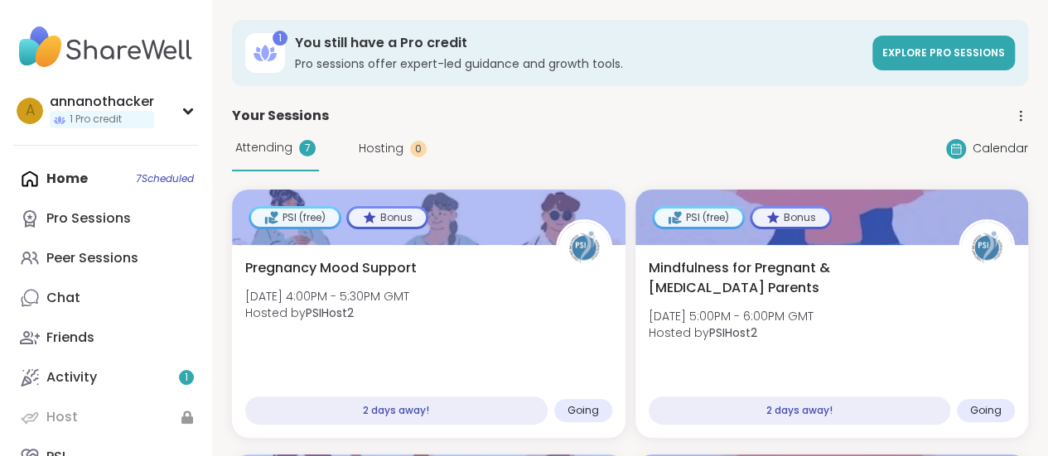
click at [122, 224] on div "Pro Sessions" at bounding box center [88, 219] width 84 height 18
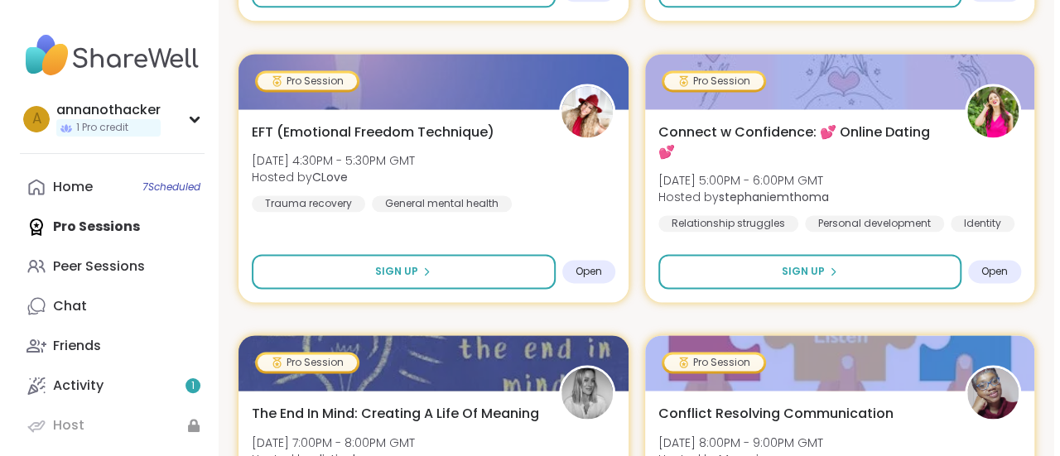
scroll to position [1143, 0]
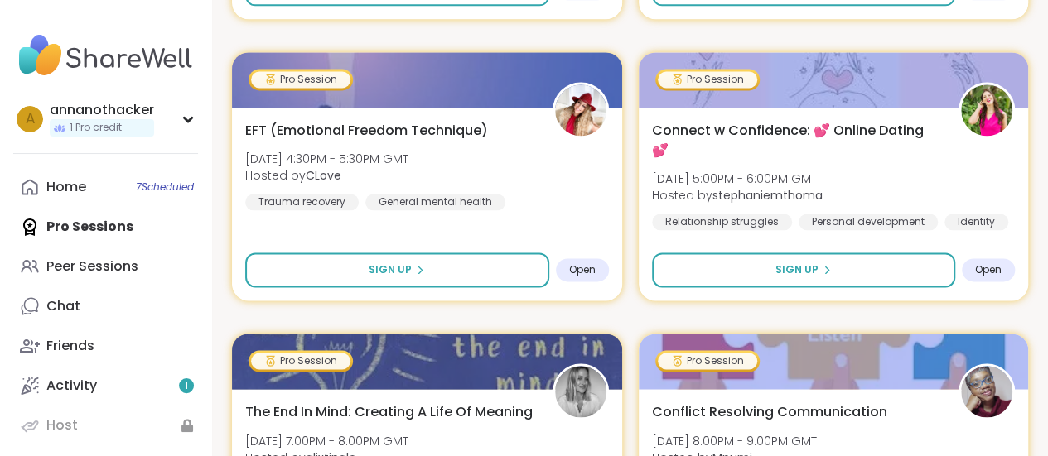
click at [369, 112] on div "EFT (Emotional Freedom Technique) Wed, Sep 10 | 4:30PM - 5:30PM GMT Hosted by C…" at bounding box center [427, 204] width 390 height 193
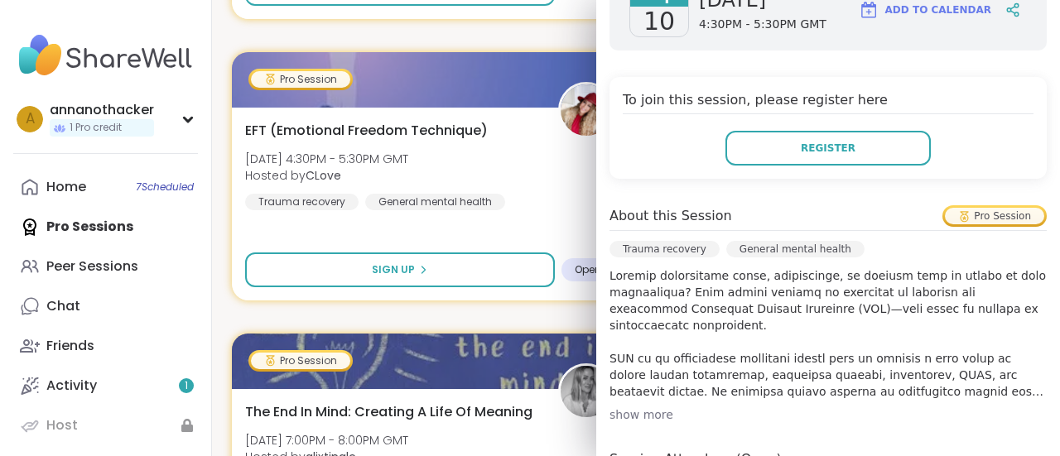
scroll to position [310, 0]
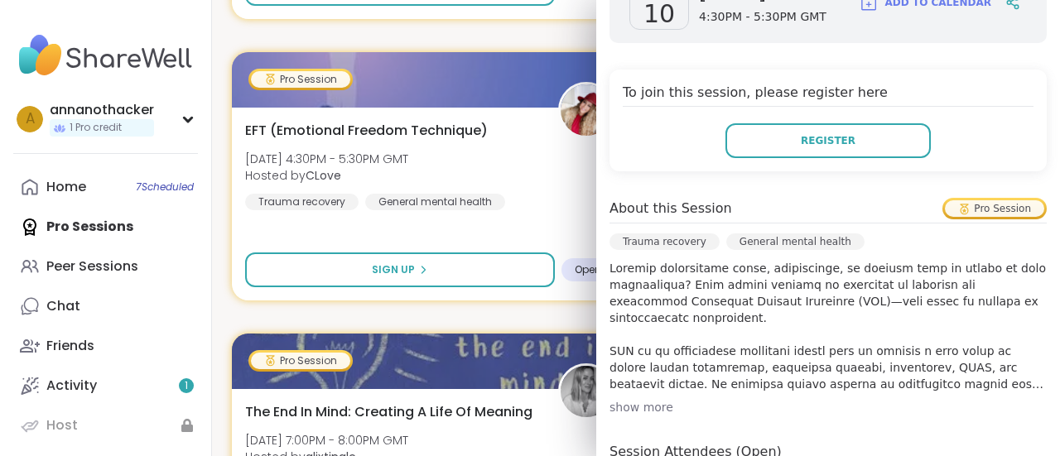
click at [614, 399] on div "show more" at bounding box center [828, 407] width 437 height 17
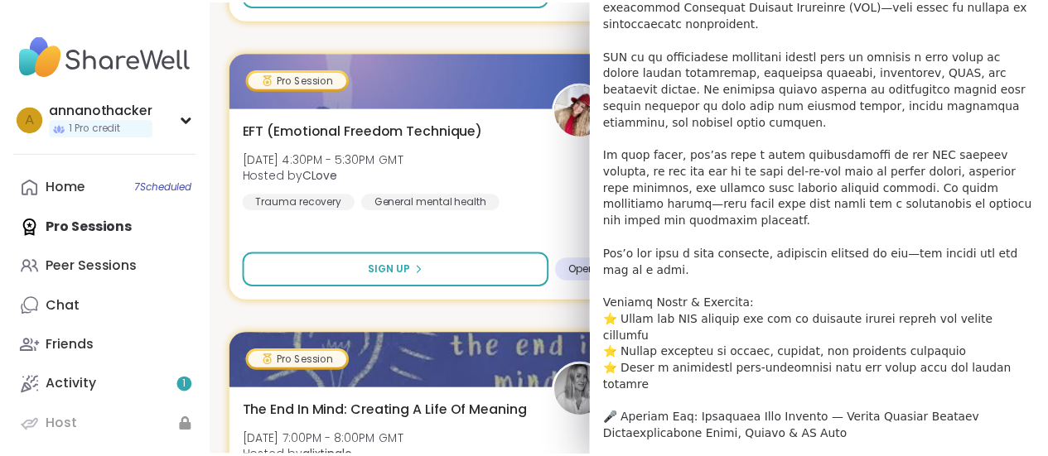
scroll to position [619, 0]
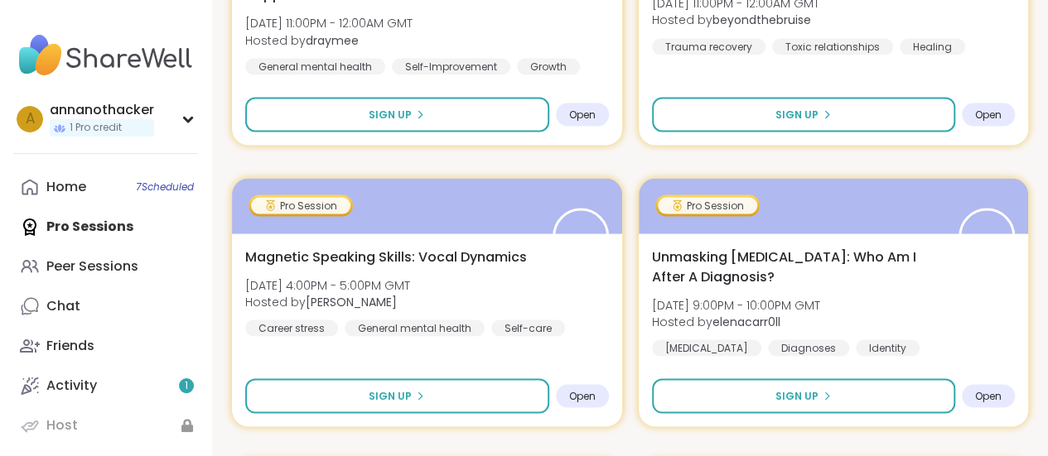
scroll to position [4997, 0]
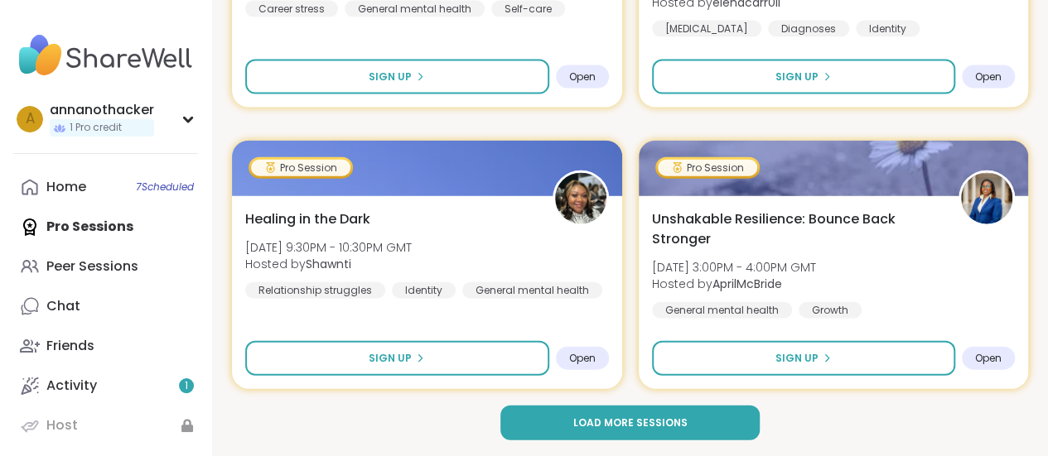
click at [646, 428] on span "Load more sessions" at bounding box center [629, 423] width 114 height 15
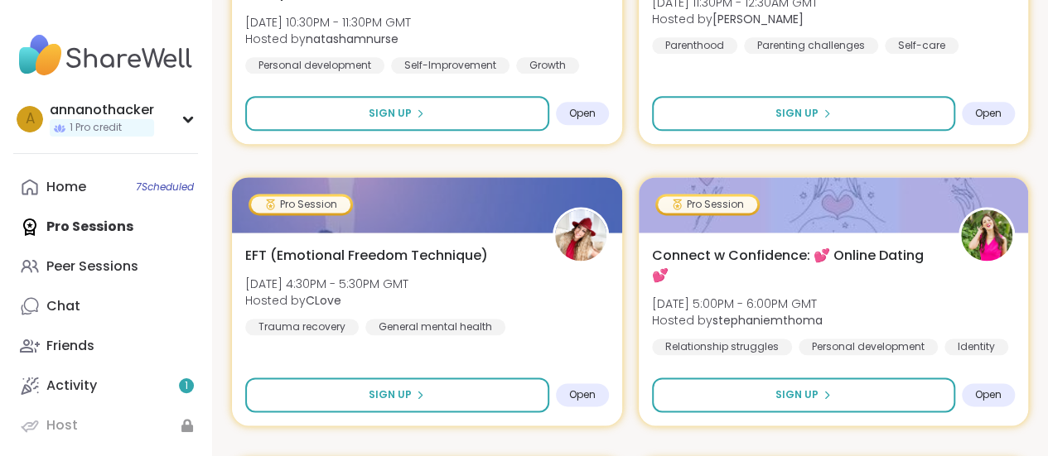
scroll to position [1007, 0]
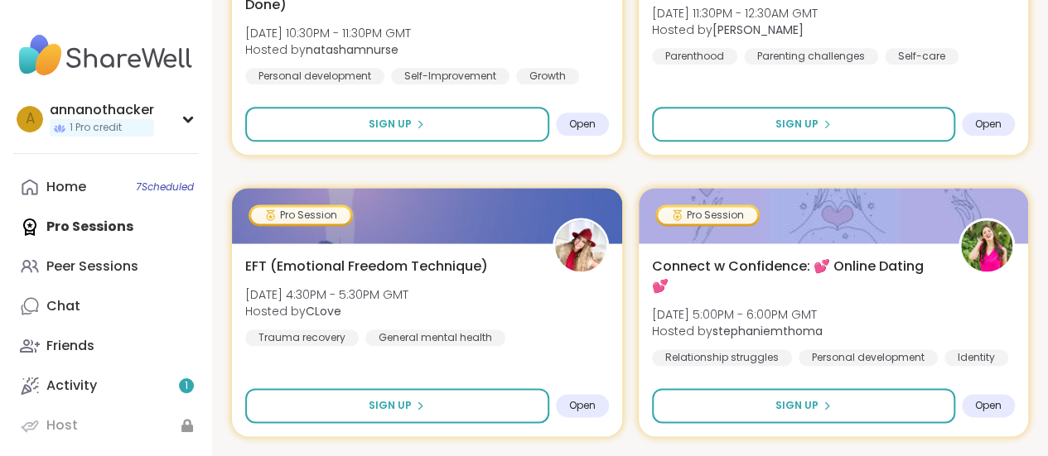
click at [93, 180] on link "Home 7 Scheduled" at bounding box center [105, 187] width 185 height 40
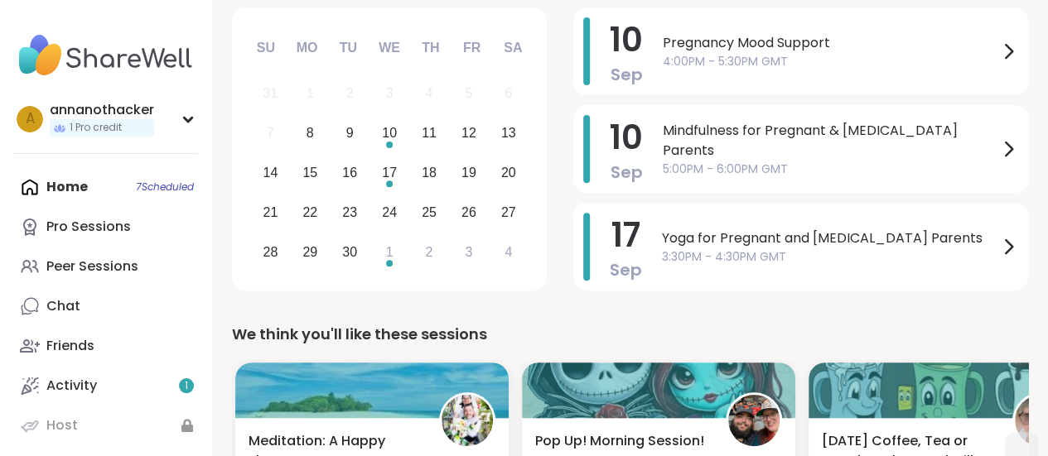
scroll to position [232, 0]
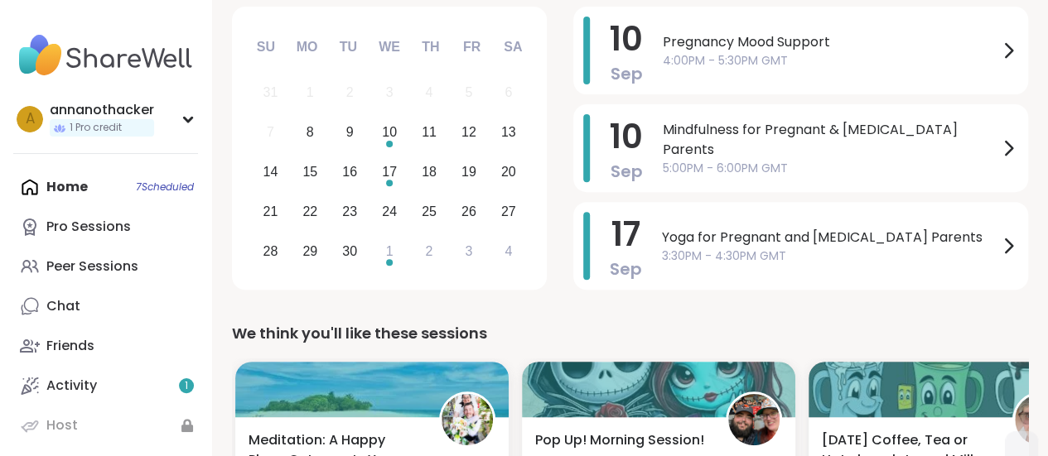
click at [89, 226] on div "Pro Sessions" at bounding box center [88, 227] width 84 height 18
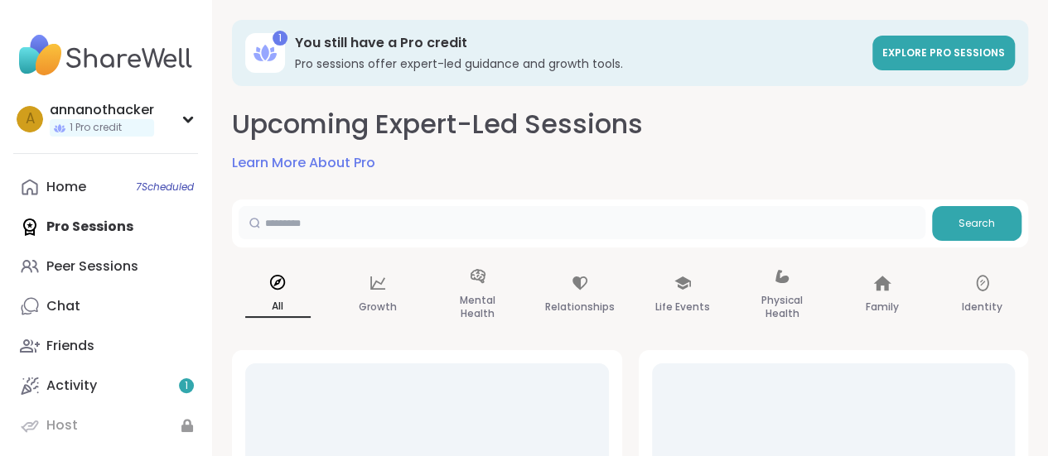
click at [385, 234] on input "text" at bounding box center [582, 222] width 687 height 33
type input "***"
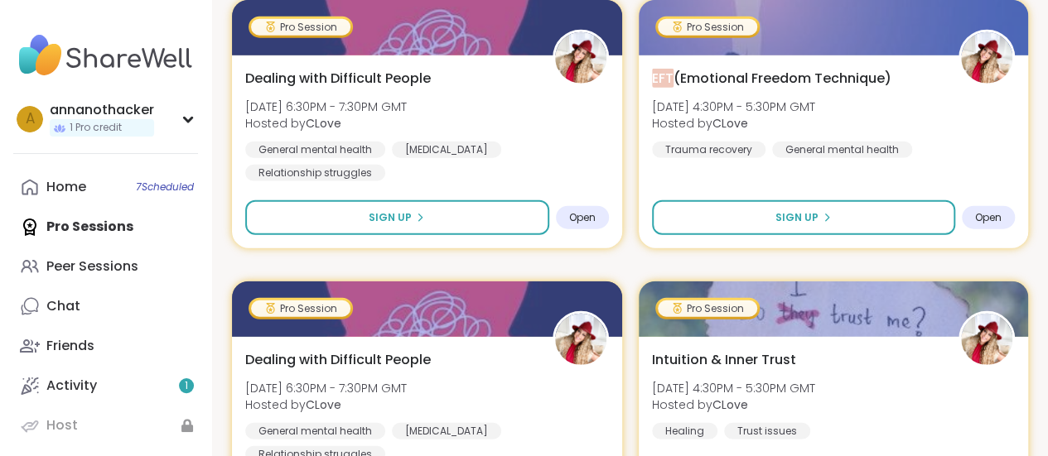
scroll to position [2042, 0]
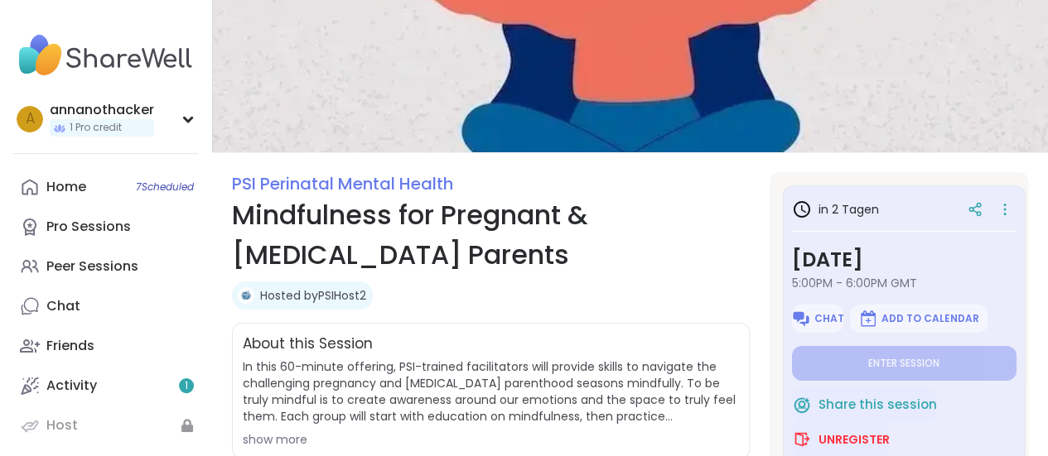
scroll to position [258, 0]
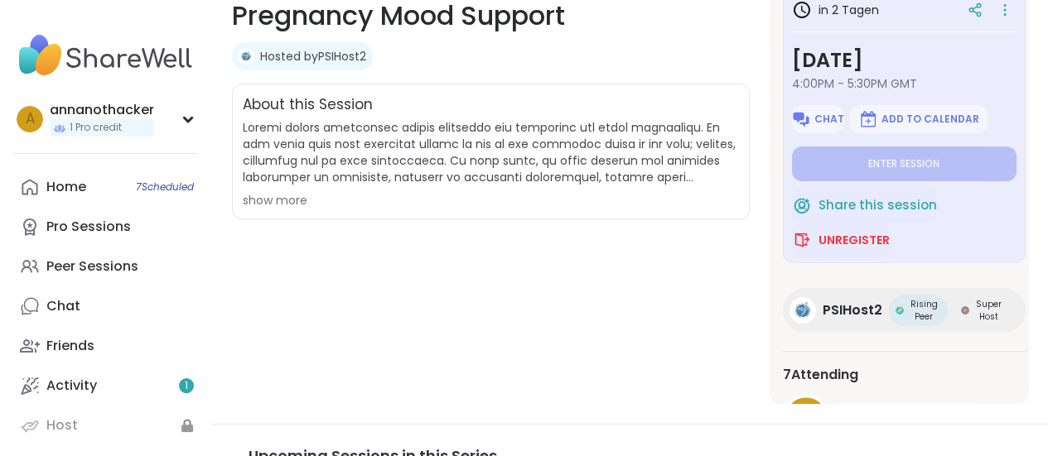
scroll to position [272, 0]
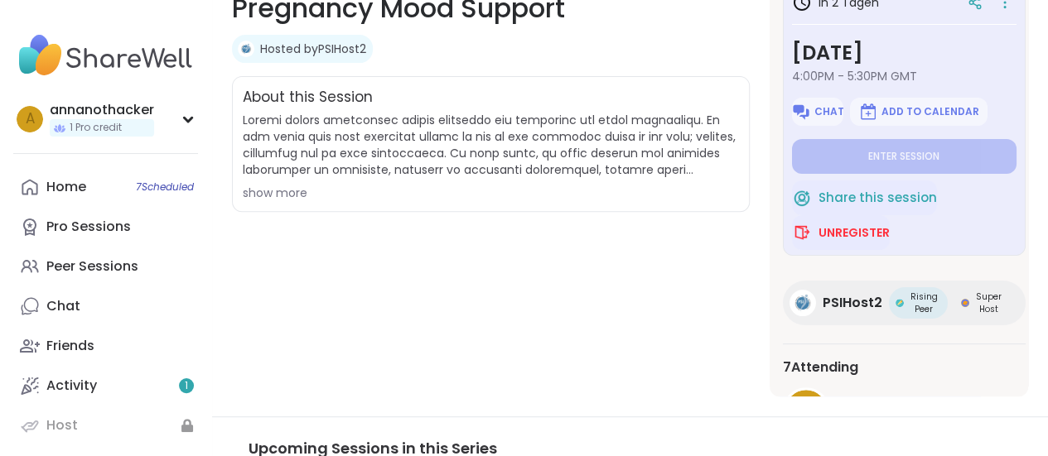
click at [622, 321] on div "PSI Perinatal Mental Health Pregnancy Mood Support Hosted by PSIHost2 Share thi…" at bounding box center [491, 180] width 518 height 431
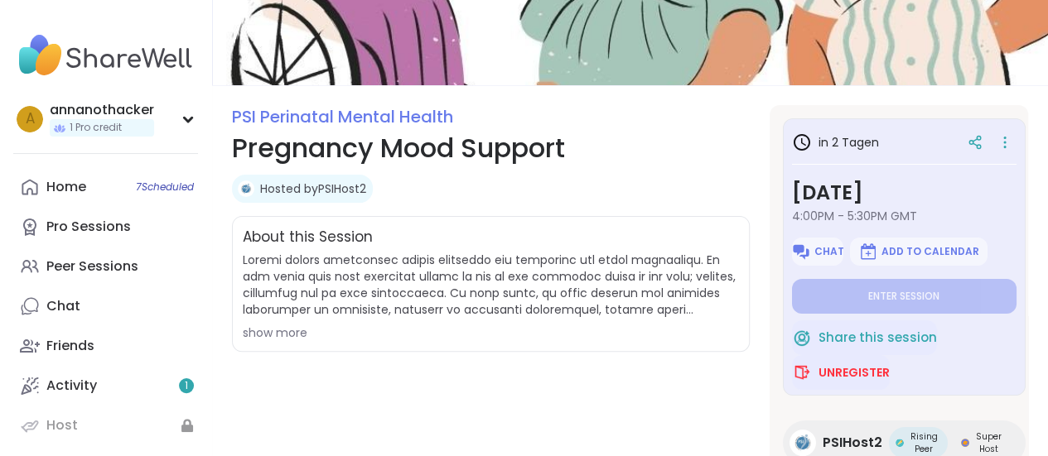
scroll to position [133, 0]
drag, startPoint x: 644, startPoint y: 303, endPoint x: 638, endPoint y: 314, distance: 12.6
click at [638, 314] on span at bounding box center [491, 284] width 496 height 66
click at [293, 324] on div "show more" at bounding box center [491, 332] width 496 height 17
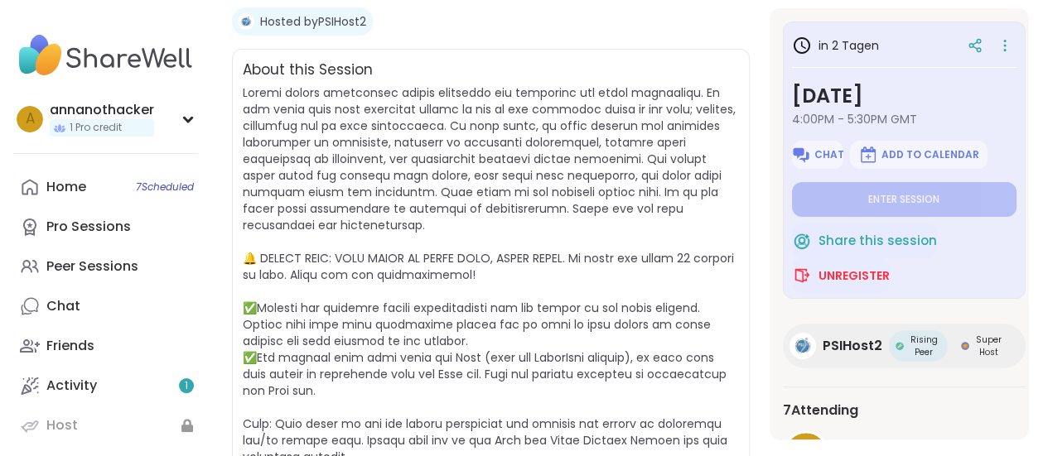
scroll to position [0, 0]
